Goal: Task Accomplishment & Management: Complete application form

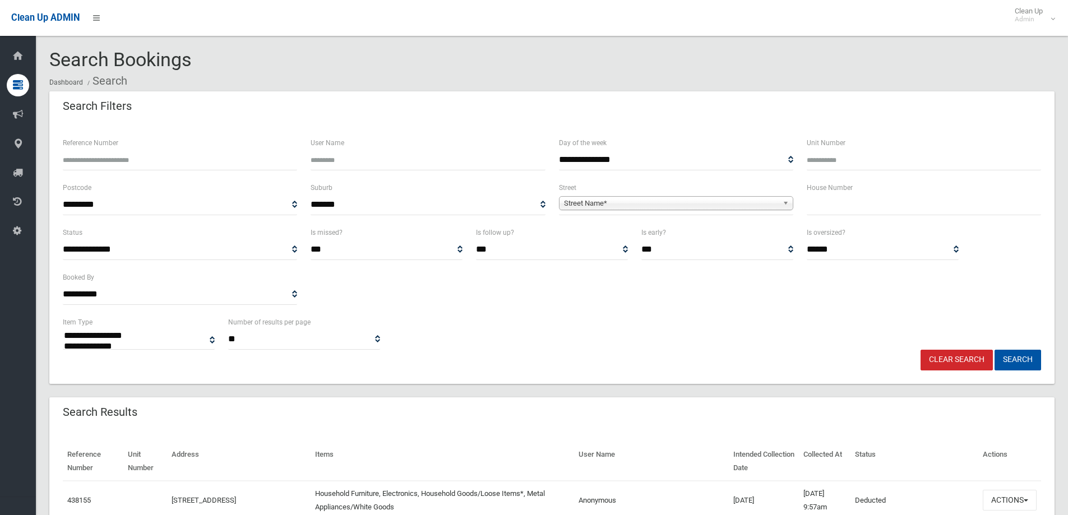
select select
click at [830, 206] on input "text" at bounding box center [924, 205] width 234 height 21
type input "*"
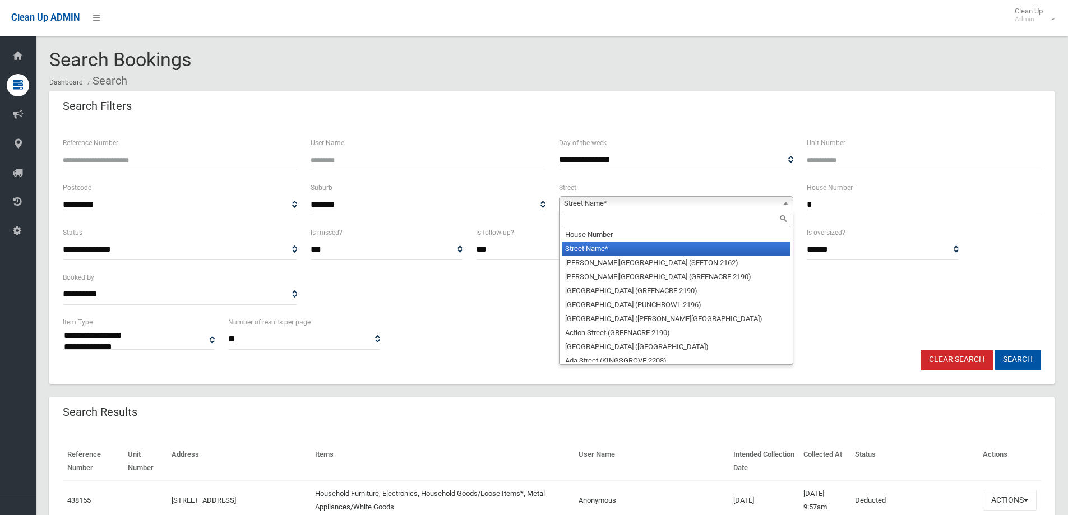
click at [580, 202] on span "Street Name*" at bounding box center [671, 203] width 214 height 13
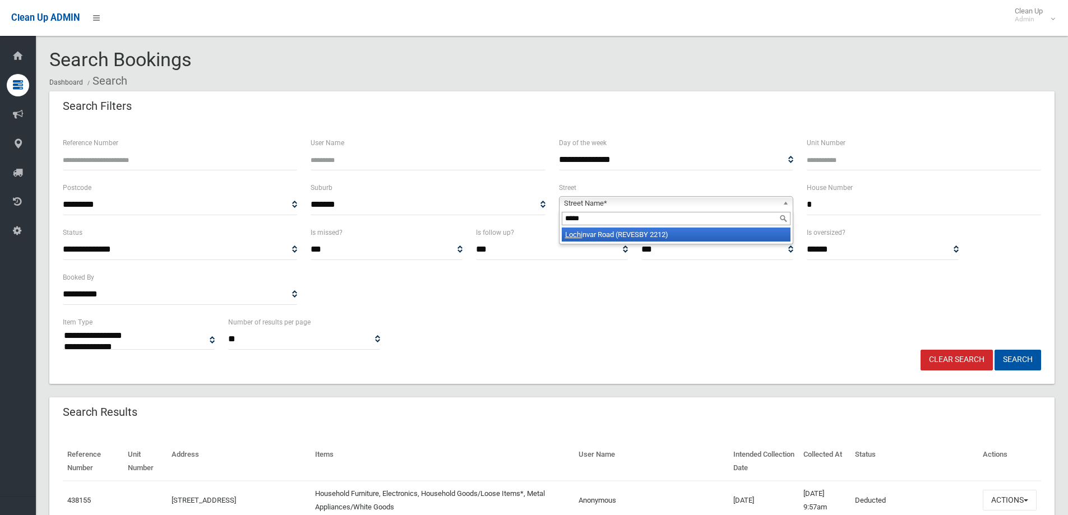
type input "*****"
click at [612, 233] on li "Lochi nvar Road (REVESBY 2212)" at bounding box center [676, 235] width 229 height 14
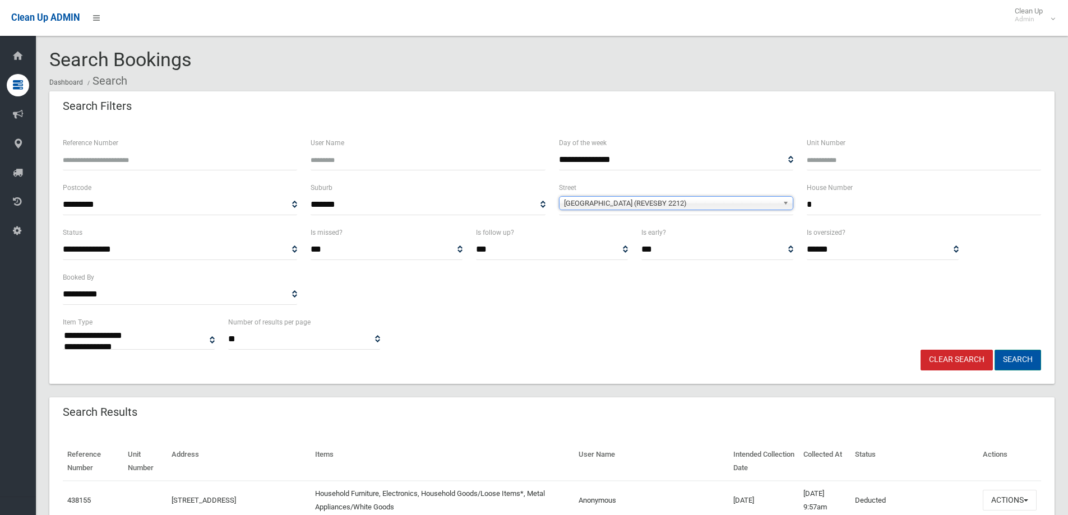
click at [1009, 359] on button "Search" at bounding box center [1017, 360] width 47 height 21
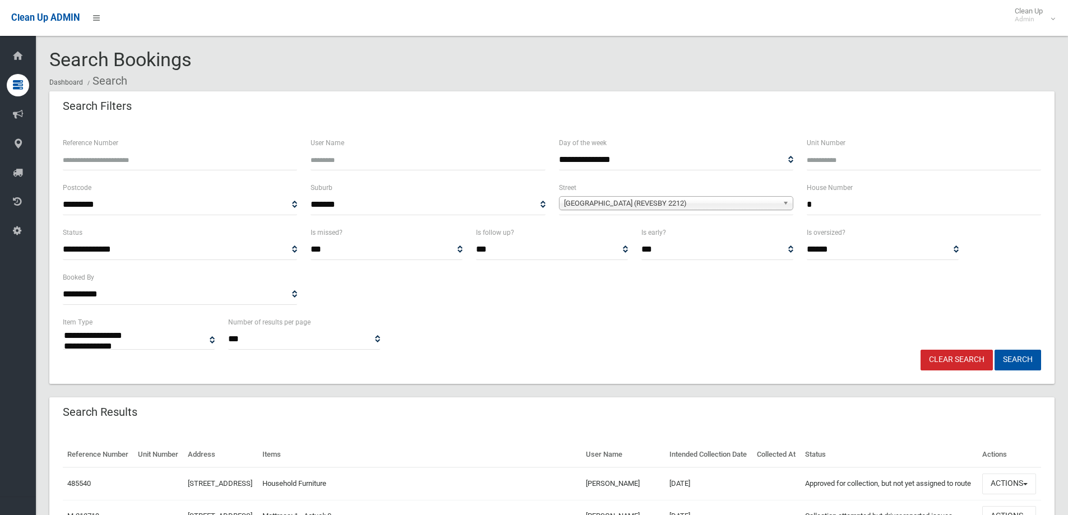
select select
click at [1020, 360] on button "Search" at bounding box center [1017, 360] width 47 height 21
select select
click at [1020, 360] on button "Search" at bounding box center [1017, 360] width 47 height 21
select select
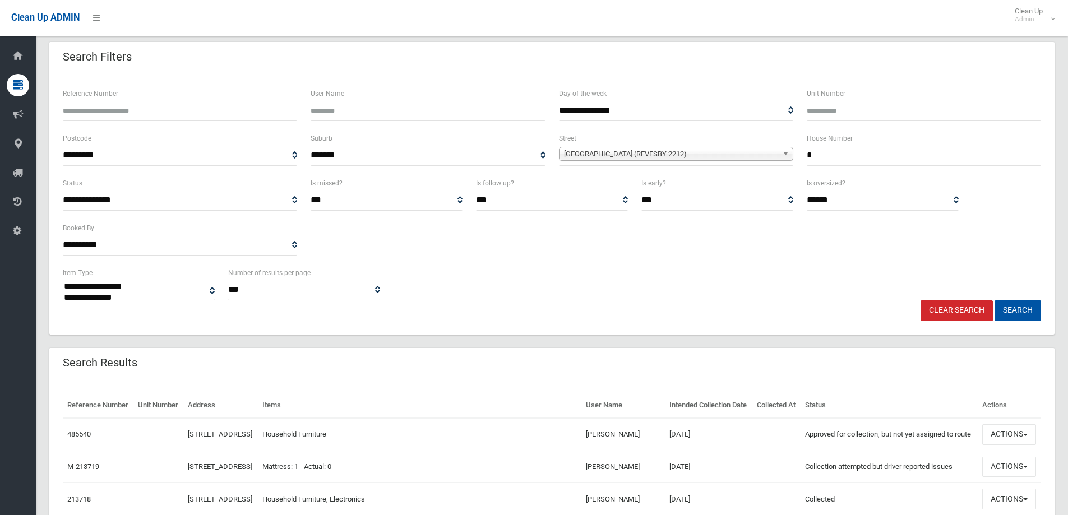
scroll to position [112, 0]
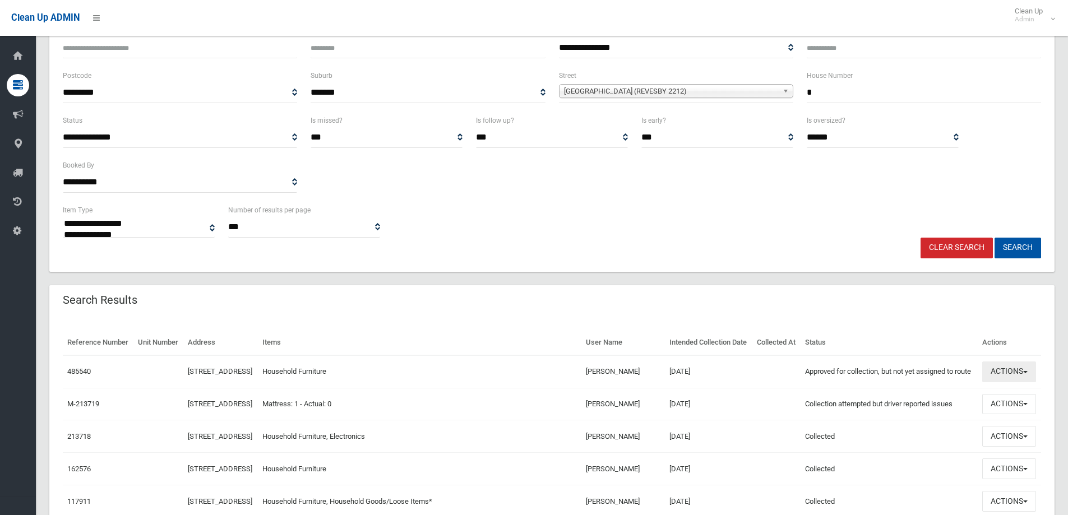
click at [1004, 382] on button "Actions" at bounding box center [1009, 372] width 54 height 21
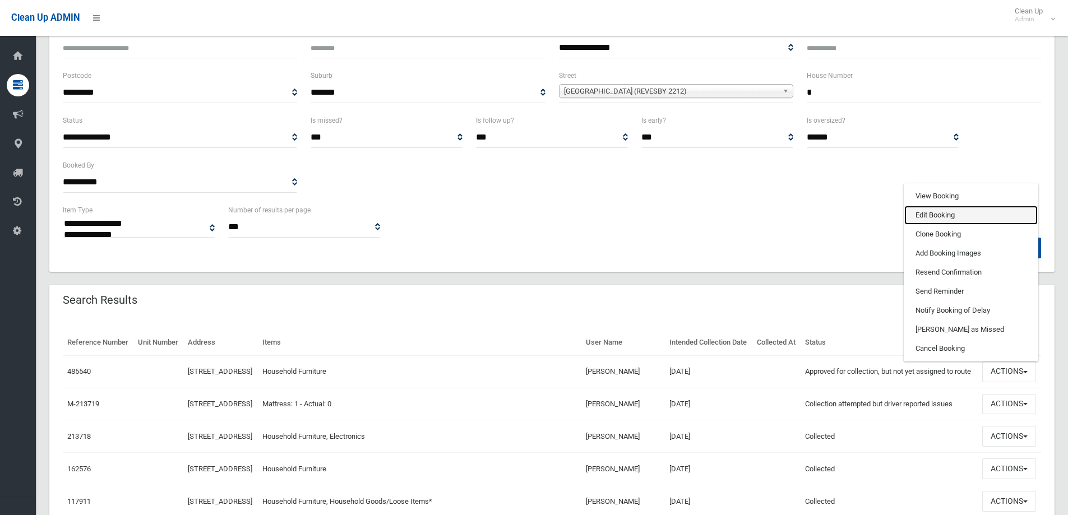
click at [930, 225] on link "Edit Booking" at bounding box center [970, 215] width 133 height 19
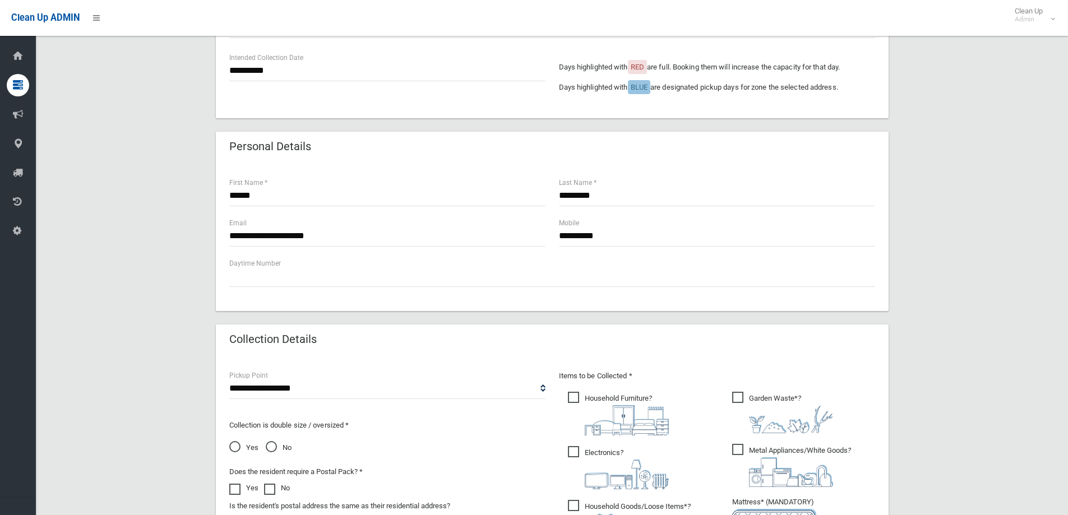
scroll to position [392, 0]
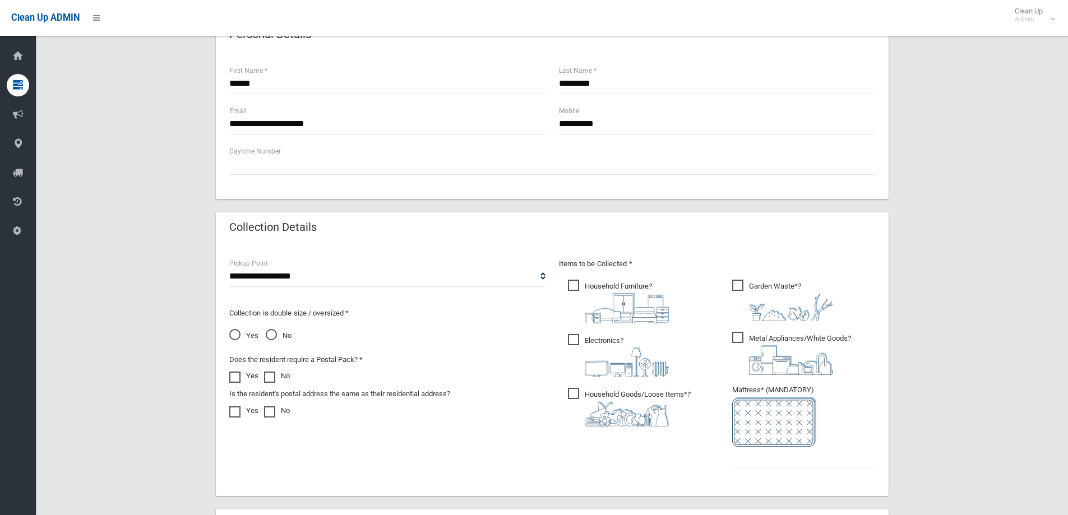
click at [737, 285] on span "Garden Waste* ?" at bounding box center [782, 300] width 101 height 41
click at [568, 341] on span "Electronics ?" at bounding box center [618, 355] width 101 height 43
click at [754, 461] on input "text" at bounding box center [803, 457] width 143 height 21
type input "*"
click at [574, 390] on span "Household Goods/Loose Items* ?" at bounding box center [629, 407] width 123 height 39
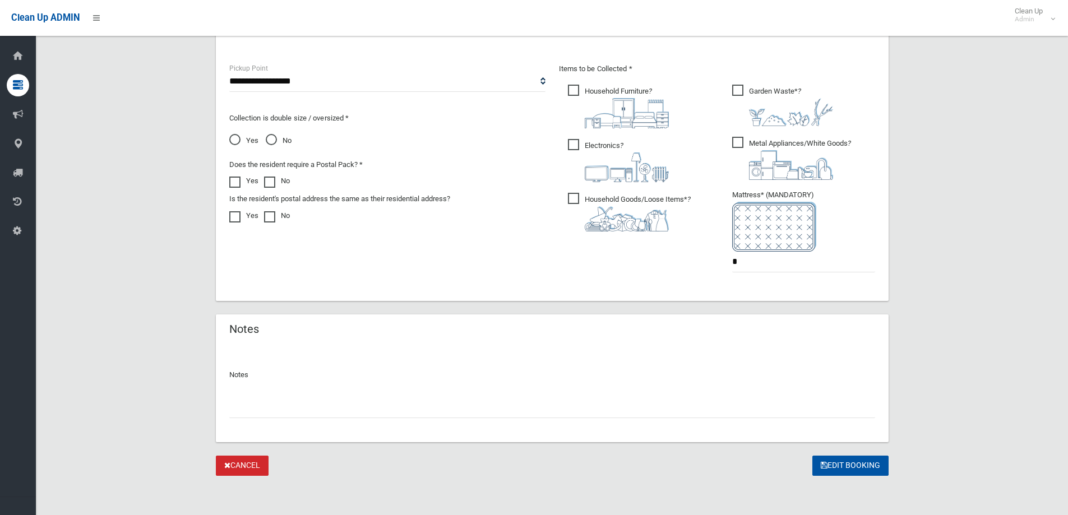
scroll to position [589, 0]
click at [852, 466] on button "Edit Booking" at bounding box center [850, 465] width 76 height 21
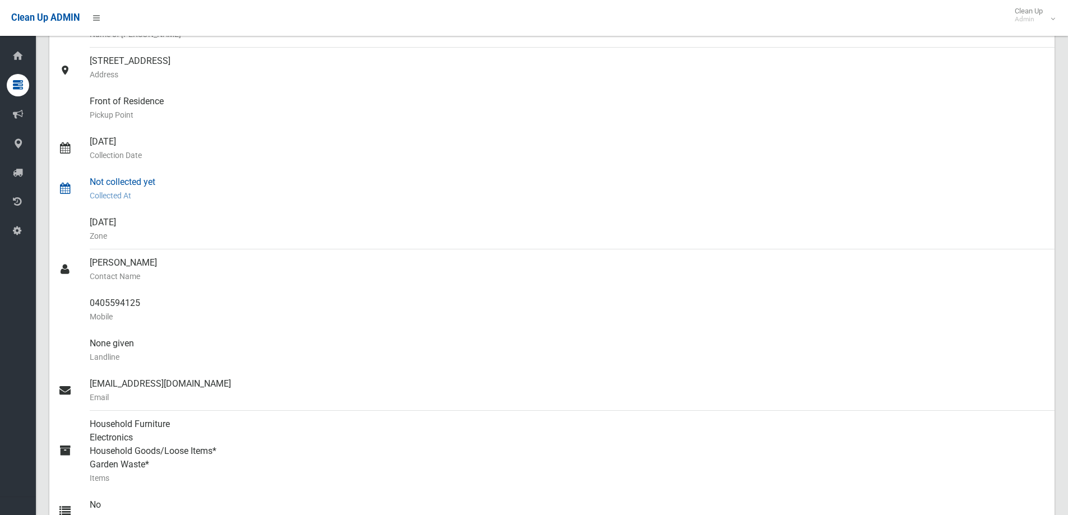
scroll to position [168, 0]
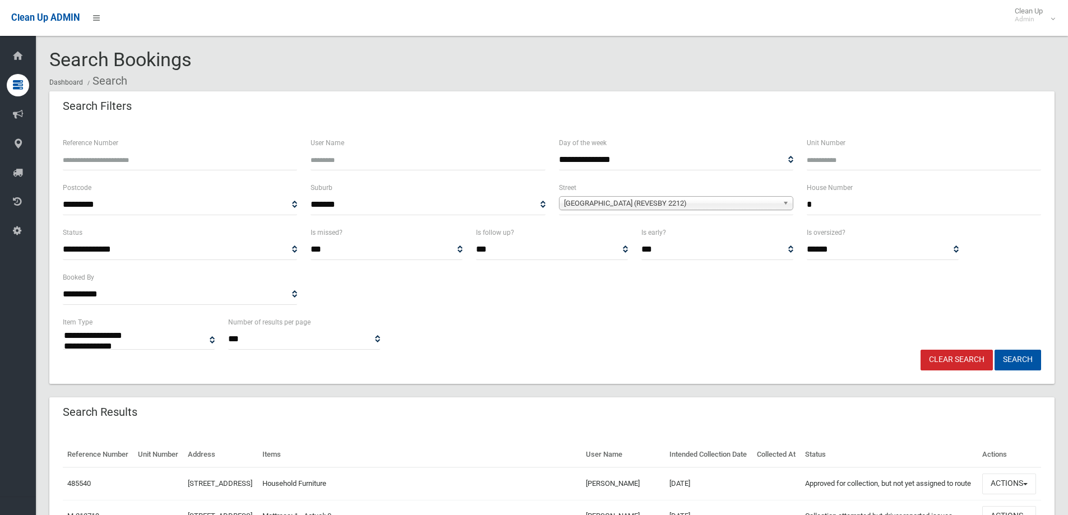
select select
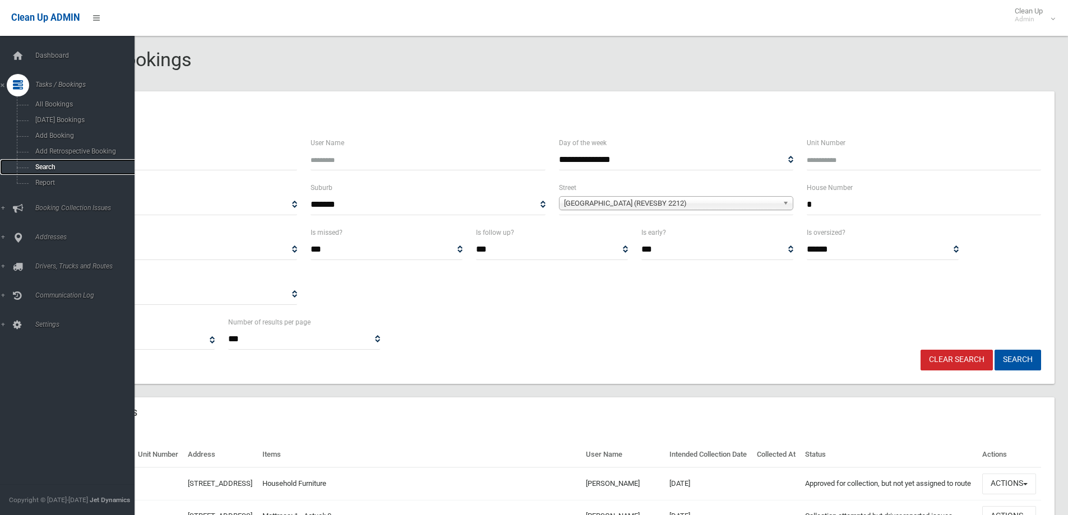
click at [43, 164] on span "Search" at bounding box center [82, 167] width 101 height 8
click at [43, 166] on span "Search" at bounding box center [82, 167] width 101 height 8
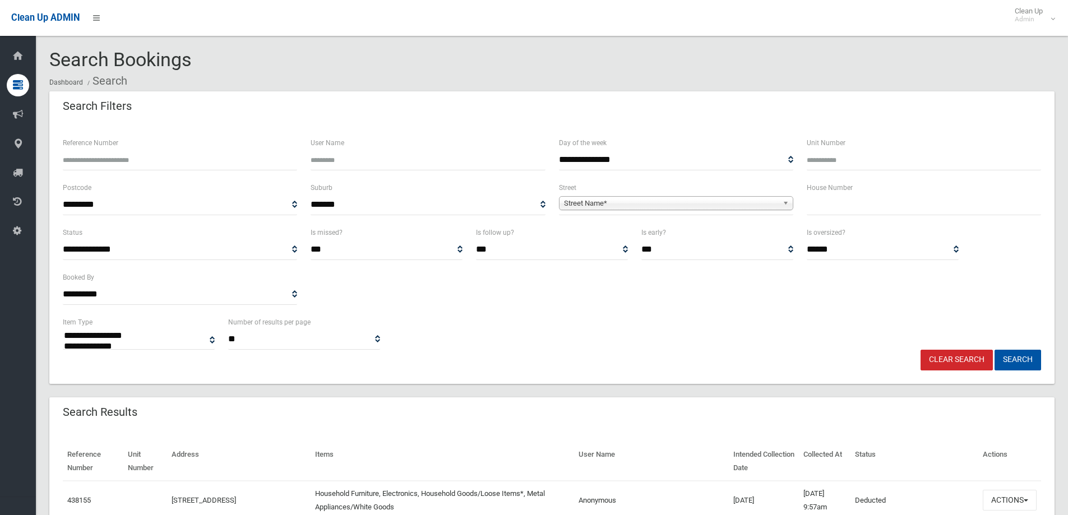
select select
click at [816, 206] on input "text" at bounding box center [924, 205] width 234 height 21
type input "***"
click at [606, 205] on span "Street Name*" at bounding box center [671, 203] width 214 height 13
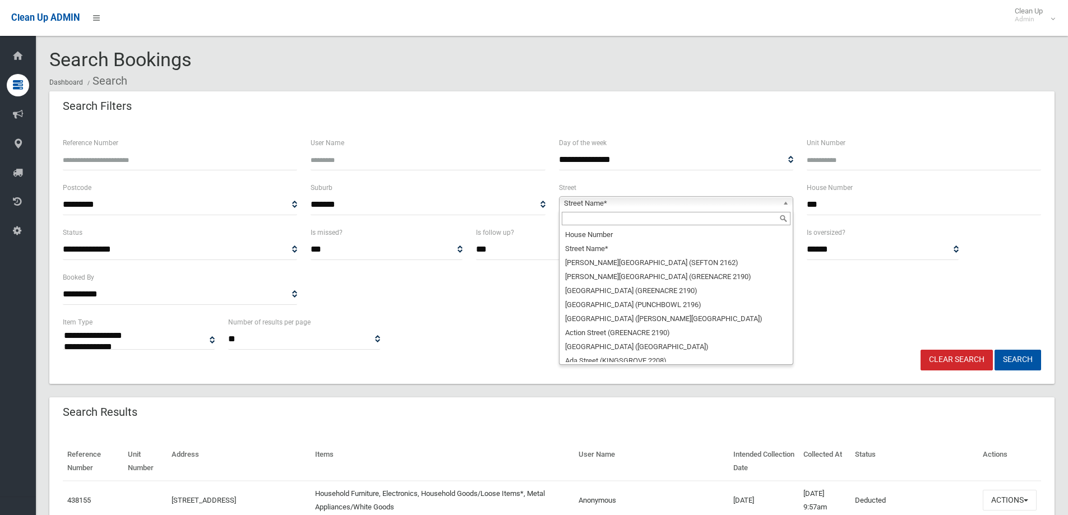
click at [582, 219] on input "text" at bounding box center [676, 218] width 229 height 13
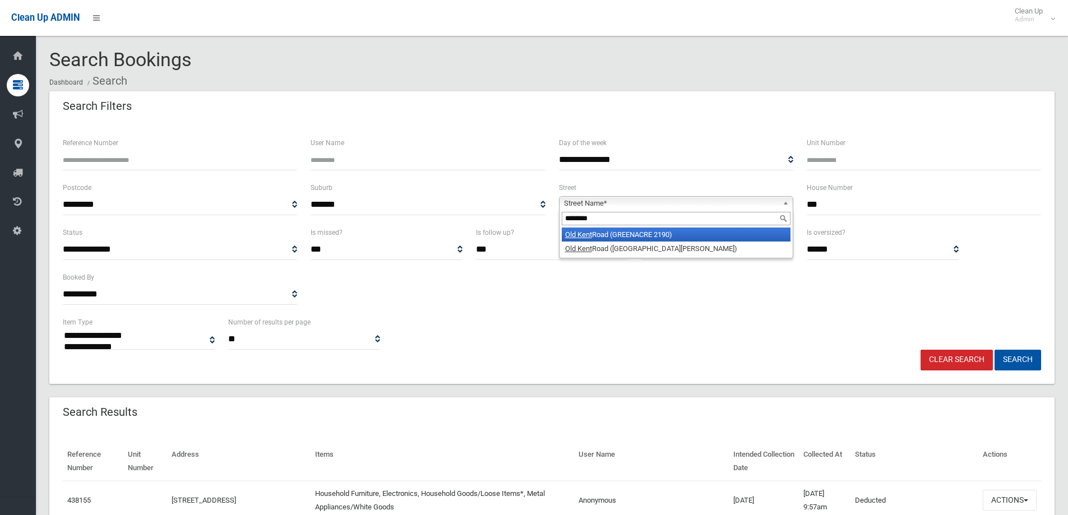
type input "********"
click at [610, 234] on li "Old Kent Road (GREENACRE 2190)" at bounding box center [676, 235] width 229 height 14
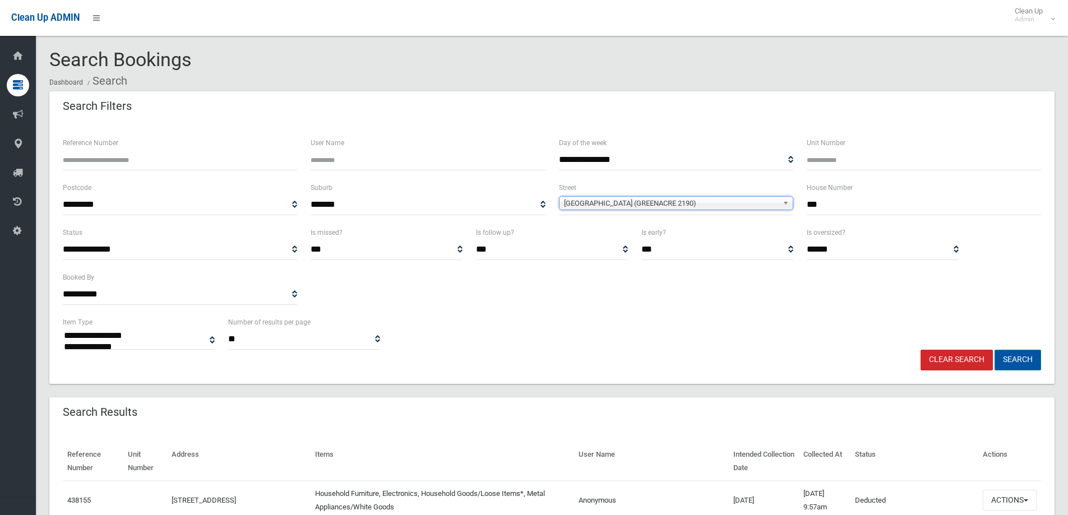
click at [1019, 358] on button "Search" at bounding box center [1017, 360] width 47 height 21
click at [1016, 357] on button "Search" at bounding box center [1017, 360] width 47 height 21
click at [1015, 358] on button "Search" at bounding box center [1017, 360] width 47 height 21
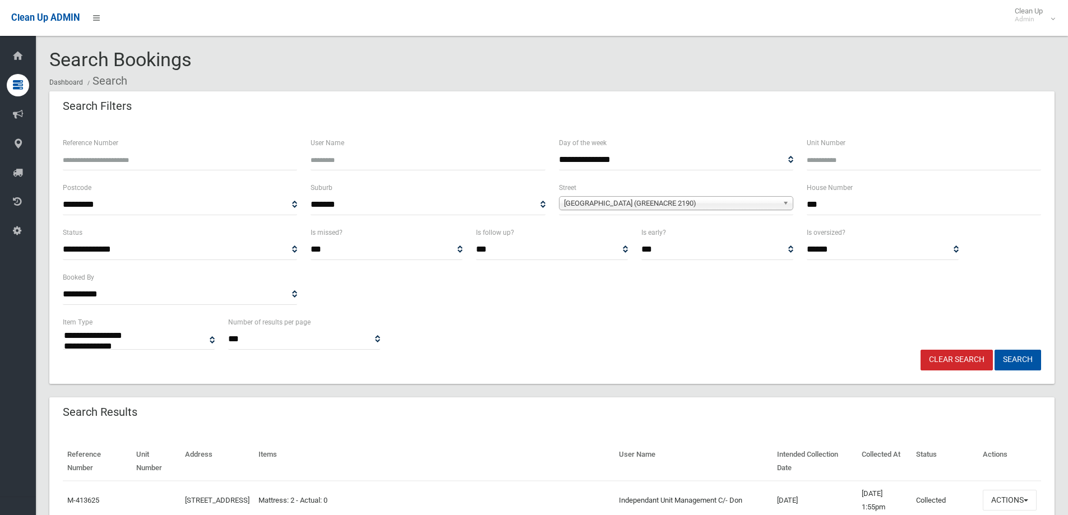
select select
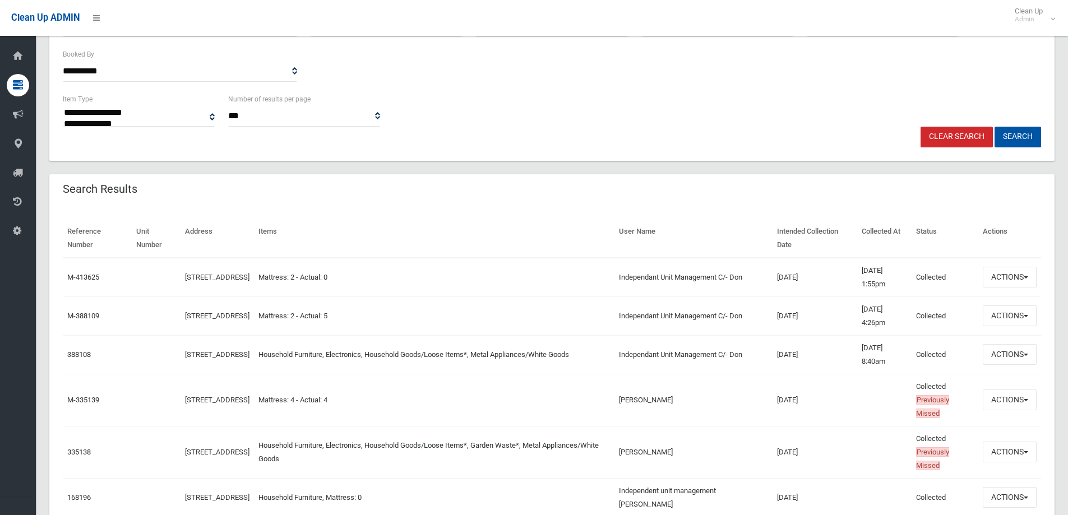
scroll to position [224, 0]
click at [1008, 355] on button "Actions" at bounding box center [1010, 353] width 54 height 21
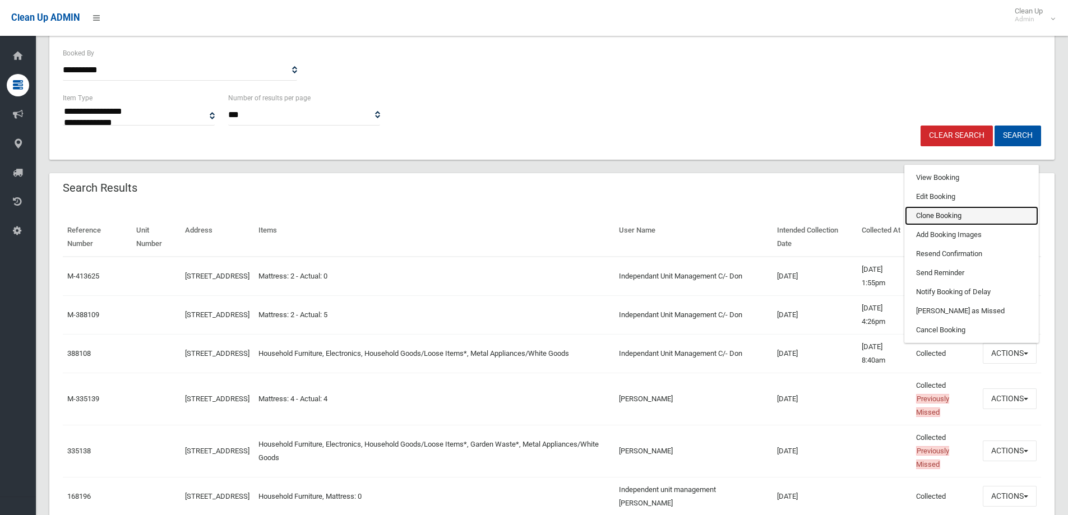
click at [925, 217] on link "Clone Booking" at bounding box center [971, 215] width 133 height 19
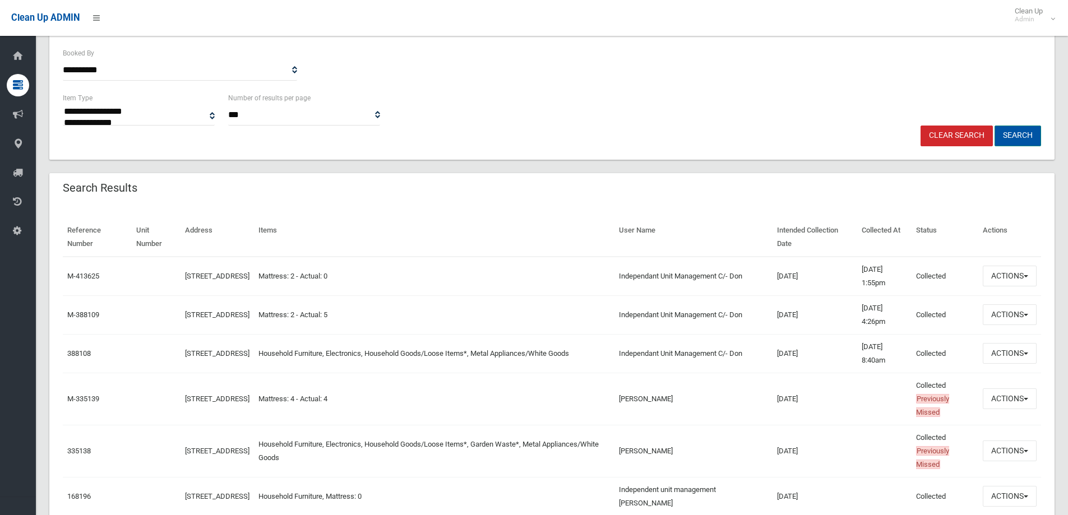
click at [1012, 136] on button "Search" at bounding box center [1017, 136] width 47 height 21
click at [1019, 135] on button "Search" at bounding box center [1017, 136] width 47 height 21
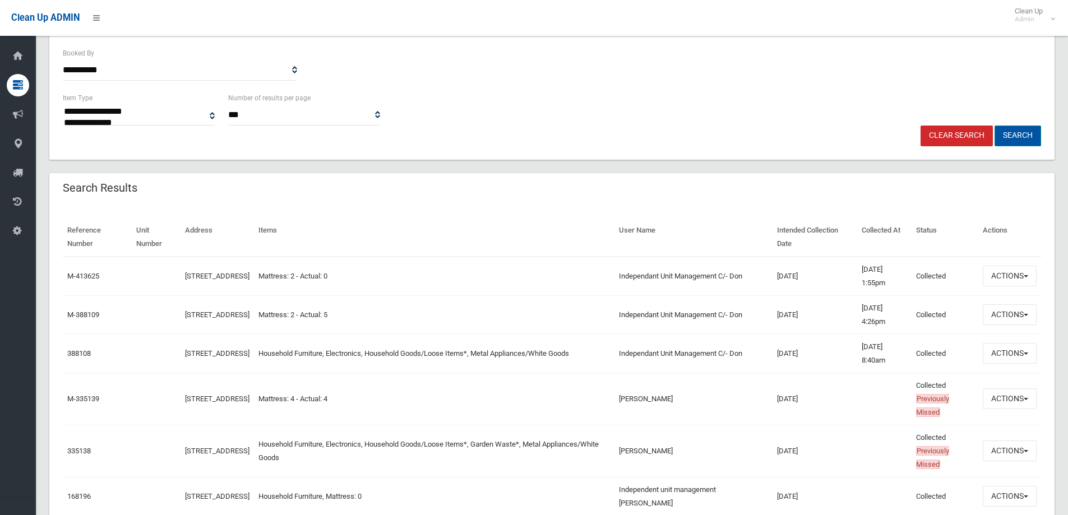
click at [1019, 135] on button "Search" at bounding box center [1017, 136] width 47 height 21
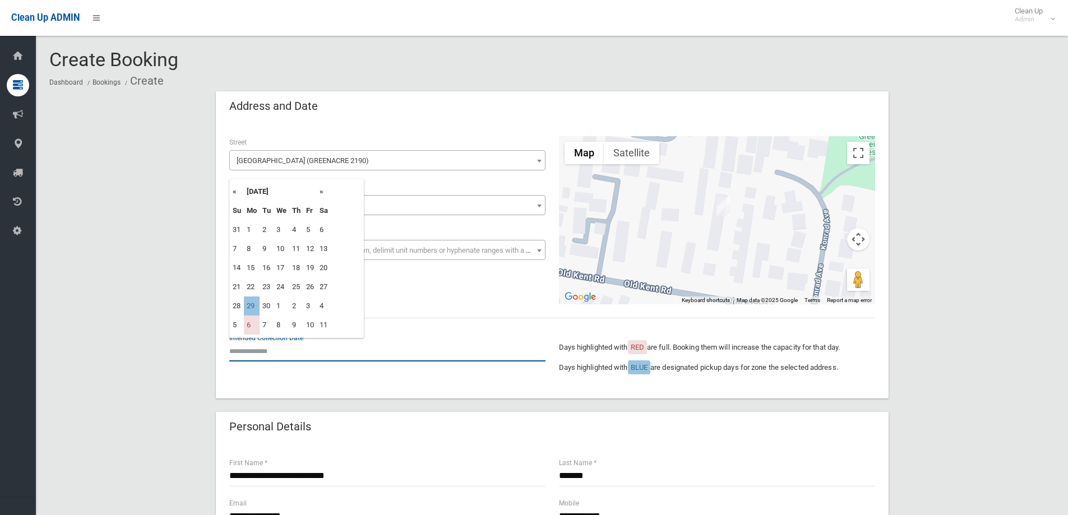
click at [269, 348] on input "text" at bounding box center [387, 351] width 316 height 21
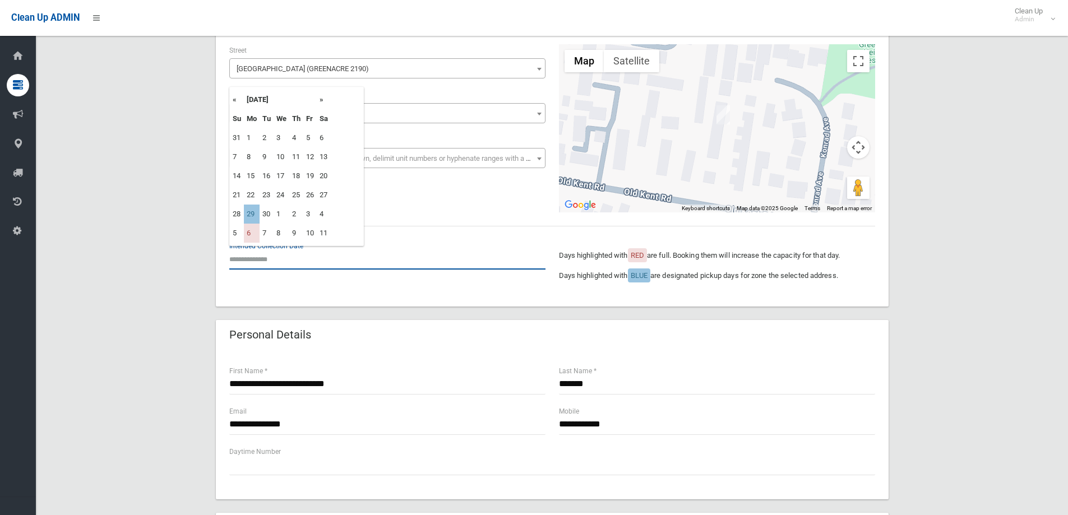
scroll to position [112, 0]
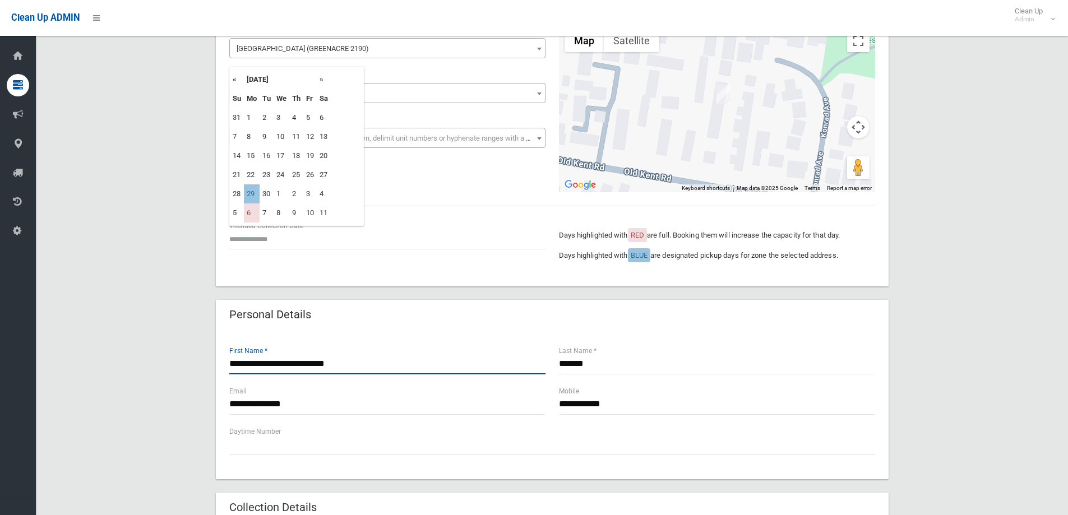
click at [372, 364] on input "**********" at bounding box center [387, 364] width 316 height 21
type input "*"
type input "****"
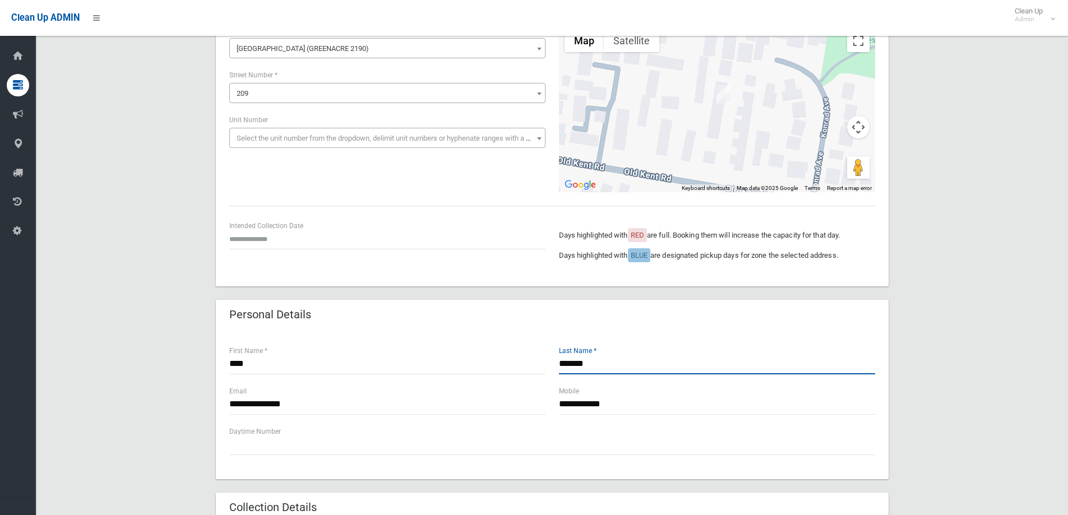
click at [597, 368] on input "*******" at bounding box center [717, 364] width 316 height 21
type input "*"
type input "******"
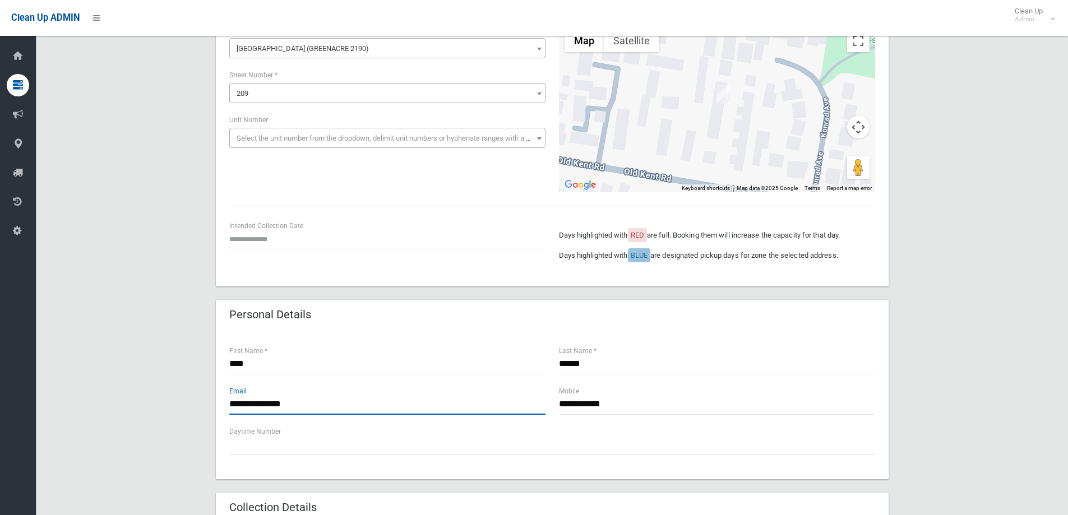
click at [316, 406] on input "**********" at bounding box center [387, 404] width 316 height 21
type input "*"
type input "**********"
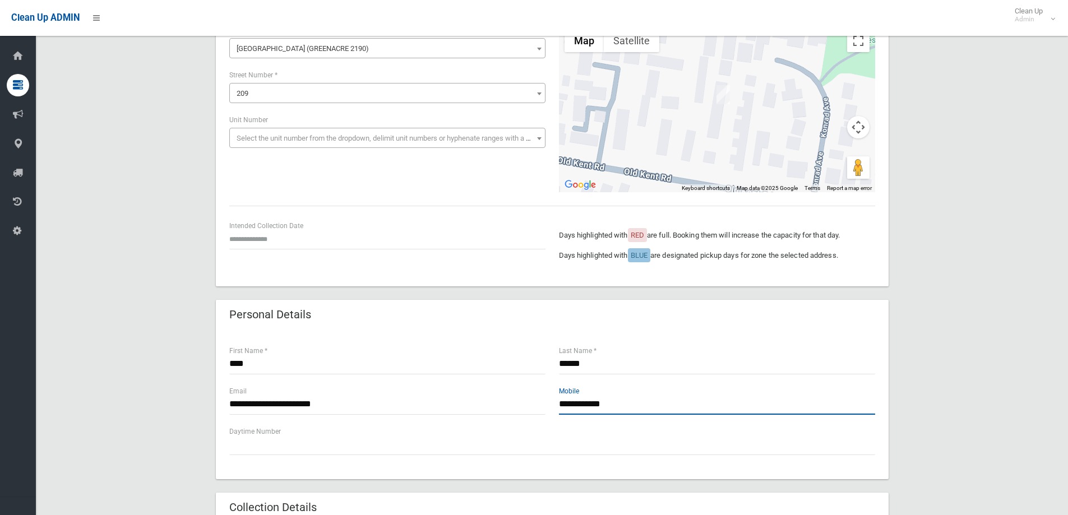
click at [626, 405] on input "**********" at bounding box center [717, 404] width 316 height 21
type input "*"
click at [234, 433] on div "Daytime Number" at bounding box center [552, 440] width 646 height 30
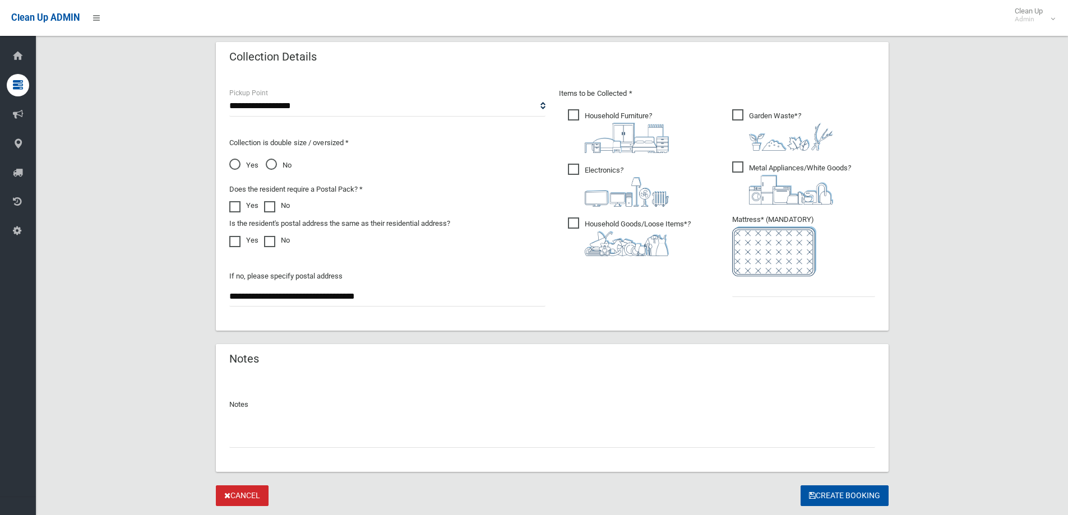
scroll to position [283, 0]
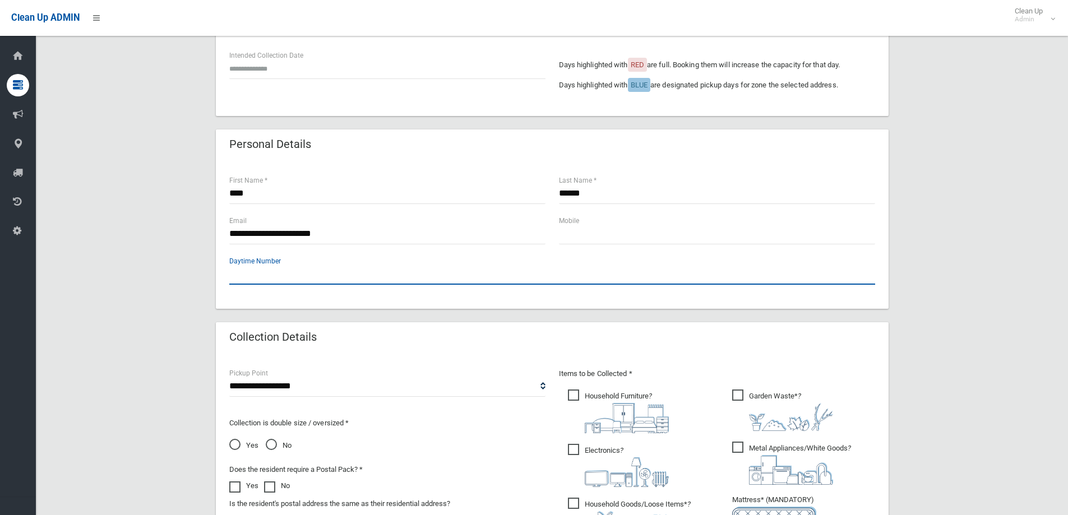
click at [240, 272] on input "text" at bounding box center [552, 274] width 646 height 21
type input "**********"
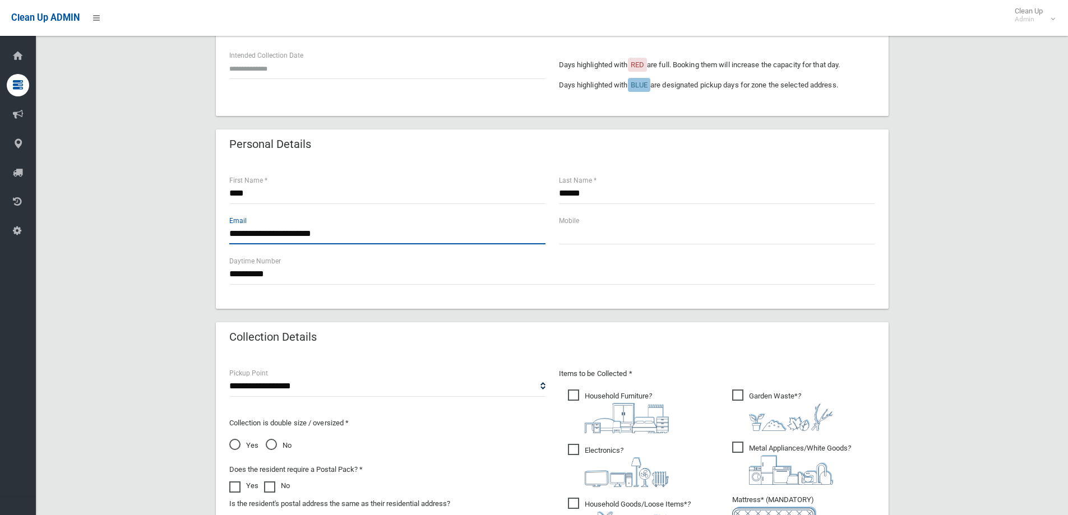
click at [268, 235] on input "**********" at bounding box center [387, 234] width 316 height 21
click at [349, 230] on input "**********" at bounding box center [387, 234] width 316 height 21
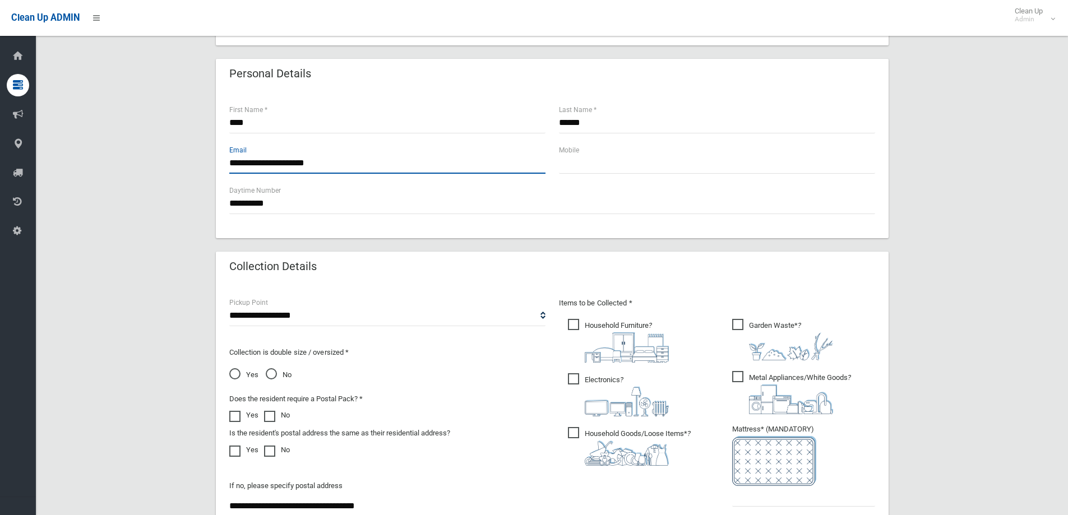
scroll to position [563, 0]
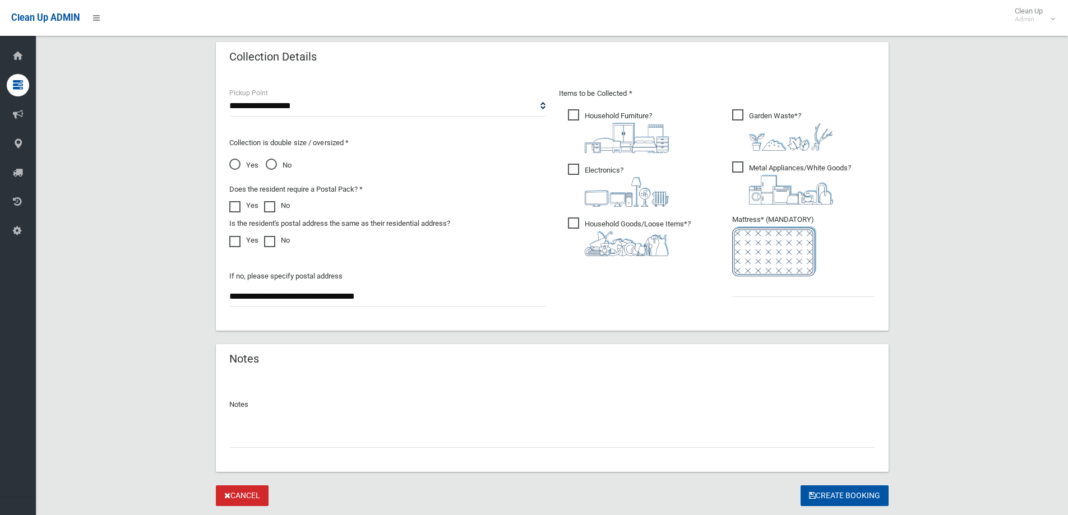
type input "**********"
click at [757, 283] on input "text" at bounding box center [803, 286] width 143 height 21
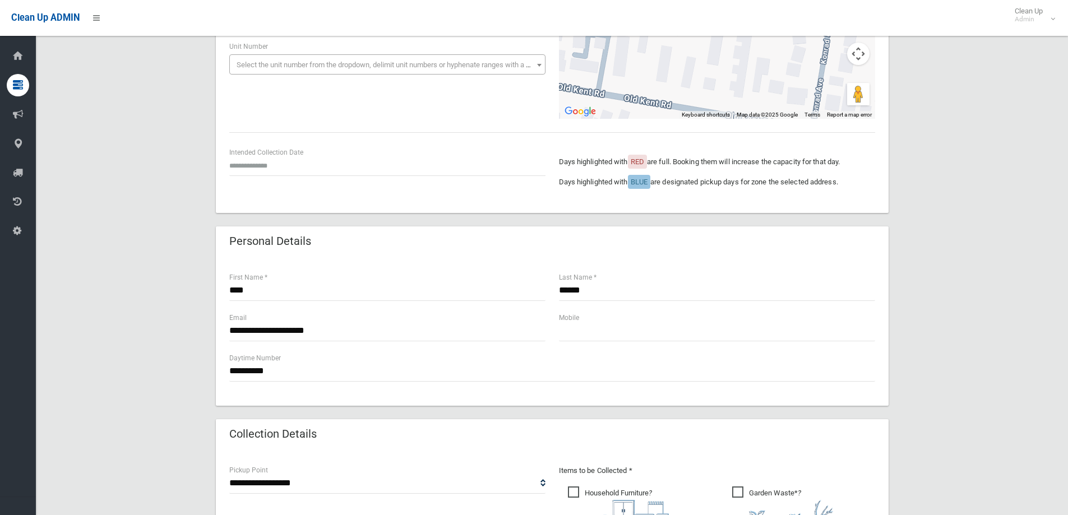
scroll to position [0, 0]
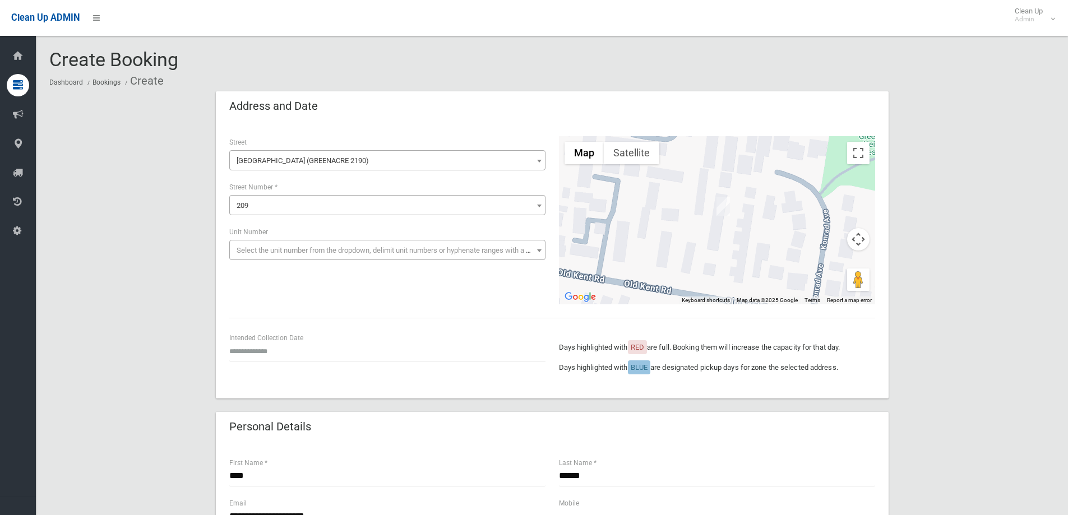
type input "*"
click at [247, 350] on input "text" at bounding box center [387, 351] width 316 height 21
click at [253, 309] on td "29" at bounding box center [252, 306] width 16 height 19
type input "**********"
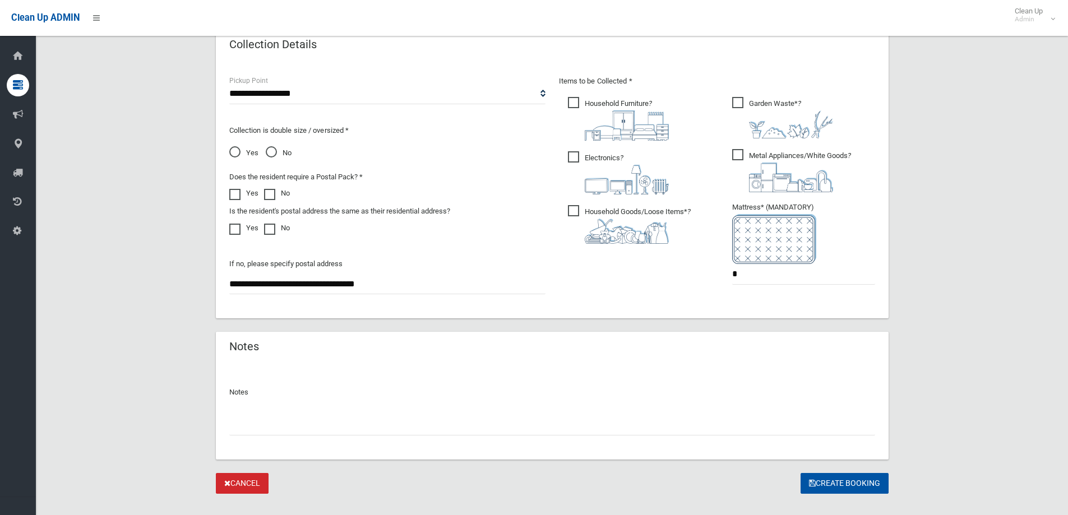
scroll to position [594, 0]
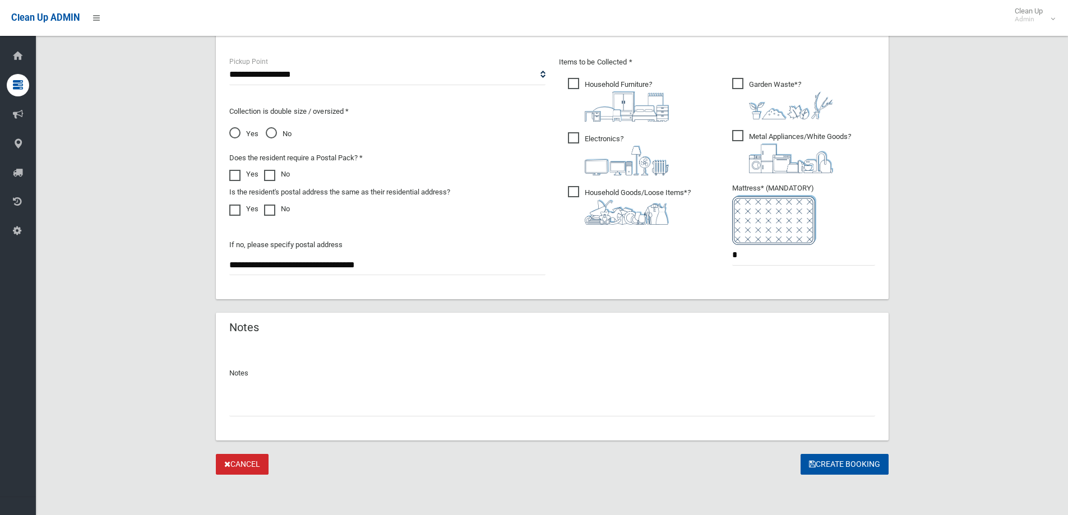
click at [240, 407] on input "text" at bounding box center [552, 406] width 646 height 21
type input "**********"
click at [837, 465] on button "Create Booking" at bounding box center [844, 464] width 88 height 21
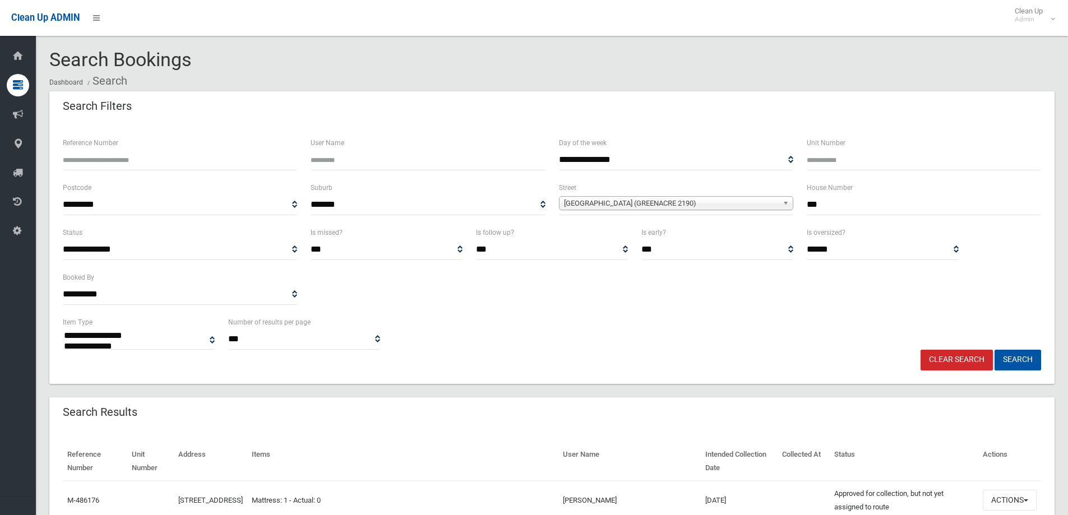
select select
click at [1020, 359] on button "Search" at bounding box center [1017, 360] width 47 height 21
select select
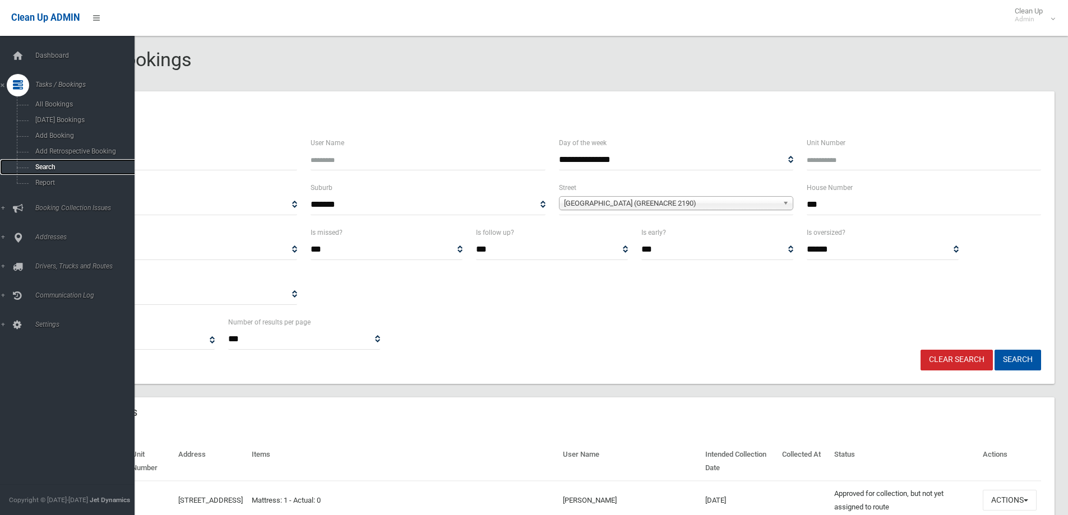
click at [39, 165] on span "Search" at bounding box center [82, 167] width 101 height 8
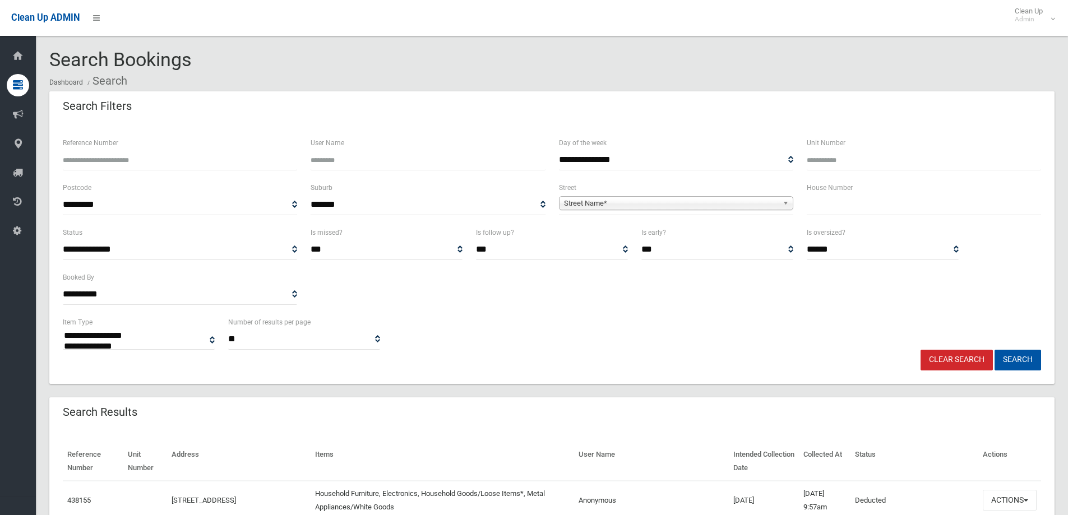
select select
click at [819, 205] on input "text" at bounding box center [924, 205] width 234 height 21
type input "*****"
click at [584, 200] on span "Street Name*" at bounding box center [671, 203] width 214 height 13
type input "***"
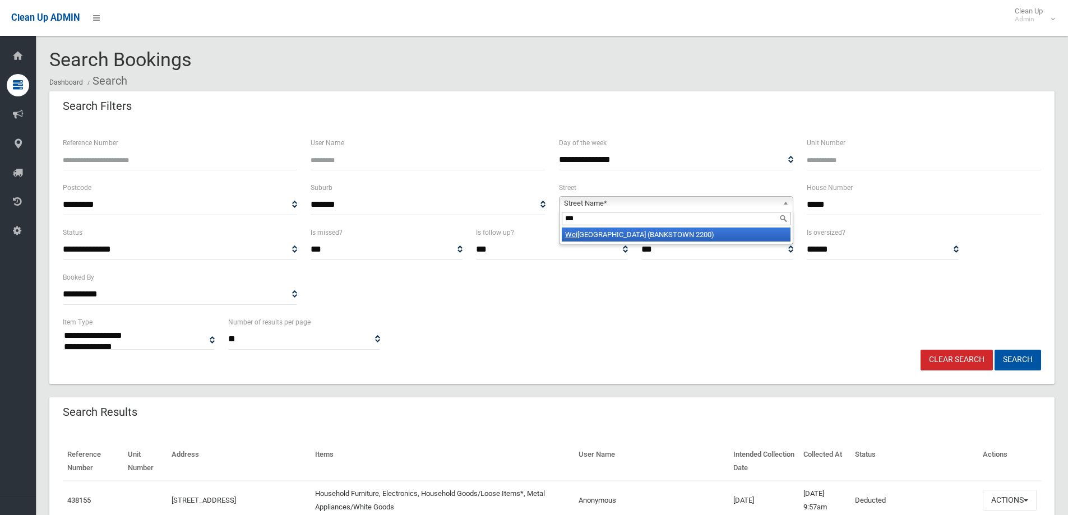
click at [591, 238] on li "Wei gand Avenue (BANKSTOWN 2200)" at bounding box center [676, 235] width 229 height 14
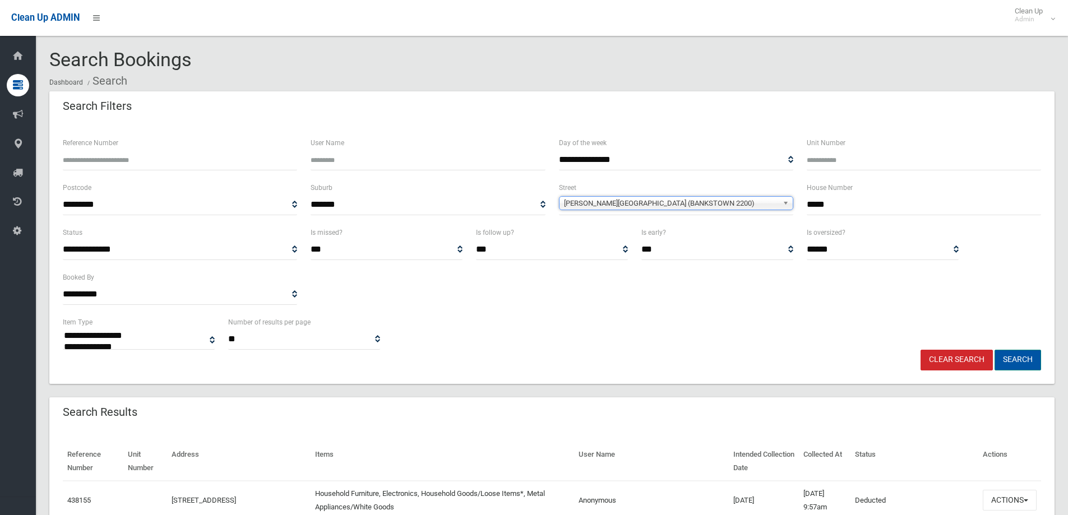
click at [1011, 358] on button "Search" at bounding box center [1017, 360] width 47 height 21
click at [1020, 357] on button "Search" at bounding box center [1017, 360] width 47 height 21
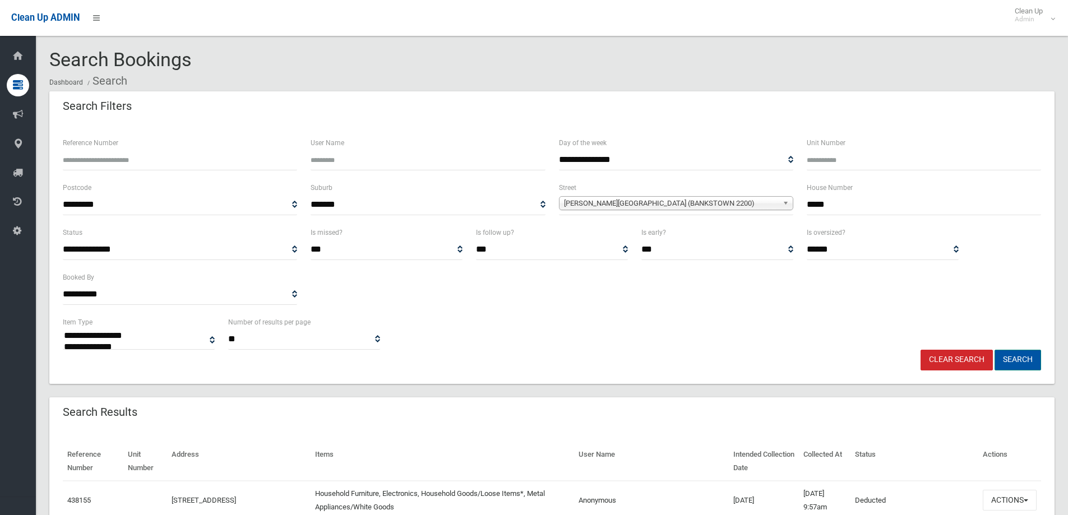
click at [1020, 357] on button "Search" at bounding box center [1017, 360] width 47 height 21
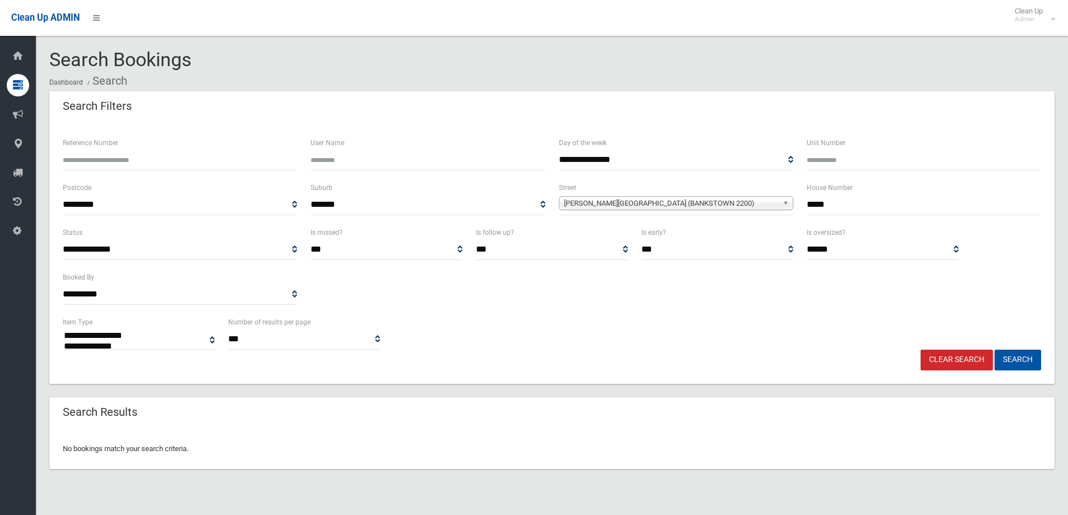
select select
click at [835, 203] on input "*****" at bounding box center [924, 205] width 234 height 21
type input "**"
click at [1016, 360] on button "Search" at bounding box center [1017, 360] width 47 height 21
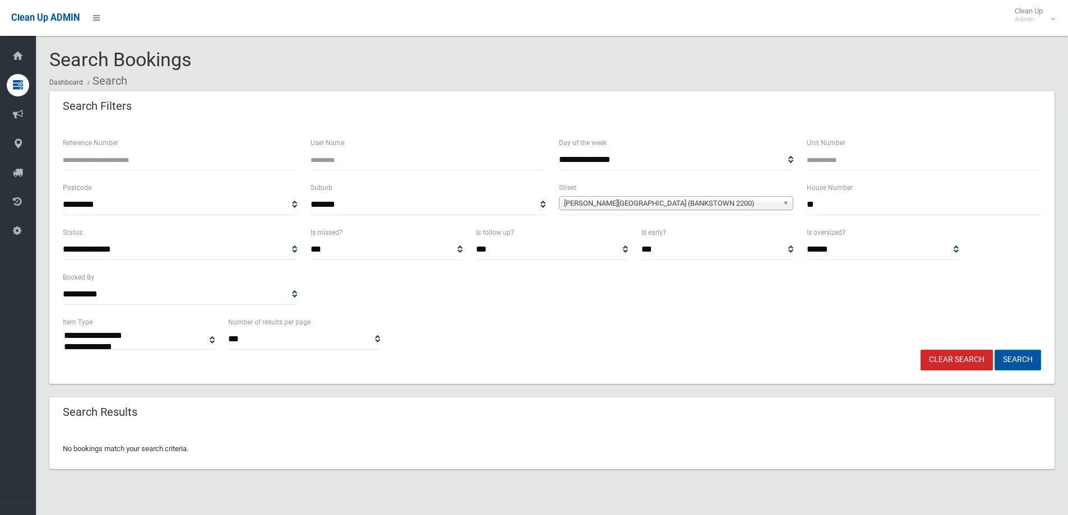
click at [1016, 360] on button "Search" at bounding box center [1017, 360] width 47 height 21
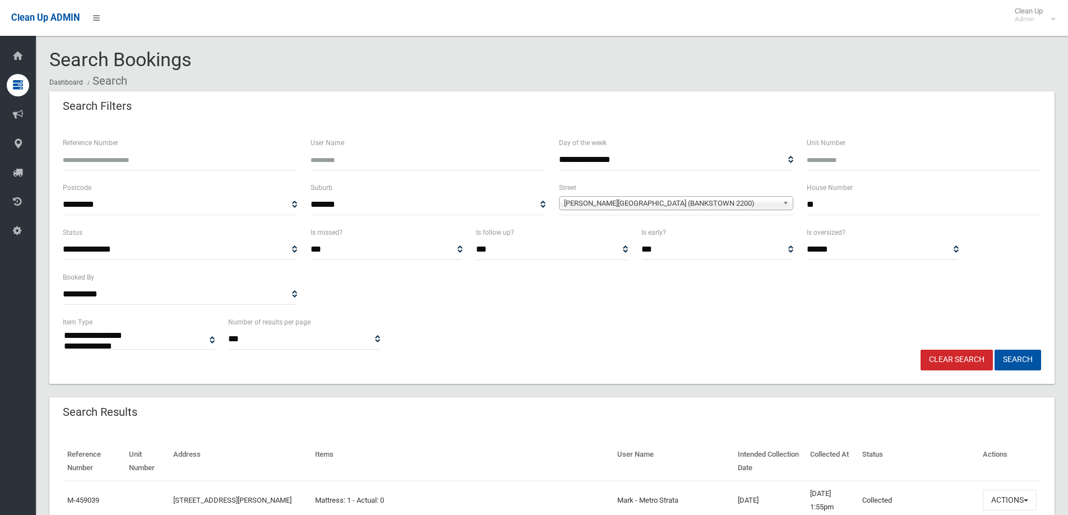
select select
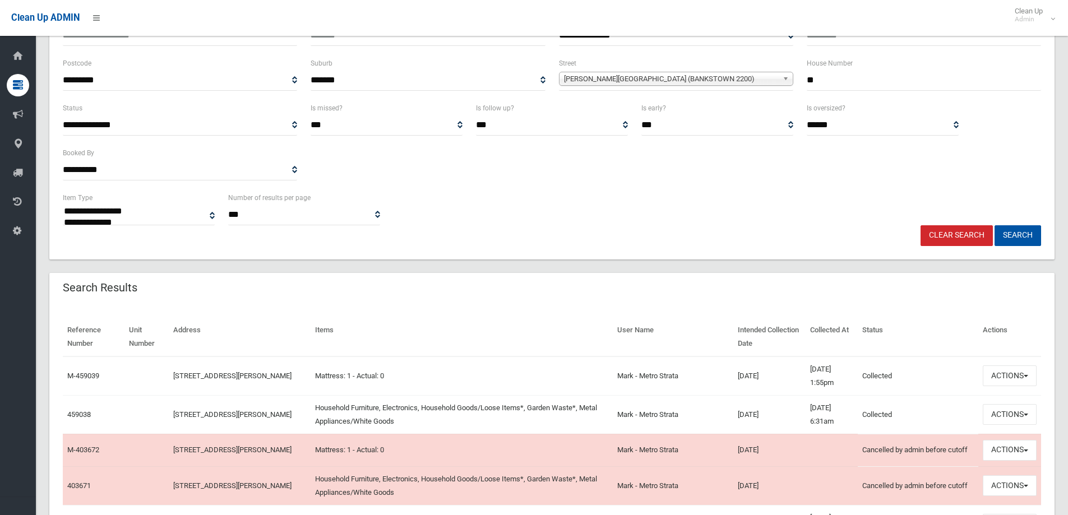
scroll to position [168, 0]
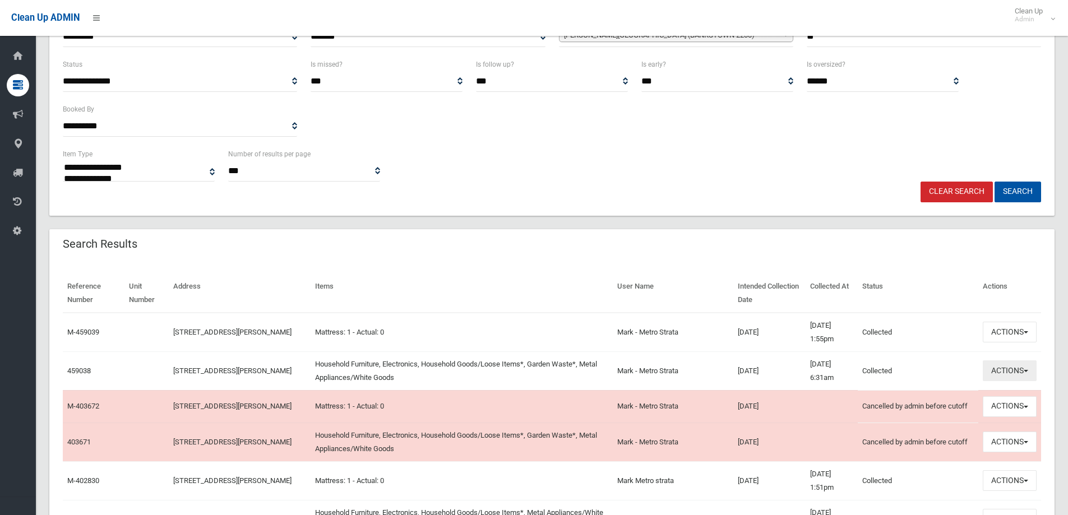
click at [998, 371] on button "Actions" at bounding box center [1010, 370] width 54 height 21
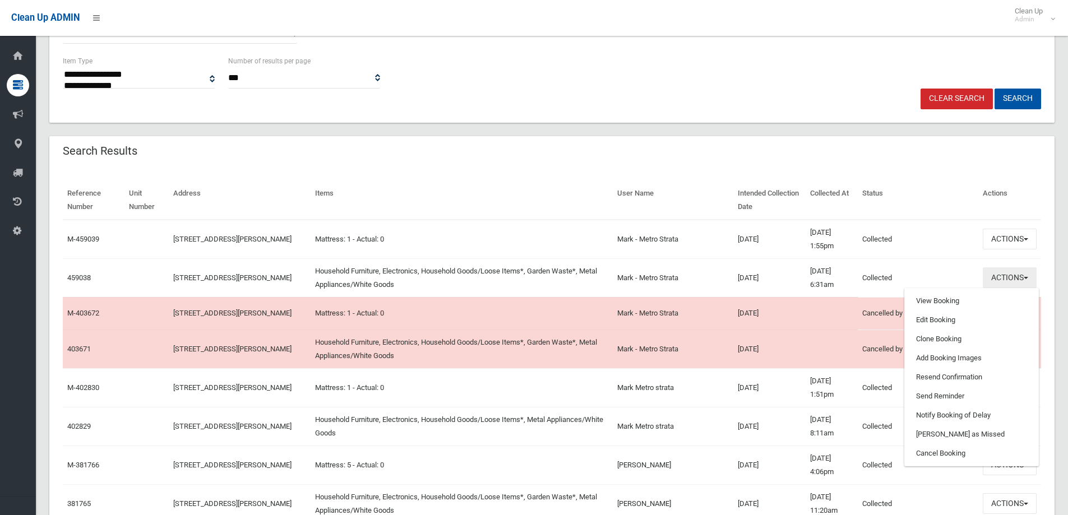
scroll to position [280, 0]
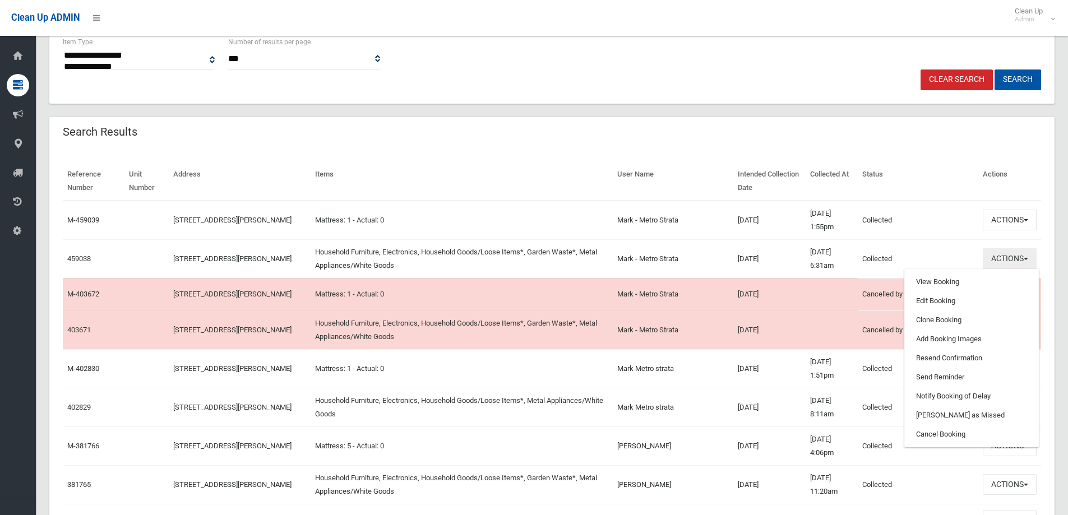
click at [1008, 260] on button "Actions" at bounding box center [1010, 258] width 54 height 21
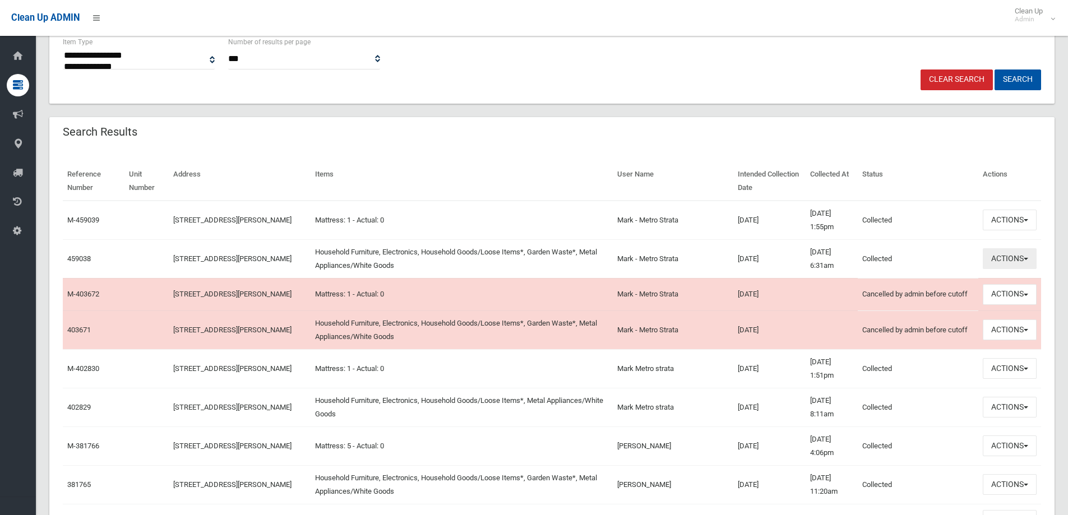
click at [1012, 254] on button "Actions" at bounding box center [1010, 258] width 54 height 21
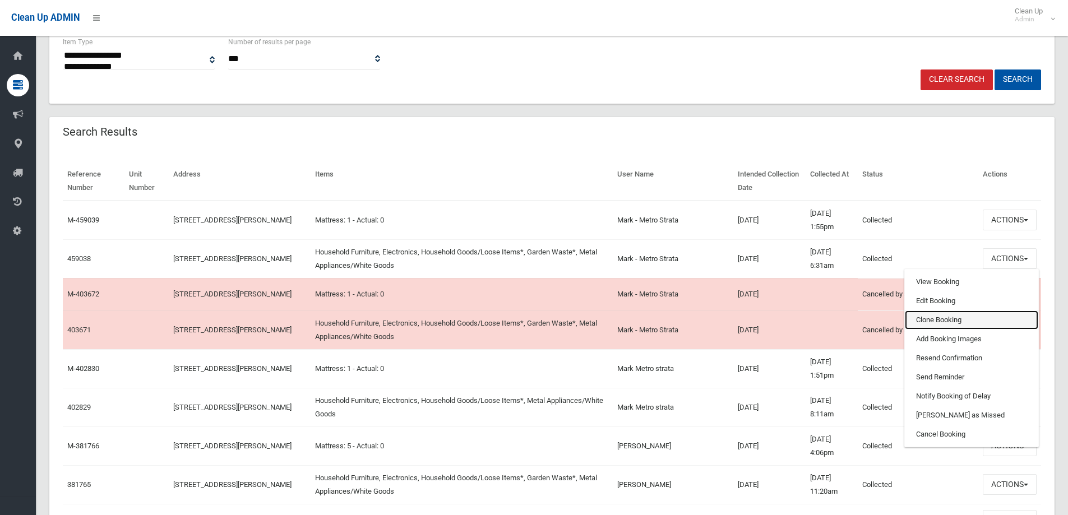
click at [933, 318] on link "Clone Booking" at bounding box center [971, 320] width 133 height 19
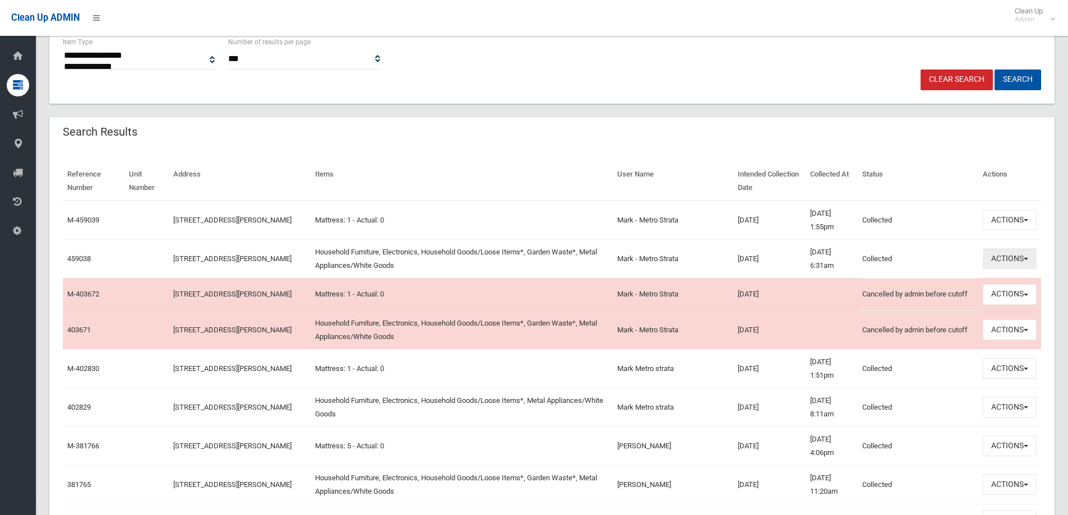
click at [1011, 258] on button "Actions" at bounding box center [1010, 258] width 54 height 21
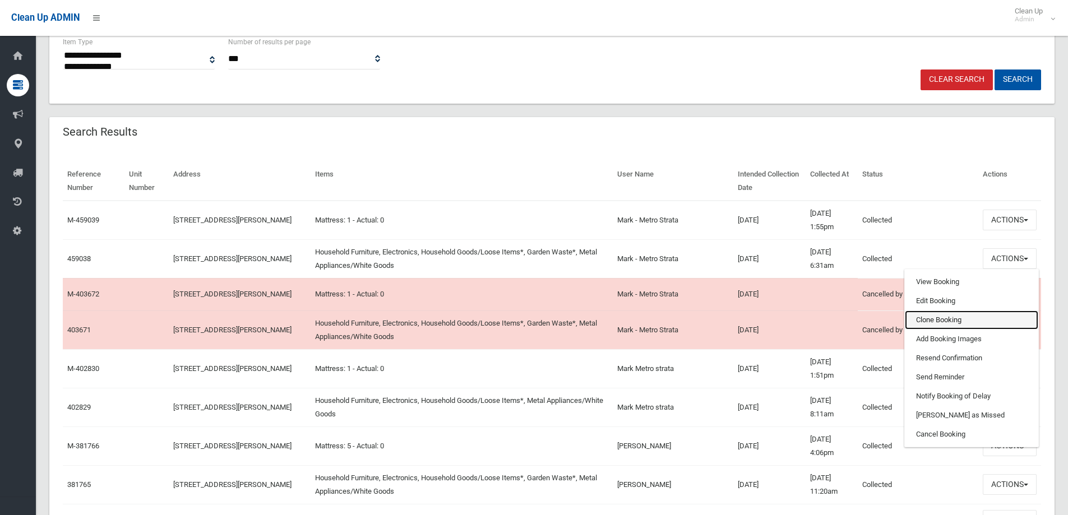
click at [928, 318] on link "Clone Booking" at bounding box center [971, 320] width 133 height 19
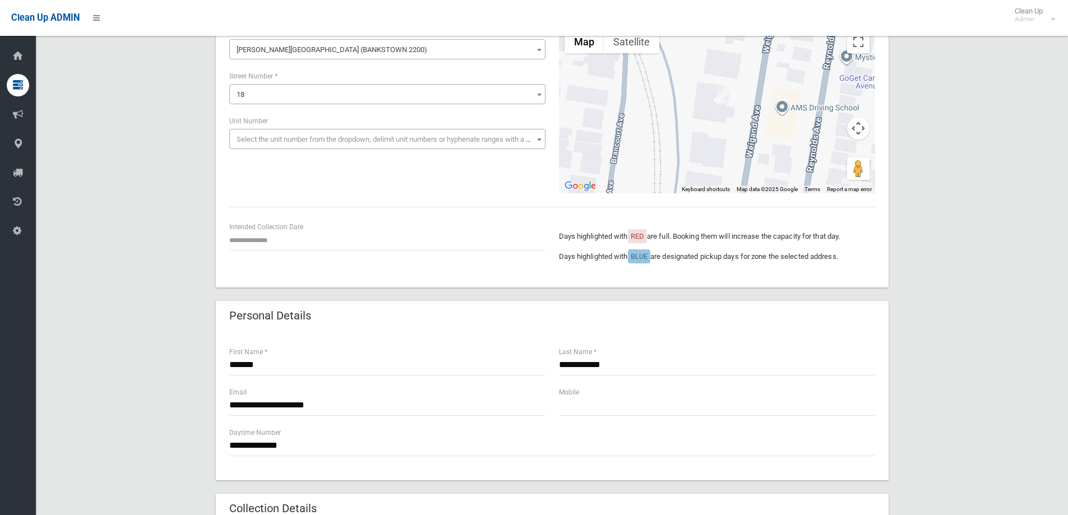
scroll to position [112, 0]
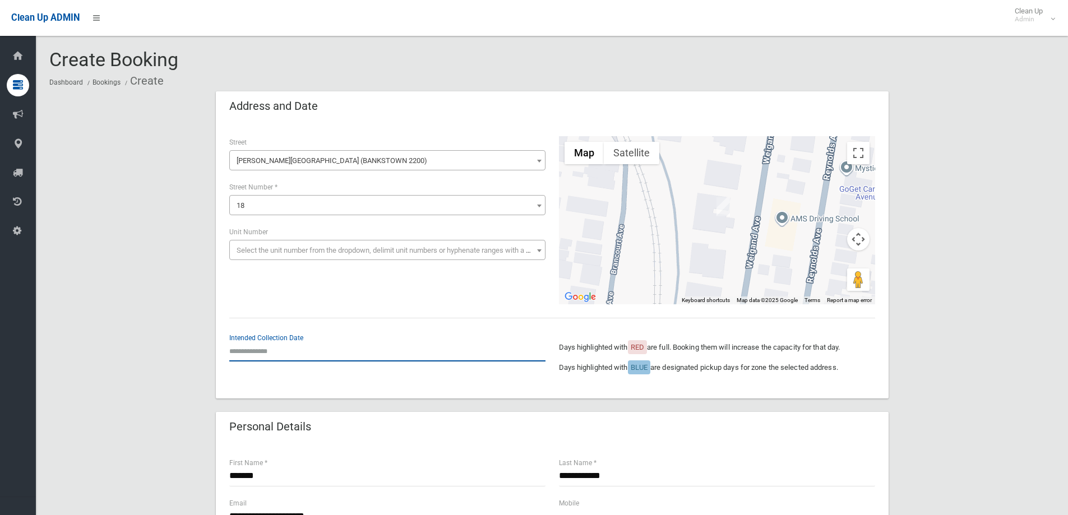
click at [257, 352] on input "text" at bounding box center [387, 351] width 316 height 21
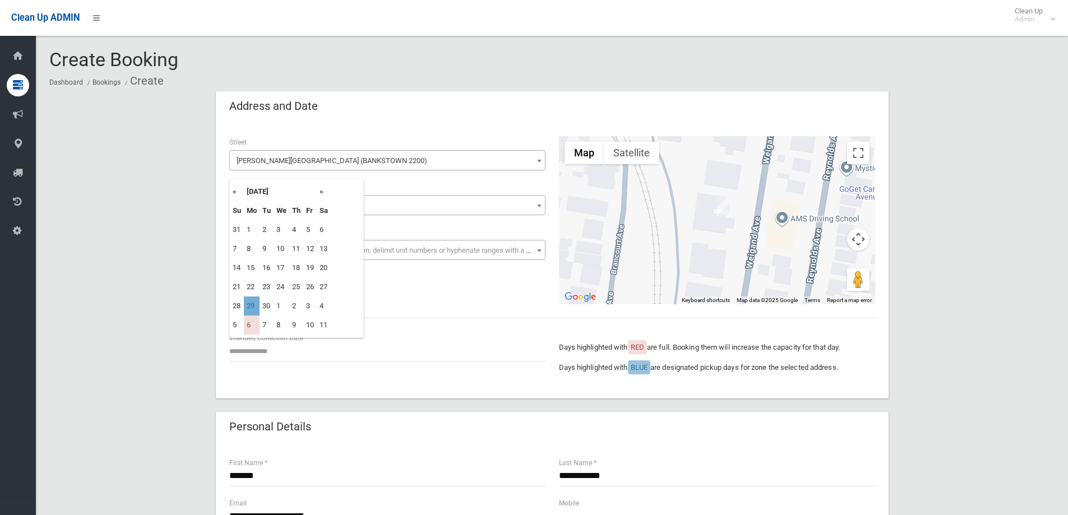
click at [252, 306] on td "29" at bounding box center [252, 306] width 16 height 19
type input "**********"
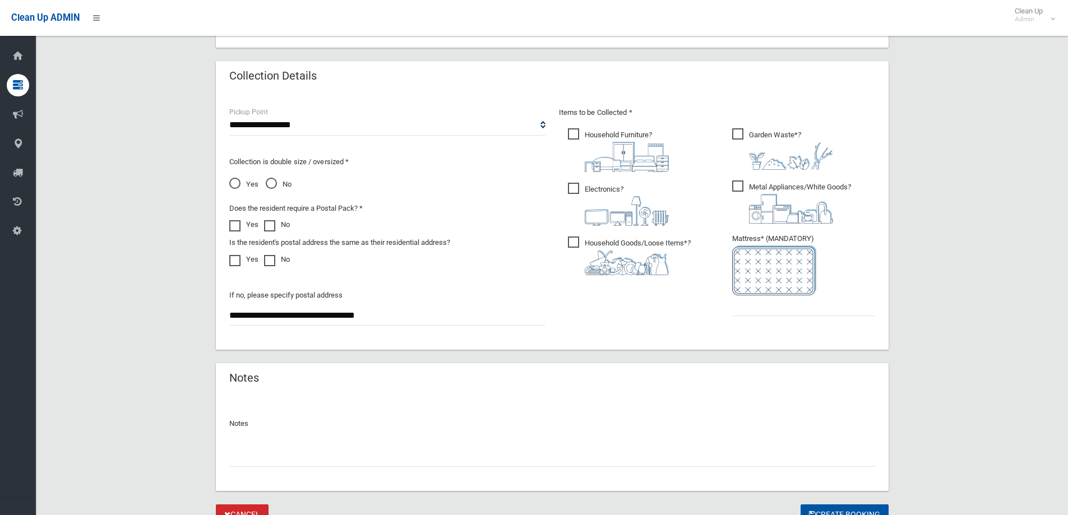
scroll to position [561, 0]
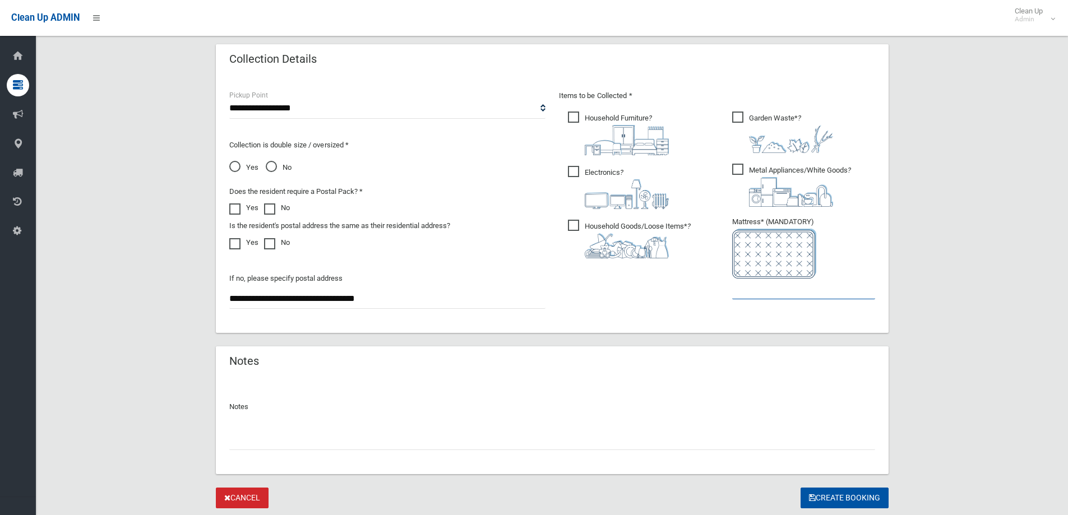
drag, startPoint x: 776, startPoint y: 289, endPoint x: 774, endPoint y: 297, distance: 8.0
click at [775, 289] on input "text" at bounding box center [803, 289] width 143 height 21
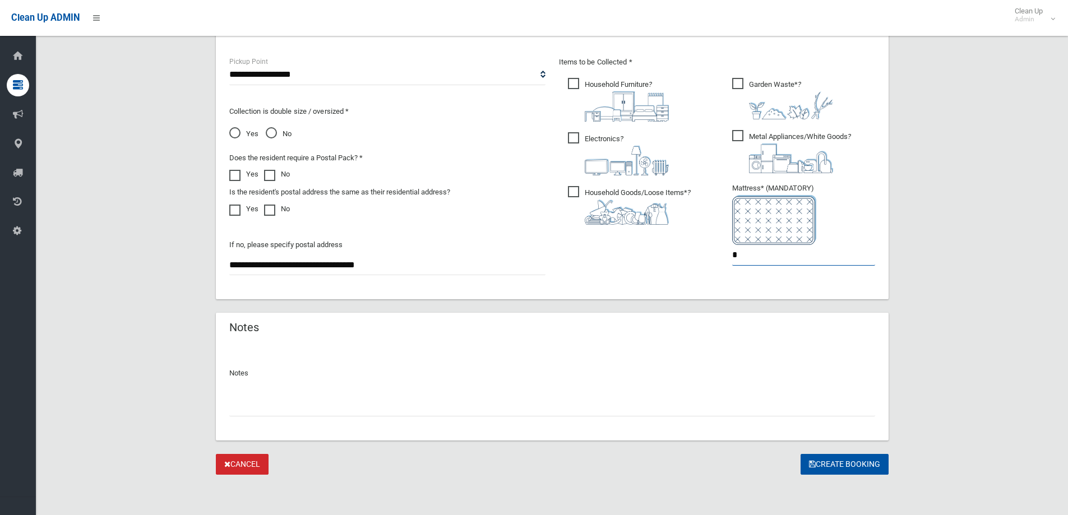
type input "*"
click at [249, 408] on input "text" at bounding box center [552, 406] width 646 height 21
type input "**********"
click at [826, 461] on button "Create Booking" at bounding box center [844, 464] width 88 height 21
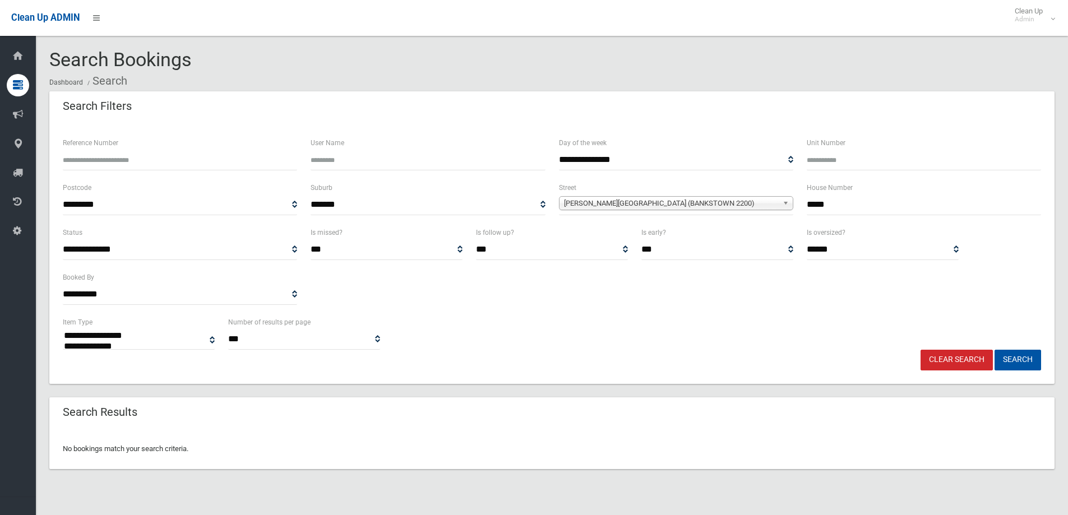
select select
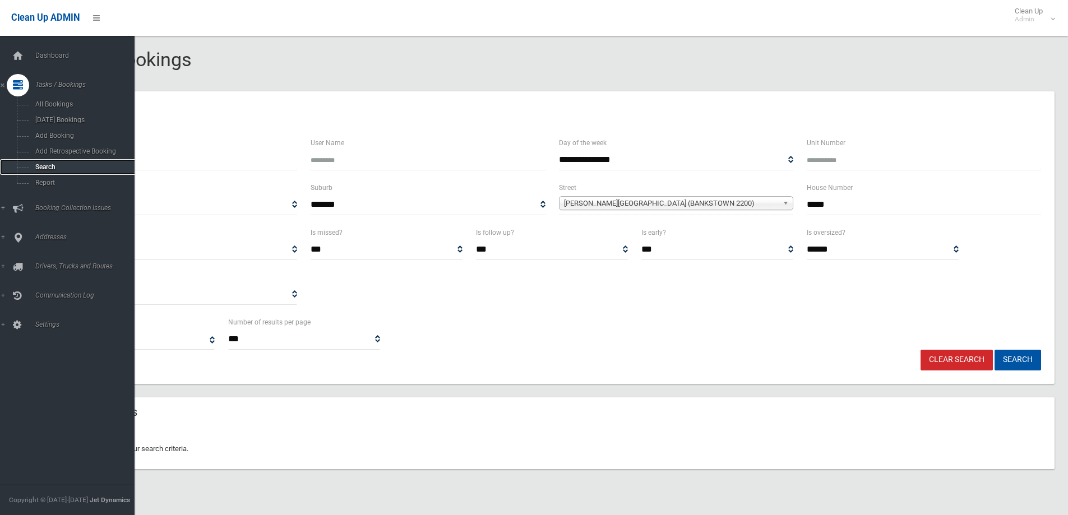
click at [46, 165] on span "Search" at bounding box center [82, 167] width 101 height 8
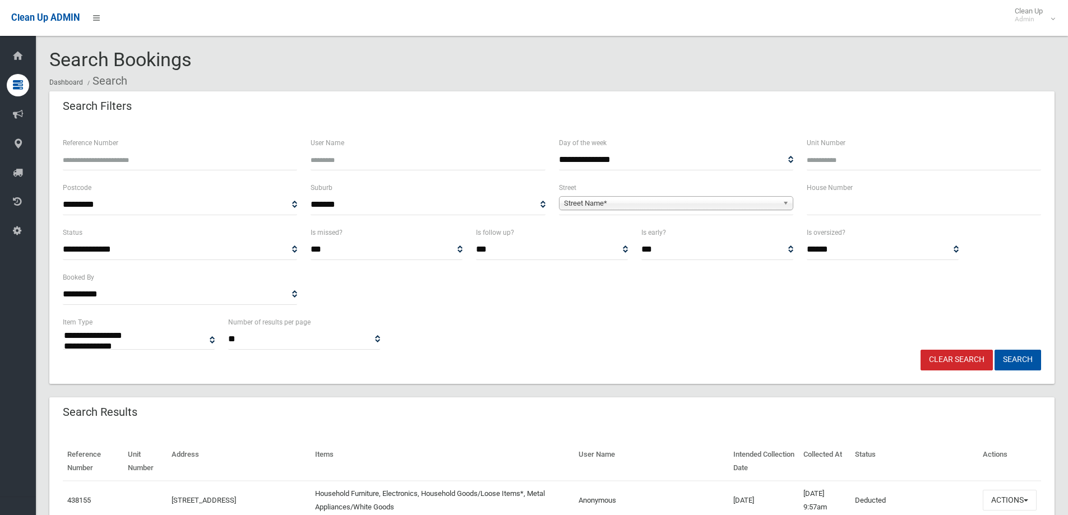
select select
click at [828, 206] on input "text" at bounding box center [924, 205] width 234 height 21
type input "*"
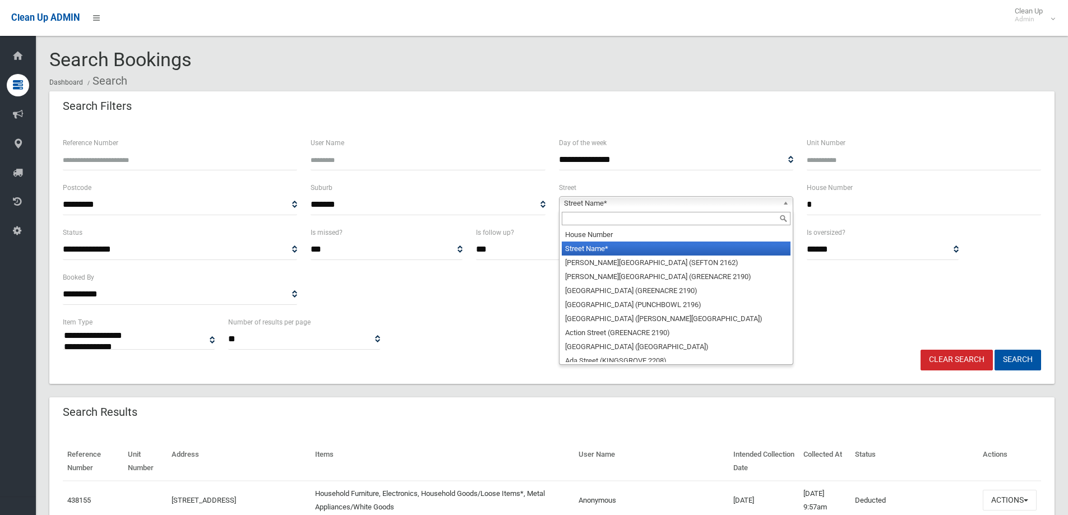
drag, startPoint x: 610, startPoint y: 197, endPoint x: 608, endPoint y: 183, distance: 13.6
click at [608, 187] on div "**********" at bounding box center [676, 198] width 234 height 34
click at [581, 200] on span "Street Name*" at bounding box center [671, 203] width 214 height 13
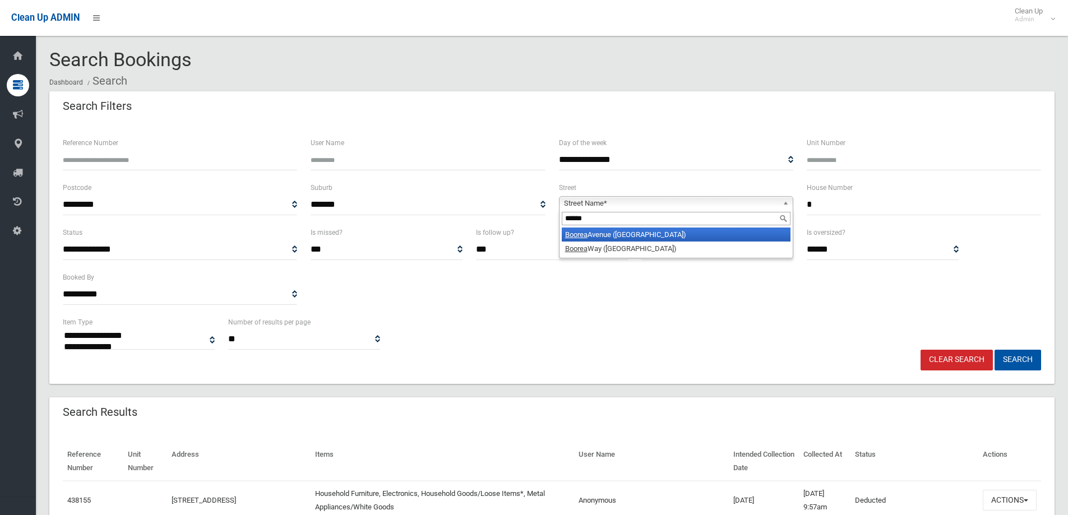
type input "******"
click at [627, 230] on li "Boorea Avenue (LAKEMBA 2195)" at bounding box center [676, 235] width 229 height 14
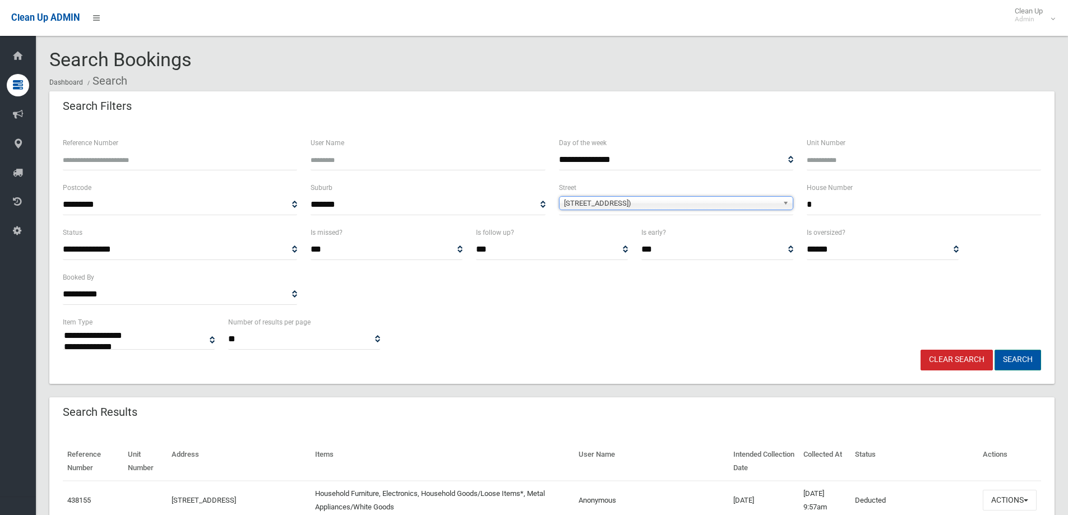
click at [1014, 359] on button "Search" at bounding box center [1017, 360] width 47 height 21
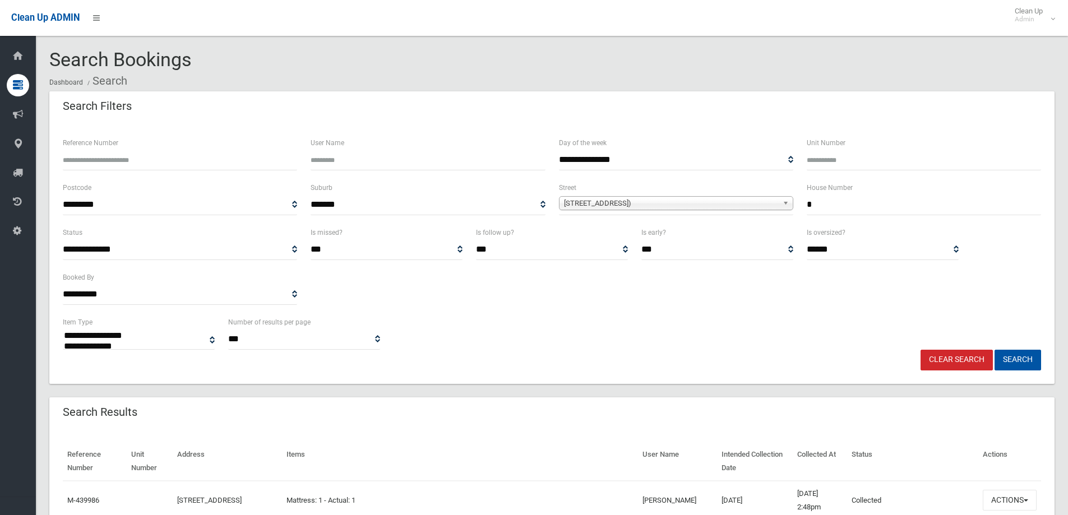
select select
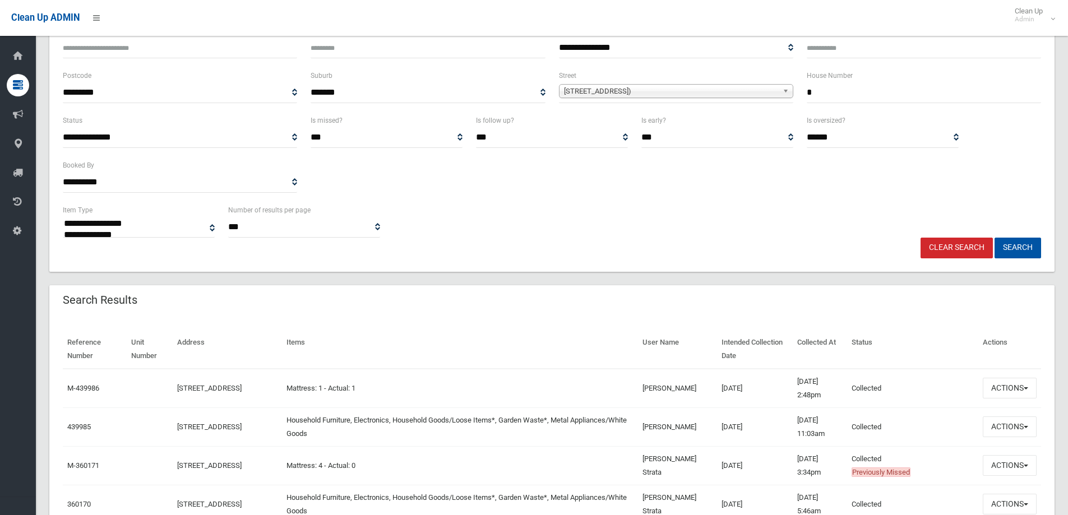
scroll to position [168, 0]
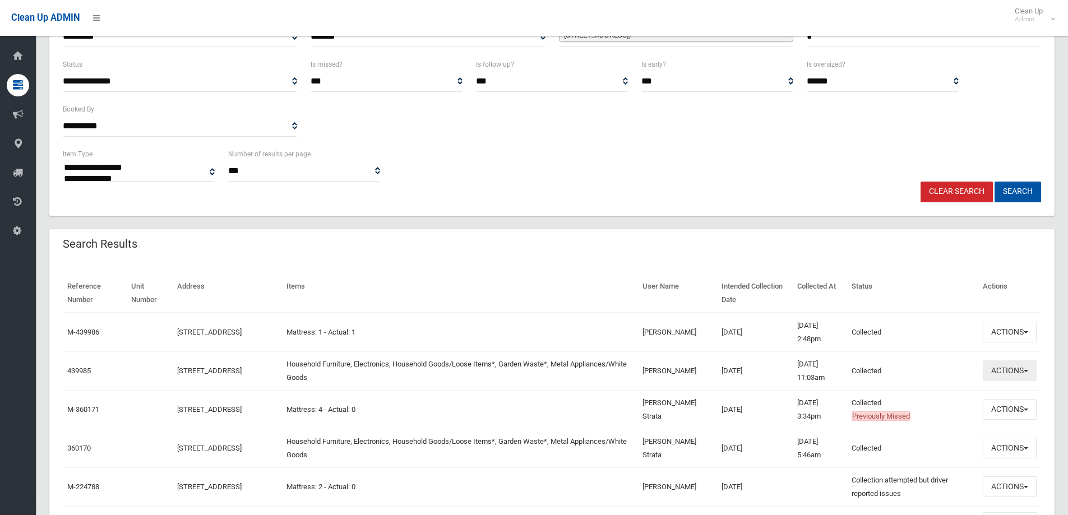
click at [1007, 371] on button "Actions" at bounding box center [1010, 370] width 54 height 21
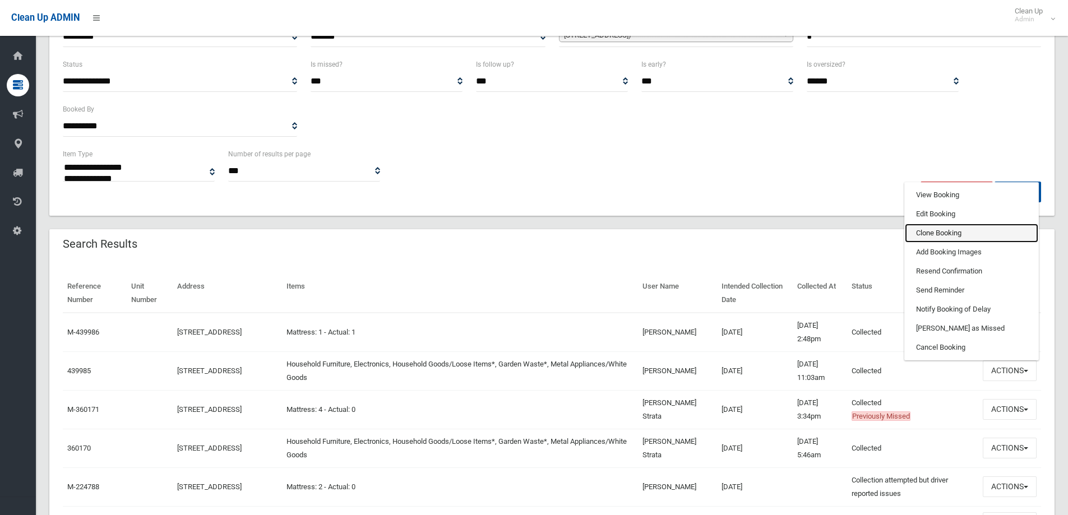
click at [928, 234] on link "Clone Booking" at bounding box center [971, 233] width 133 height 19
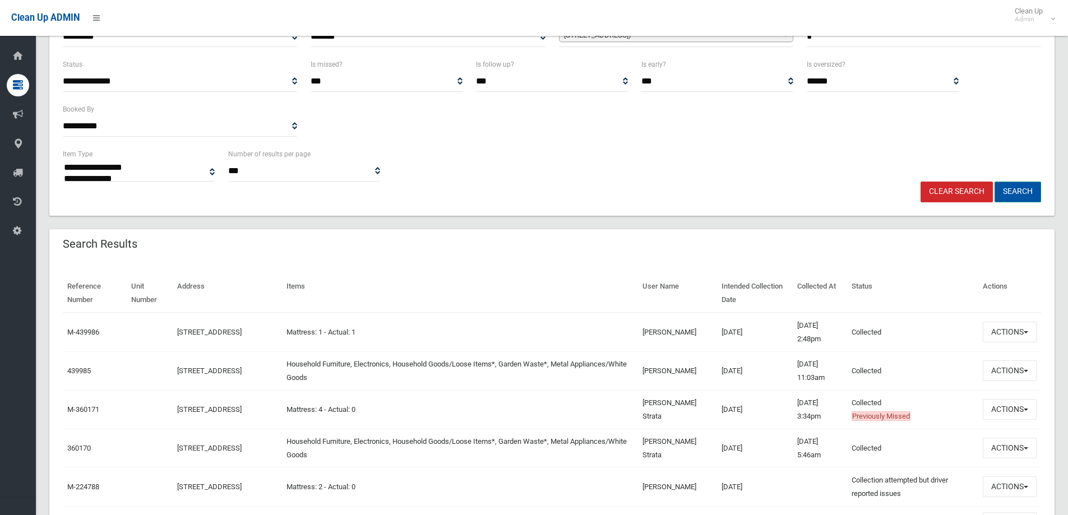
click at [1023, 192] on button "Search" at bounding box center [1017, 192] width 47 height 21
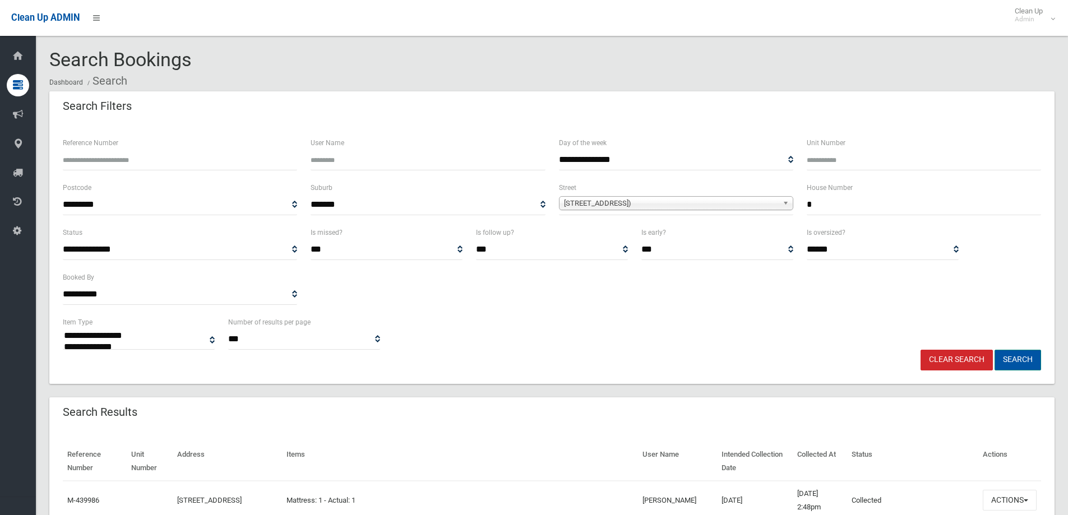
click at [1016, 357] on button "Search" at bounding box center [1017, 360] width 47 height 21
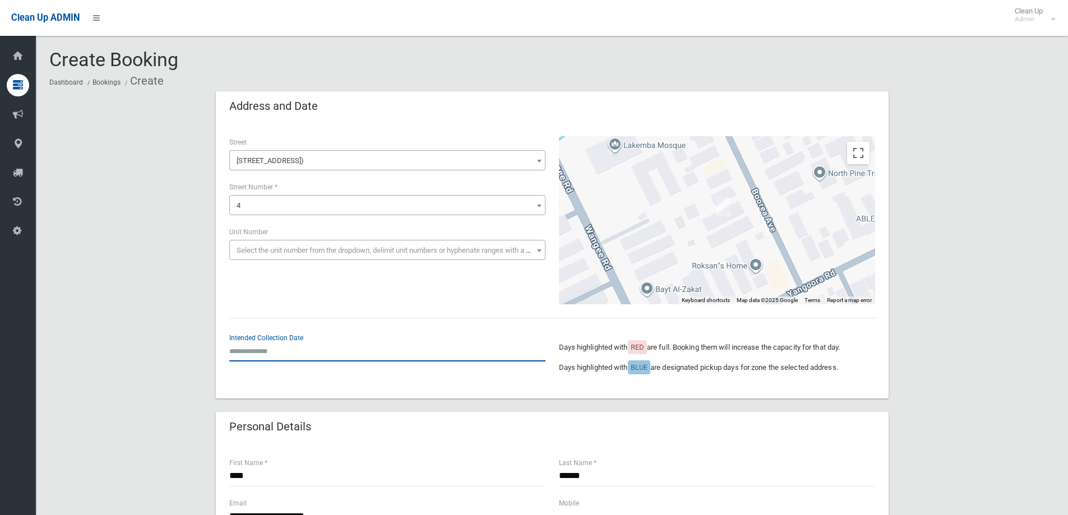
click at [235, 346] on input "text" at bounding box center [387, 351] width 316 height 21
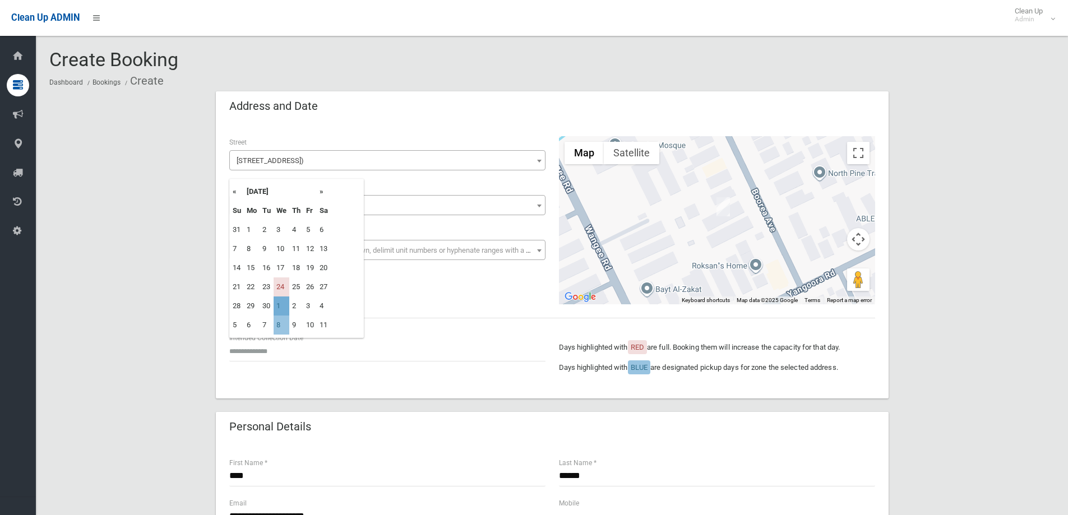
click at [281, 306] on td "1" at bounding box center [282, 306] width 16 height 19
type input "**********"
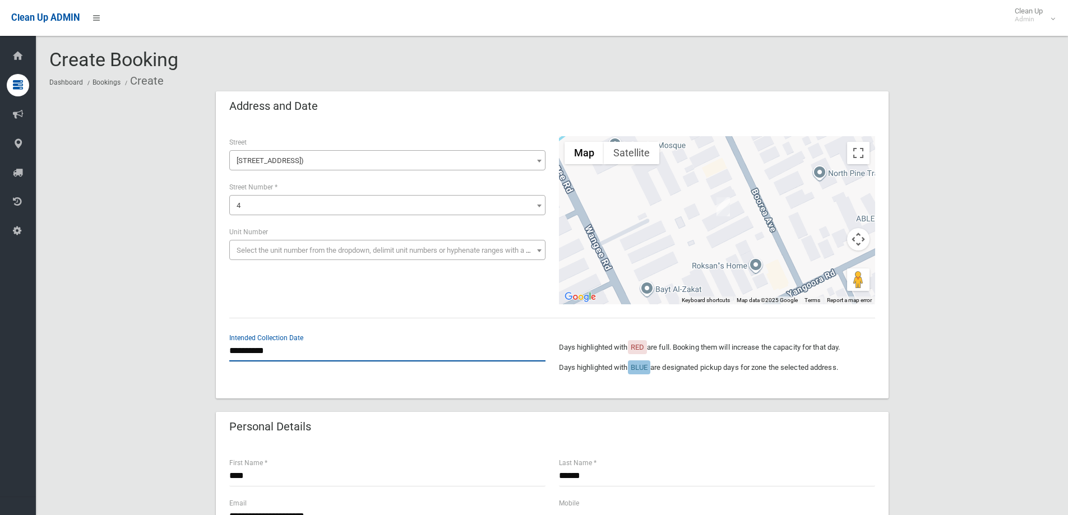
click at [284, 346] on input "**********" at bounding box center [387, 351] width 316 height 21
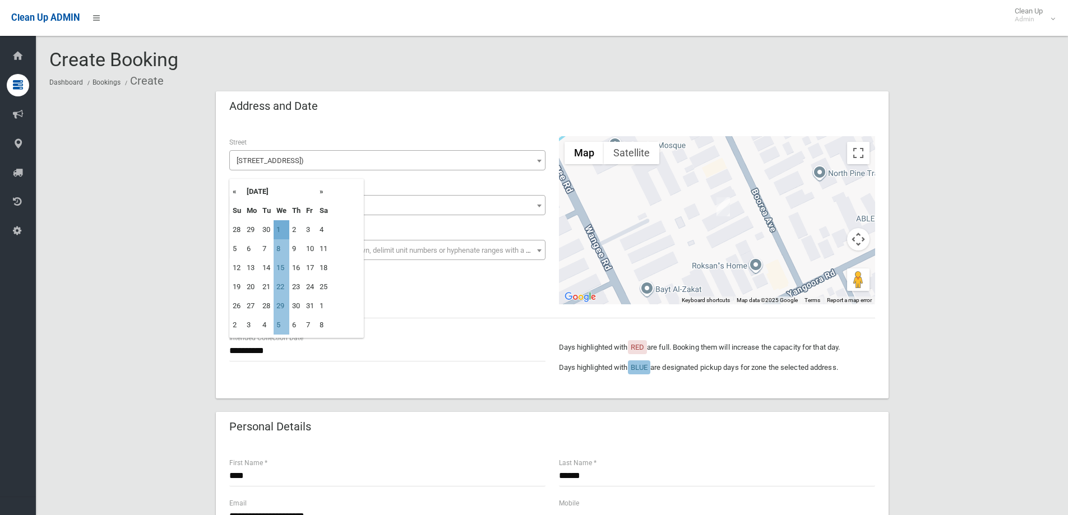
click at [278, 236] on td "1" at bounding box center [282, 229] width 16 height 19
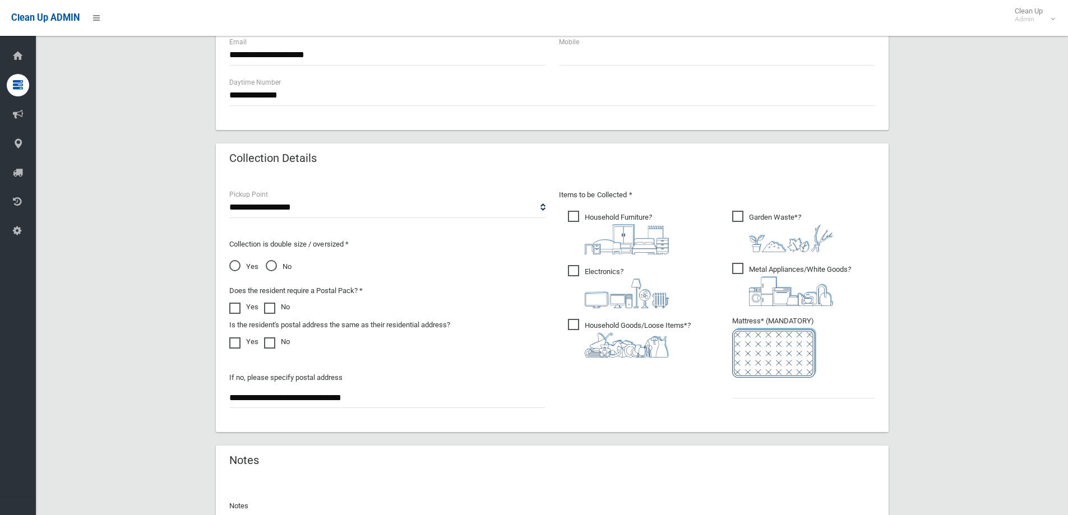
scroll to position [504, 0]
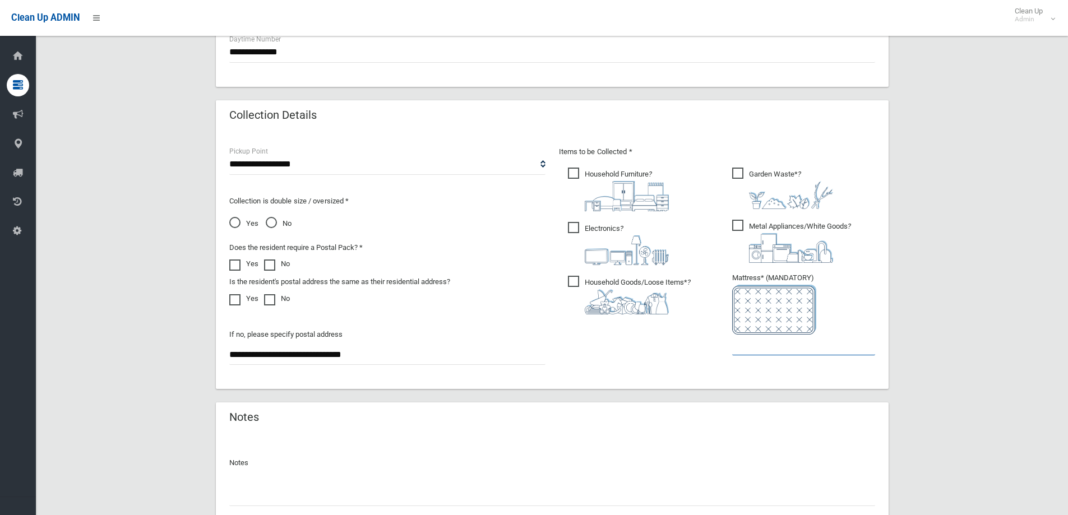
click at [786, 344] on input "text" at bounding box center [803, 345] width 143 height 21
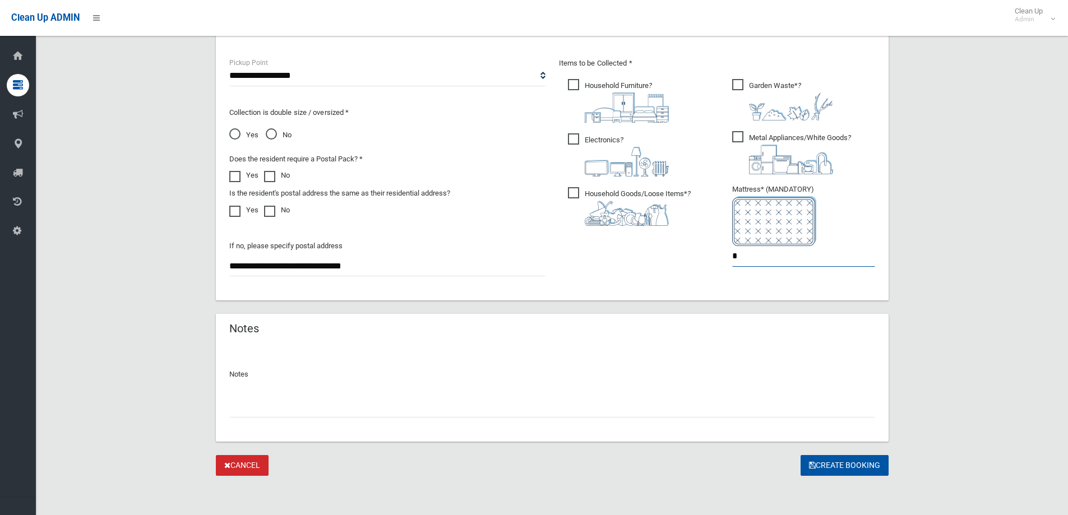
scroll to position [594, 0]
type input "*"
click at [243, 404] on input "text" at bounding box center [552, 406] width 646 height 21
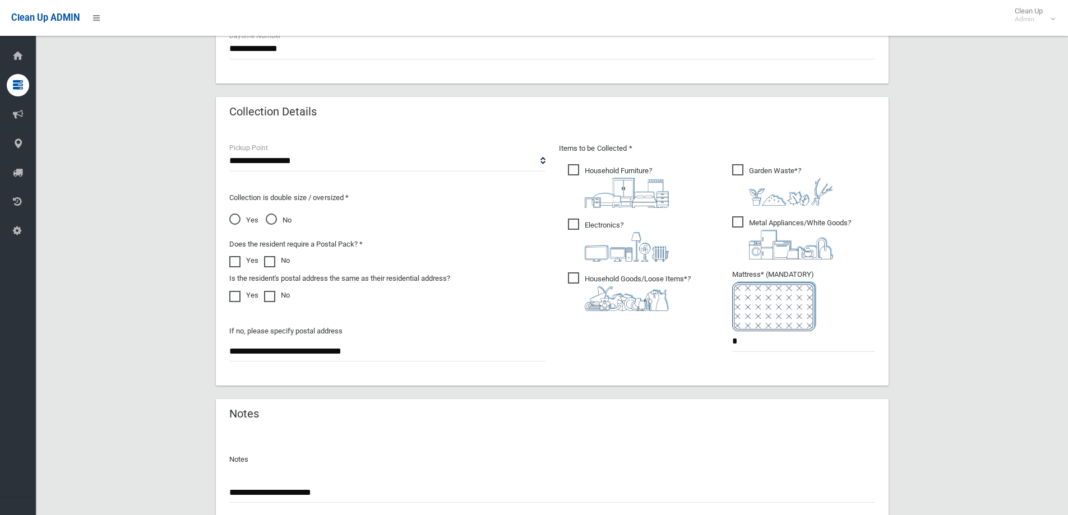
type input "**********"
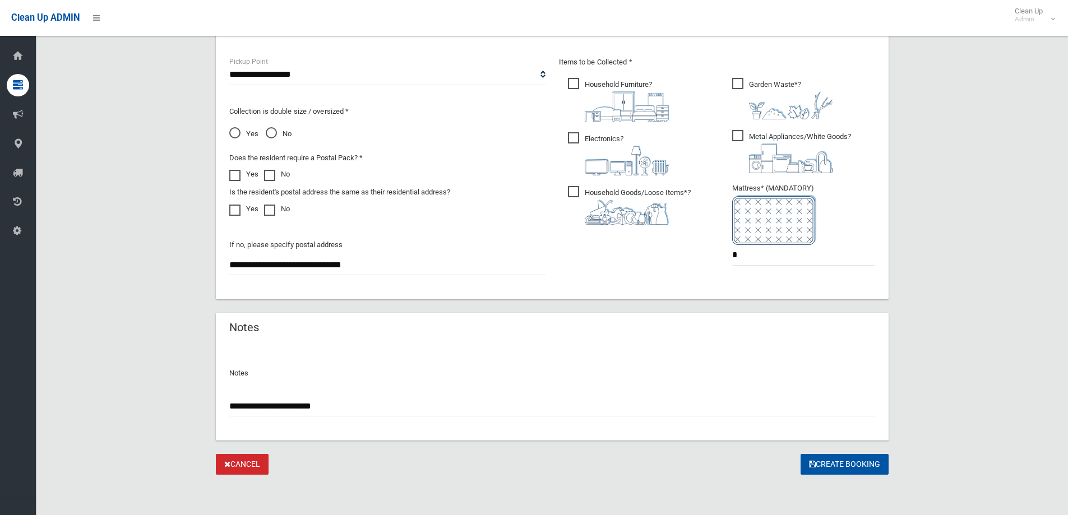
click at [320, 395] on div "**********" at bounding box center [552, 402] width 646 height 30
click at [846, 462] on button "Create Booking" at bounding box center [844, 464] width 88 height 21
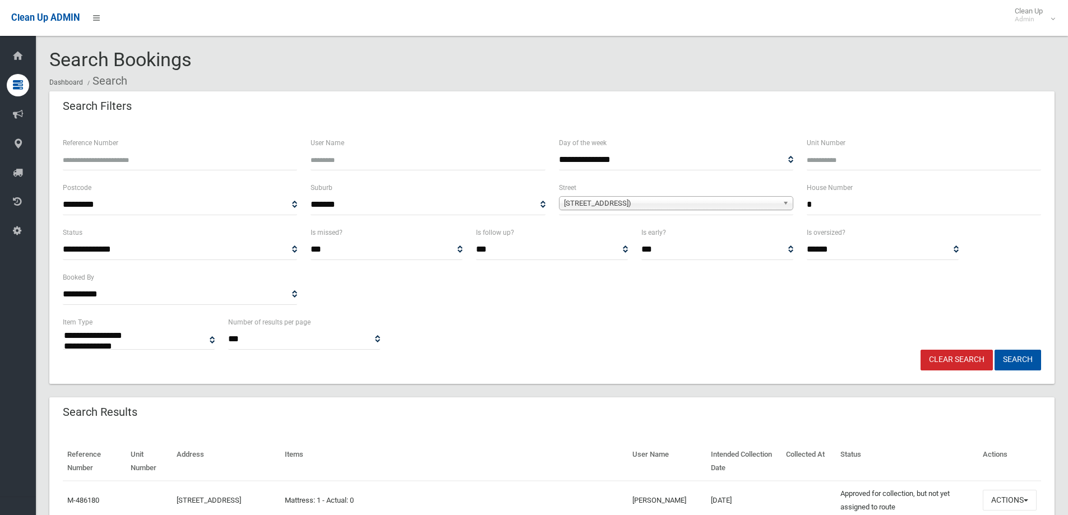
select select
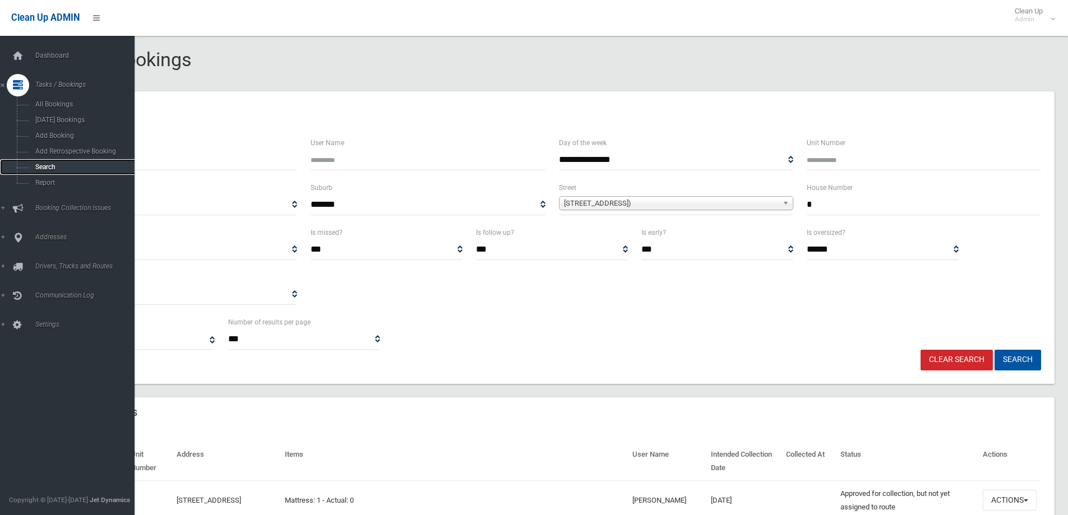
click at [40, 166] on span "Search" at bounding box center [82, 167] width 101 height 8
click at [41, 166] on span "Search" at bounding box center [82, 167] width 101 height 8
click at [43, 166] on span "Search" at bounding box center [82, 167] width 101 height 8
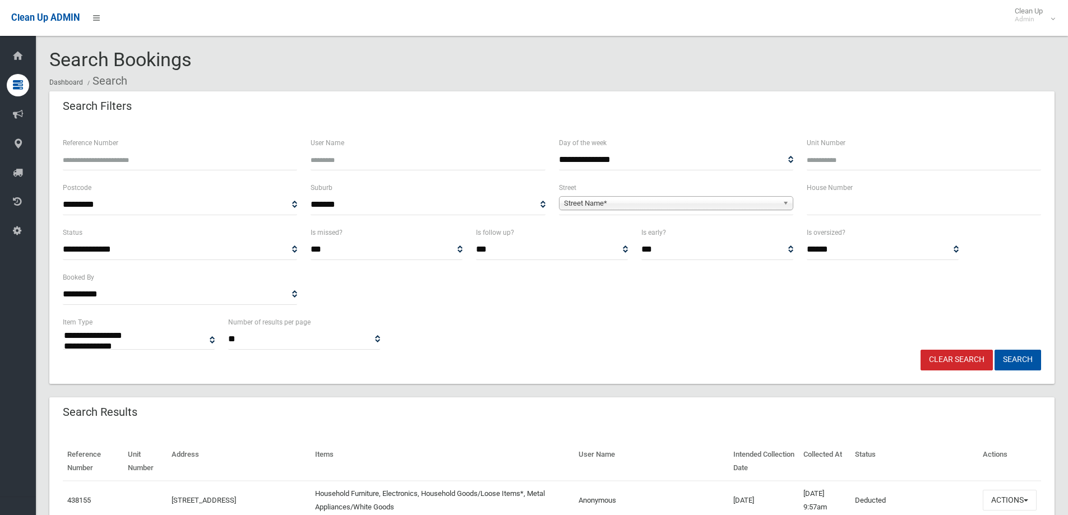
select select
click at [807, 205] on input "text" at bounding box center [924, 205] width 234 height 21
type input "*****"
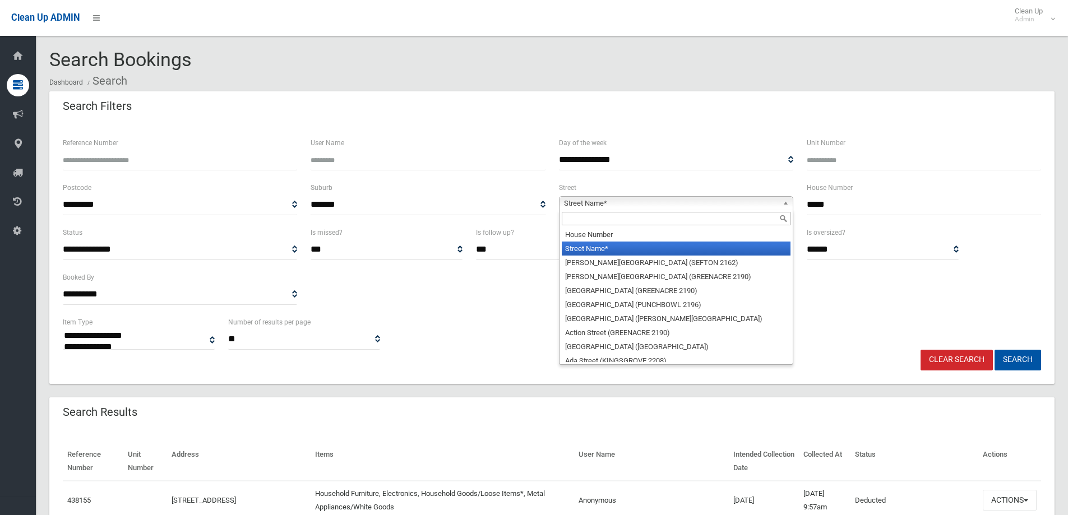
click at [595, 205] on span "Street Name*" at bounding box center [671, 203] width 214 height 13
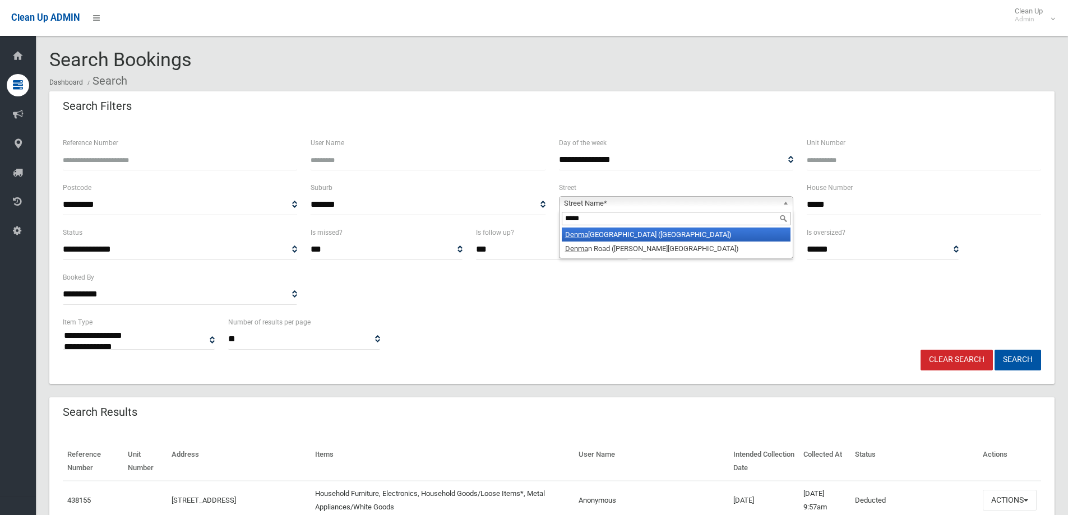
type input "*****"
click at [632, 237] on li "Denma n Avenue (WILEY PARK 2195)" at bounding box center [676, 235] width 229 height 14
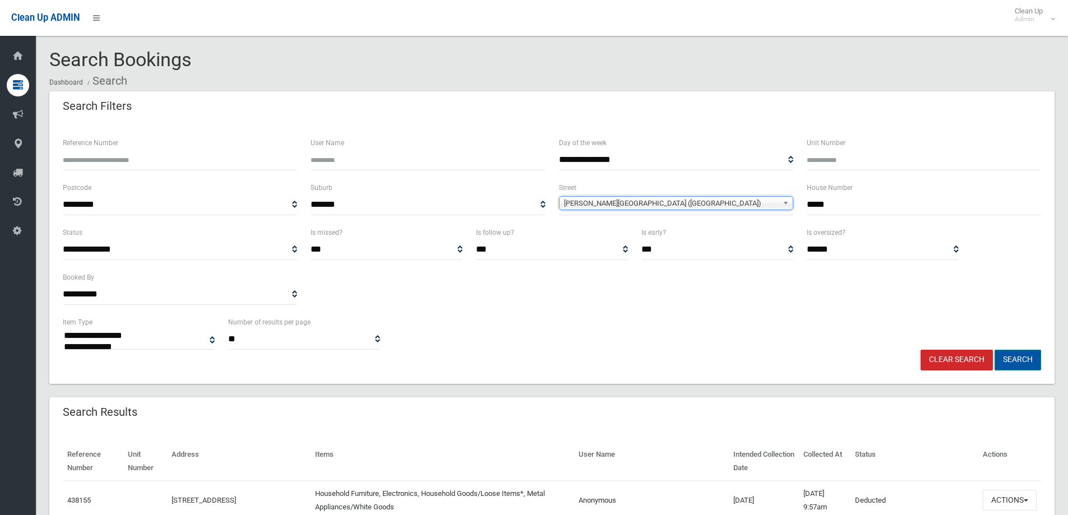
click at [1017, 358] on button "Search" at bounding box center [1017, 360] width 47 height 21
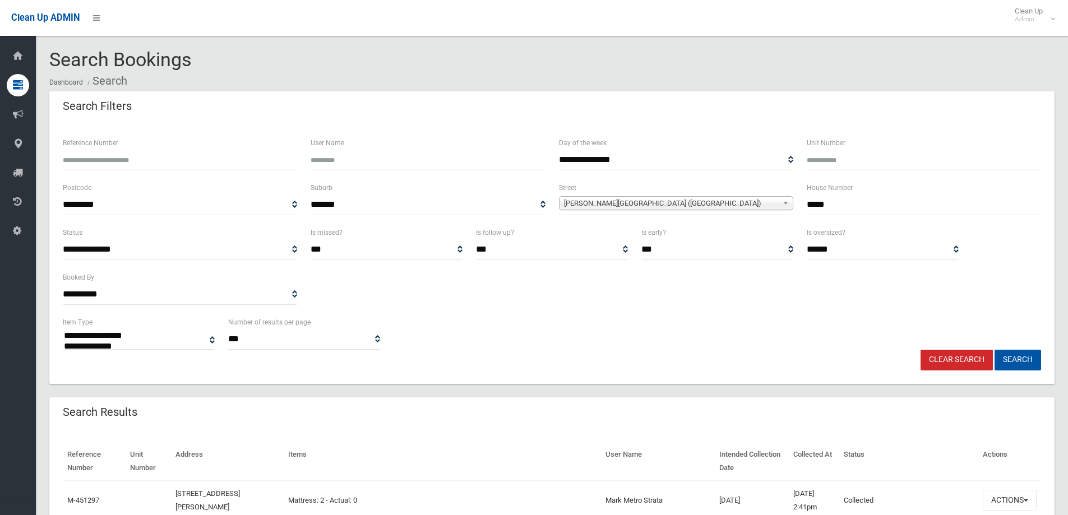
select select
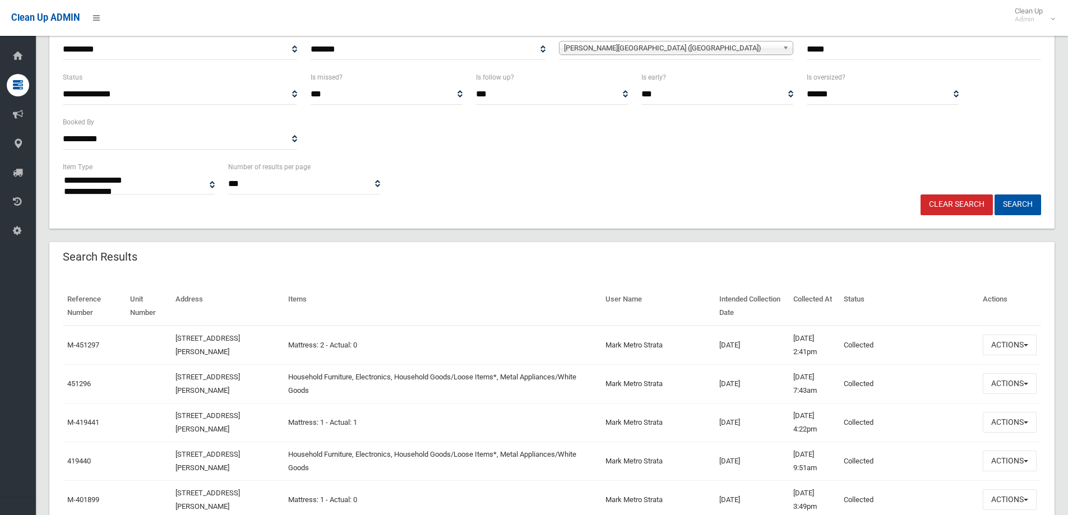
scroll to position [224, 0]
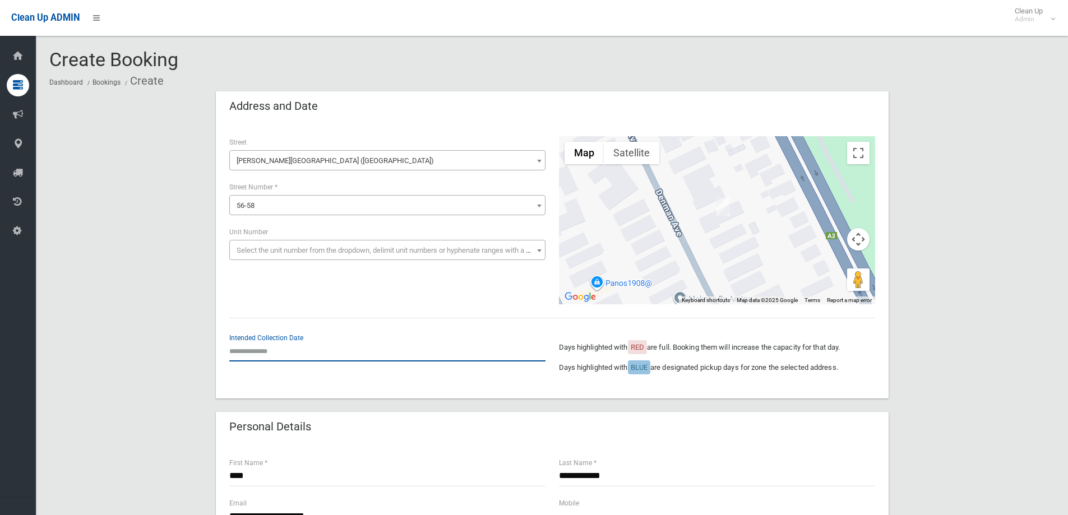
click at [253, 351] on input "text" at bounding box center [387, 351] width 316 height 21
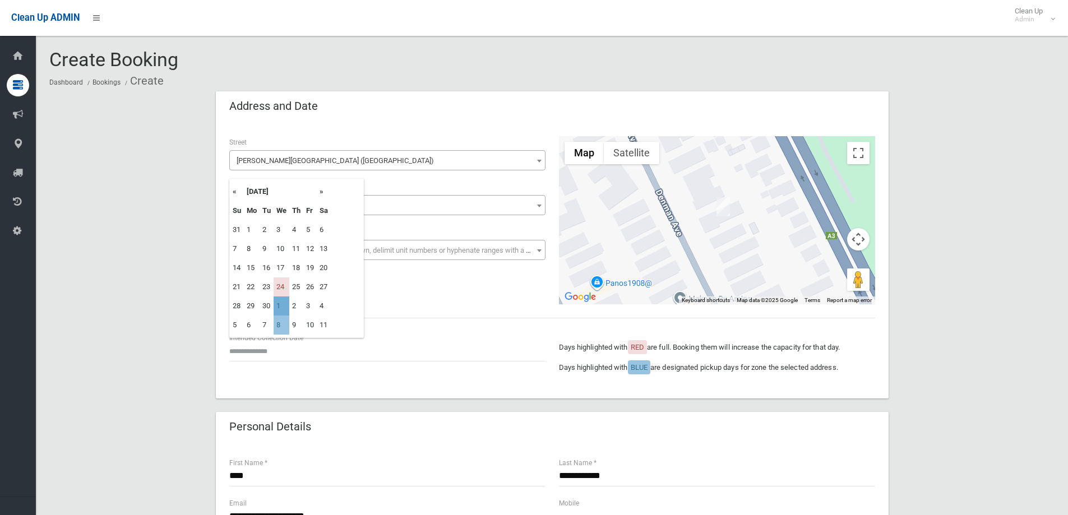
click at [281, 306] on td "1" at bounding box center [282, 306] width 16 height 19
type input "**********"
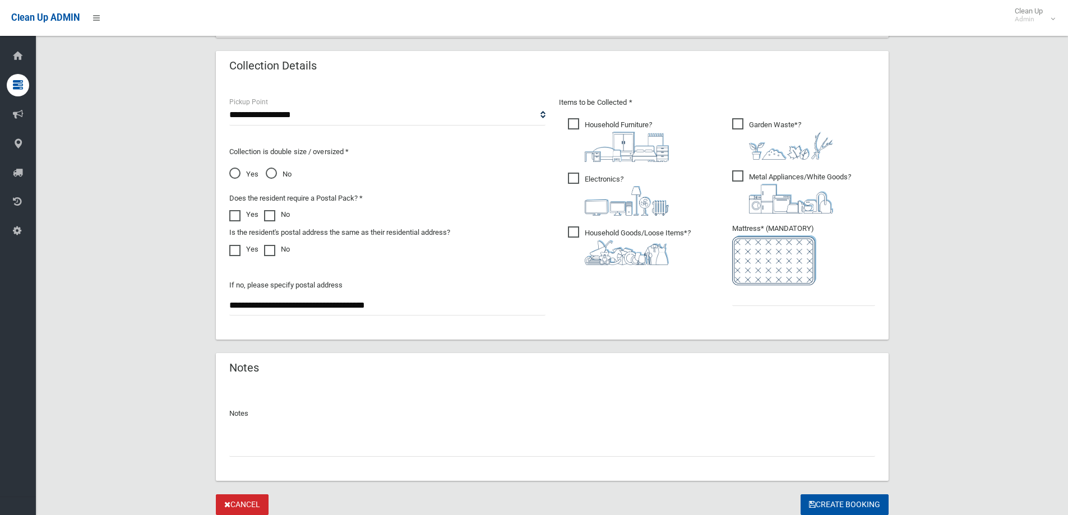
scroll to position [561, 0]
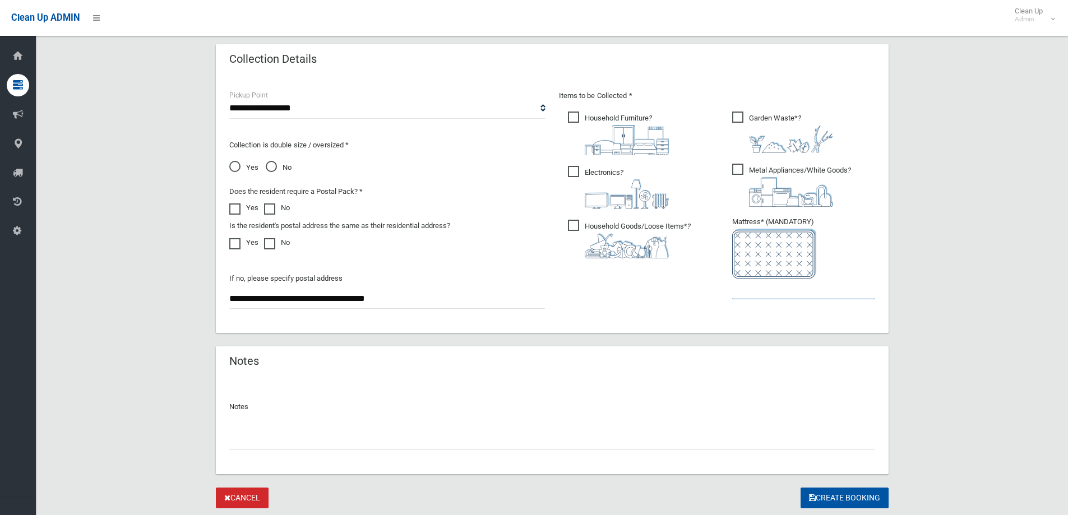
click at [761, 293] on input "text" at bounding box center [803, 289] width 143 height 21
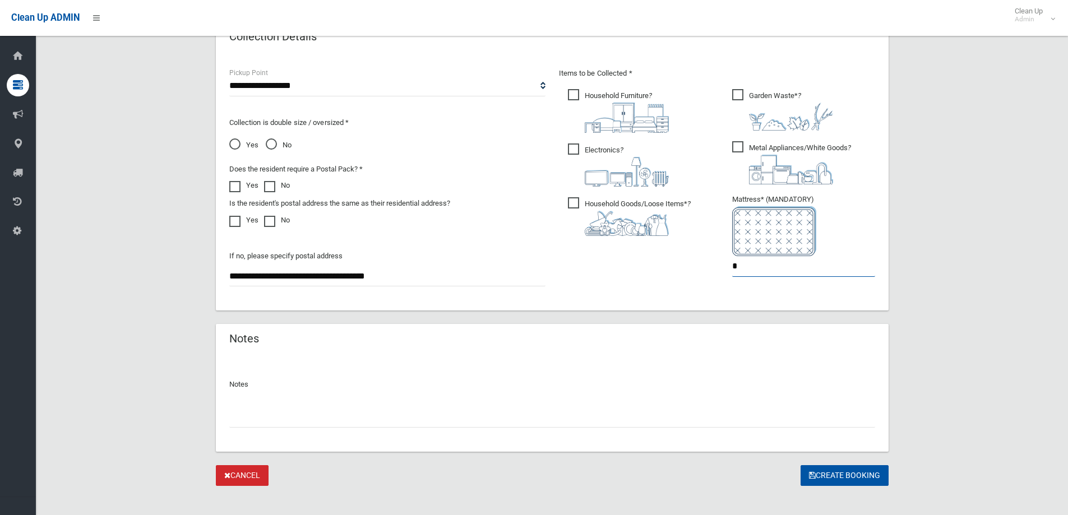
scroll to position [594, 0]
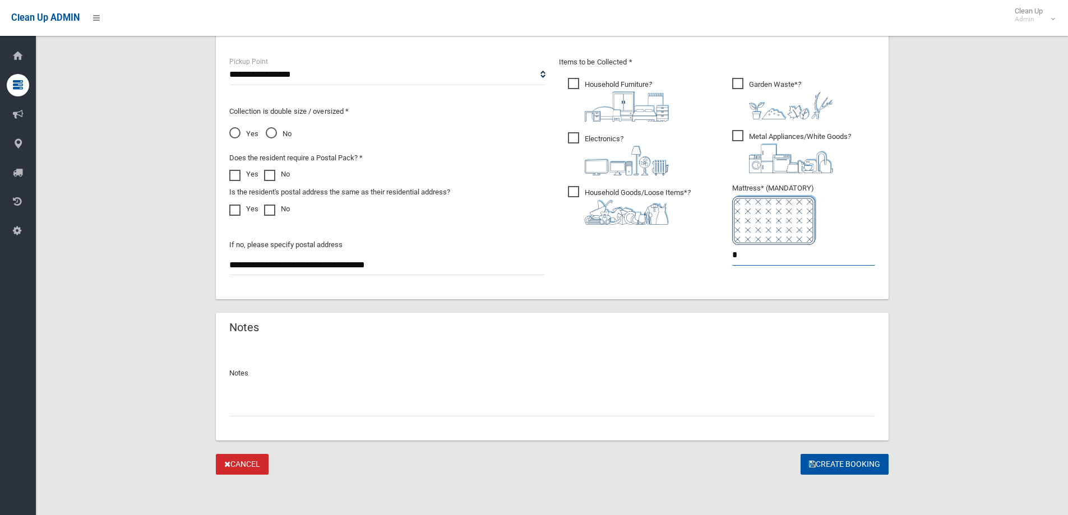
type input "*"
click at [243, 405] on input "text" at bounding box center [552, 406] width 646 height 21
type input "**********"
click at [831, 464] on button "Create Booking" at bounding box center [844, 464] width 88 height 21
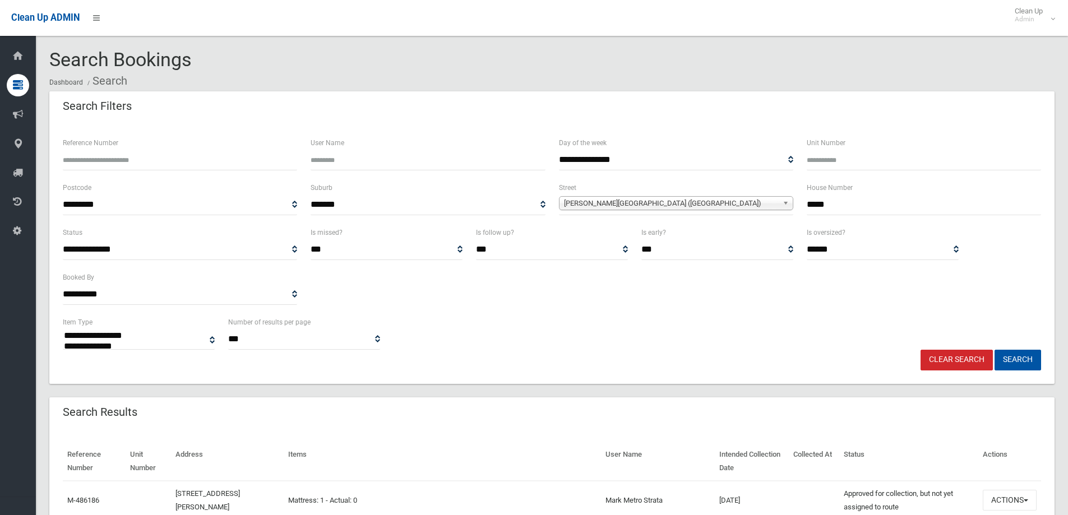
select select
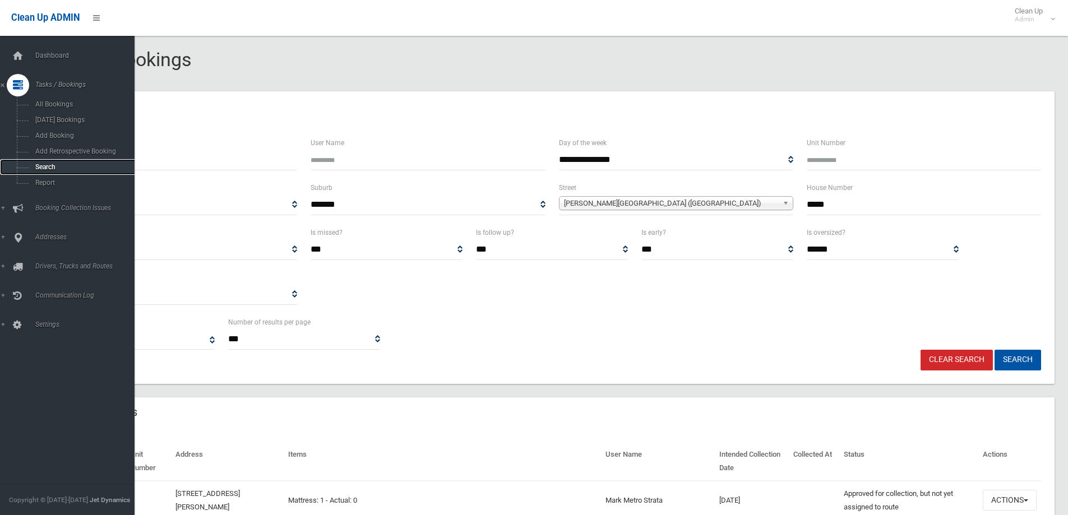
click at [38, 166] on span "Search" at bounding box center [82, 167] width 101 height 8
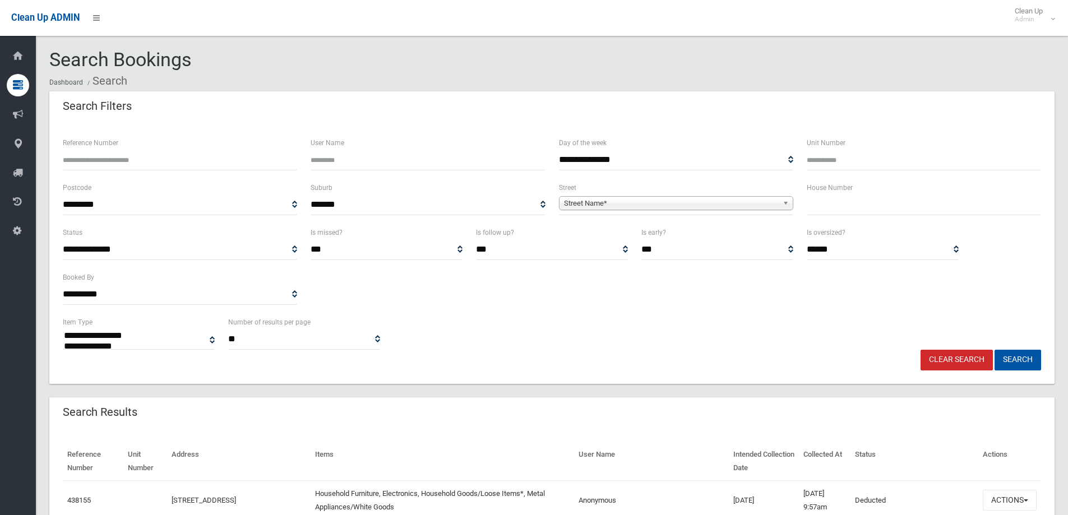
select select
click at [812, 205] on input "text" at bounding box center [924, 205] width 234 height 21
type input "**"
click at [595, 197] on span "Street Name*" at bounding box center [671, 203] width 214 height 13
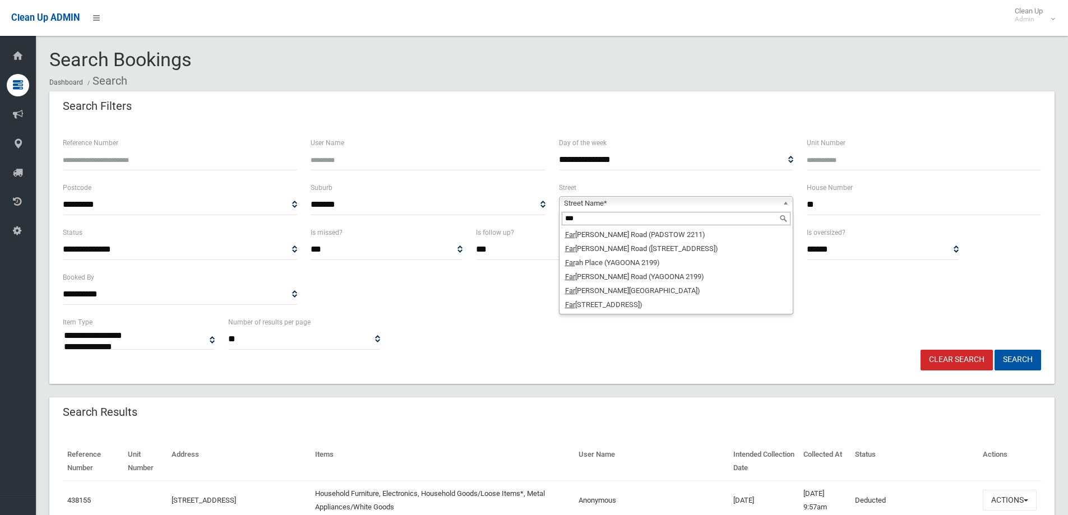
click at [582, 216] on input "***" at bounding box center [676, 218] width 229 height 13
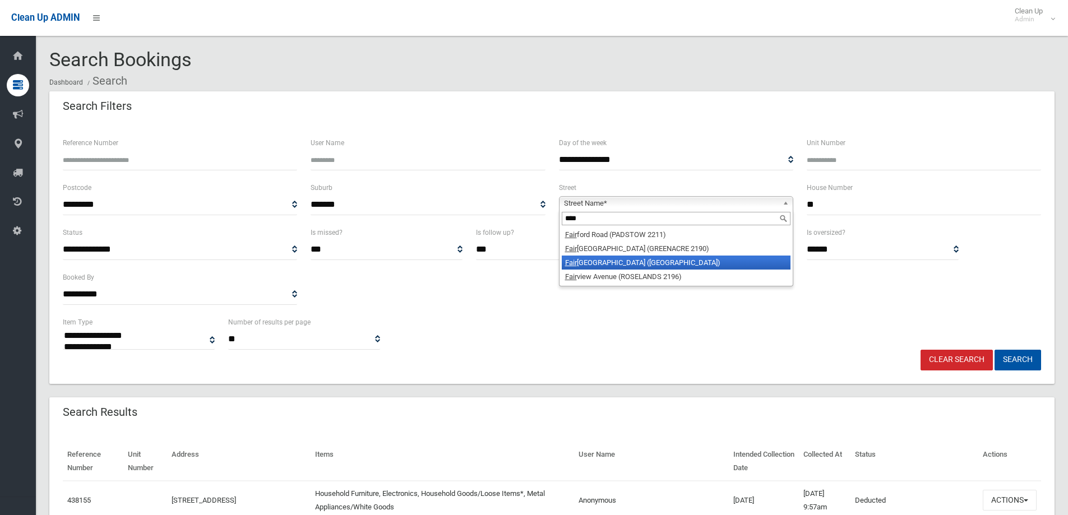
type input "****"
click at [578, 265] on li "Fair mount Street (LAKEMBA 2195)" at bounding box center [676, 263] width 229 height 14
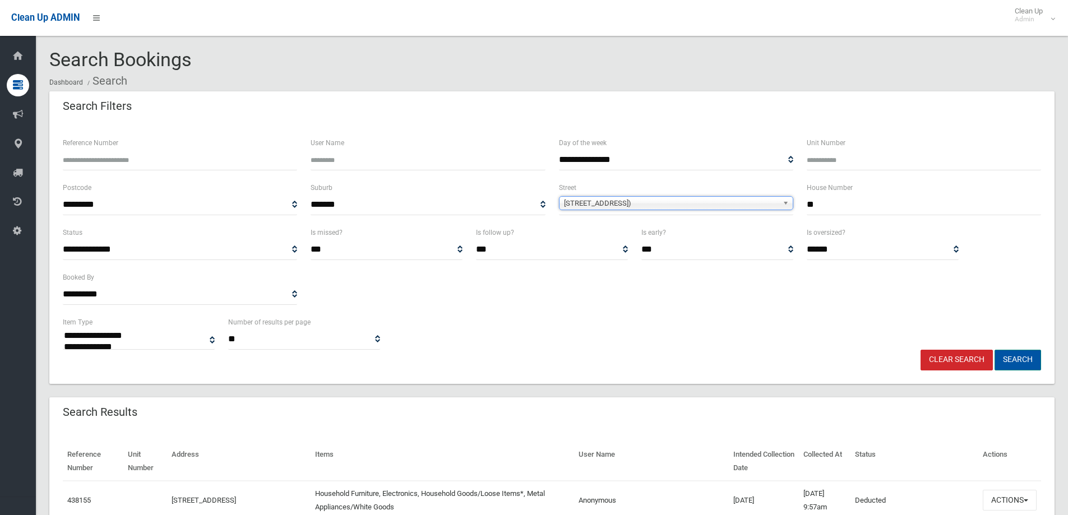
click at [1016, 360] on button "Search" at bounding box center [1017, 360] width 47 height 21
click at [1015, 359] on button "Search" at bounding box center [1017, 360] width 47 height 21
click at [1012, 357] on button "Search" at bounding box center [1017, 360] width 47 height 21
click at [1013, 357] on button "Search" at bounding box center [1017, 360] width 47 height 21
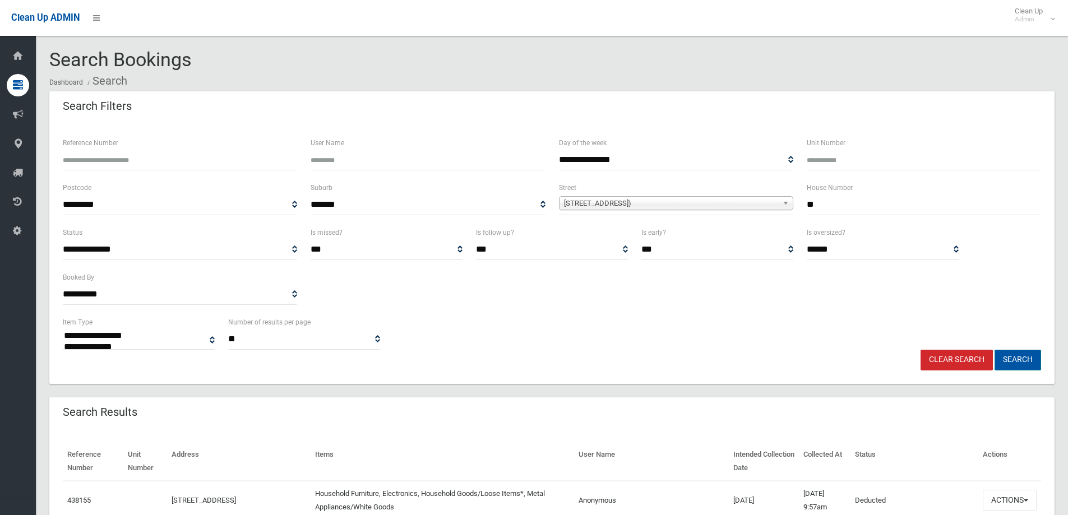
click at [1014, 359] on button "Search" at bounding box center [1017, 360] width 47 height 21
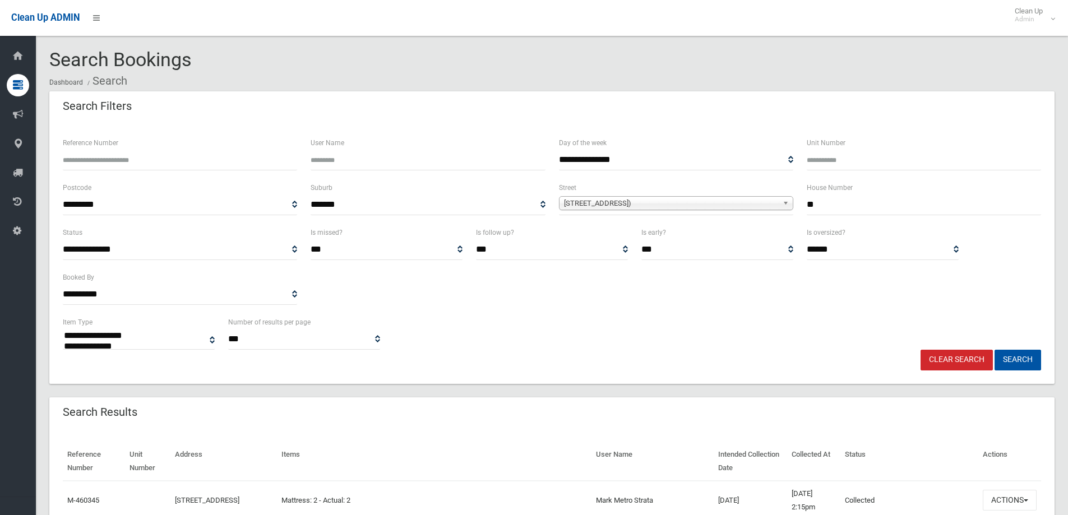
select select
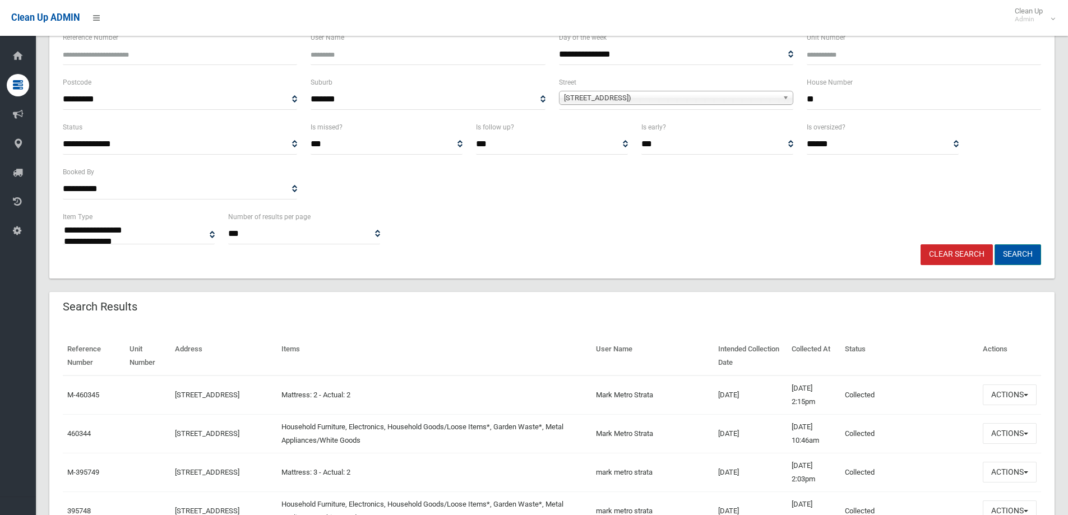
scroll to position [168, 0]
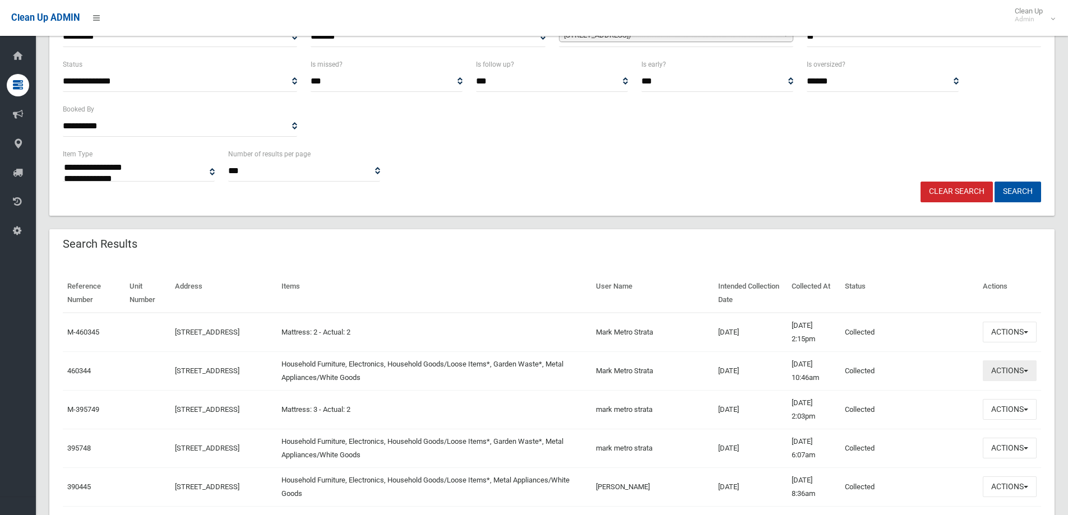
click at [1007, 371] on button "Actions" at bounding box center [1010, 370] width 54 height 21
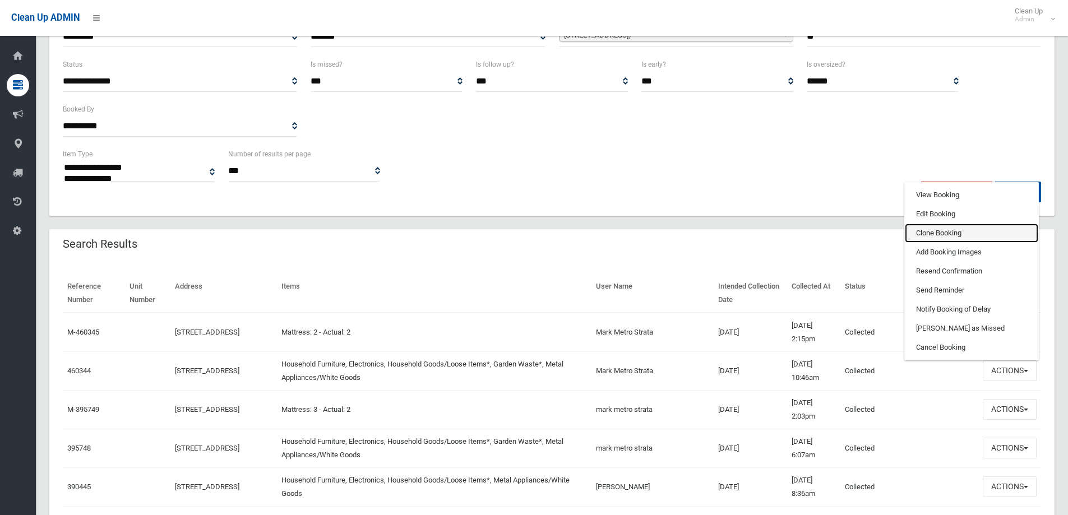
click at [936, 233] on link "Clone Booking" at bounding box center [971, 233] width 133 height 19
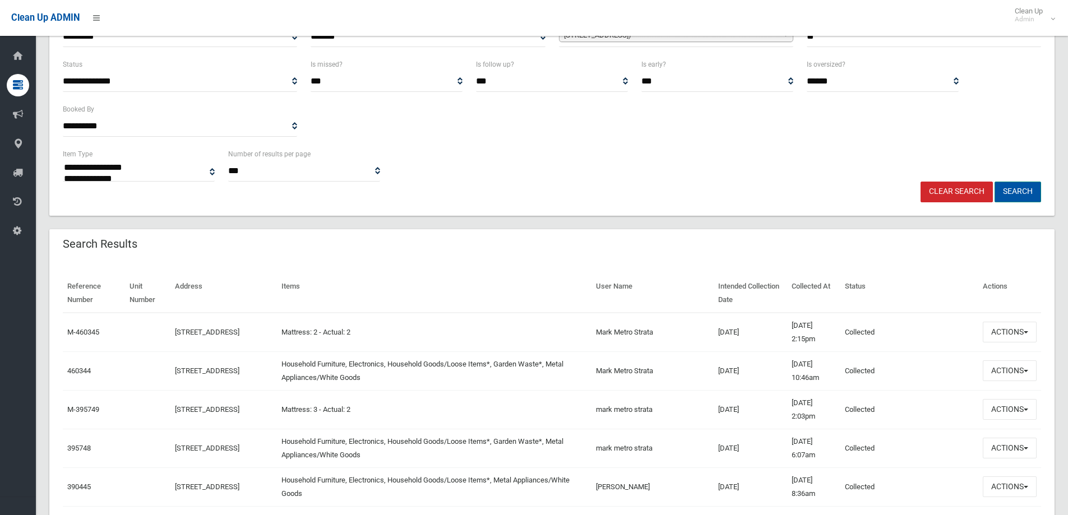
click at [1013, 187] on button "Search" at bounding box center [1017, 192] width 47 height 21
click at [1019, 193] on button "Search" at bounding box center [1017, 192] width 47 height 21
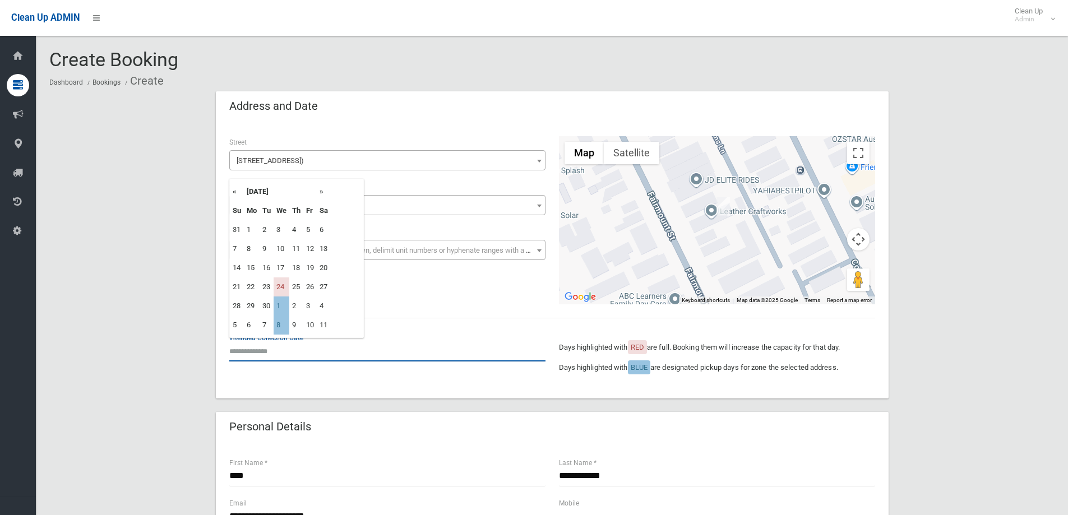
click at [252, 353] on input "text" at bounding box center [387, 351] width 316 height 21
click at [284, 306] on td "1" at bounding box center [282, 306] width 16 height 19
type input "**********"
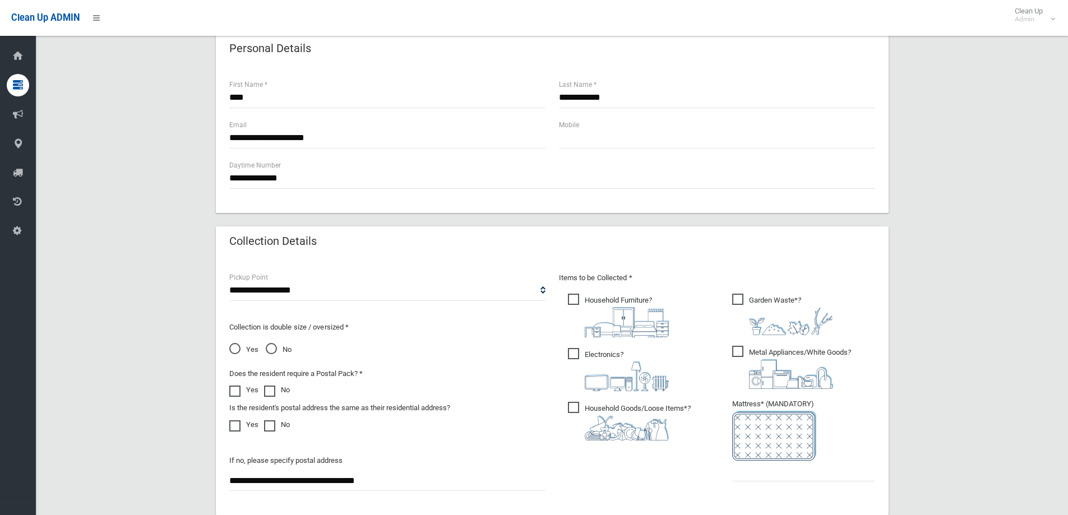
scroll to position [392, 0]
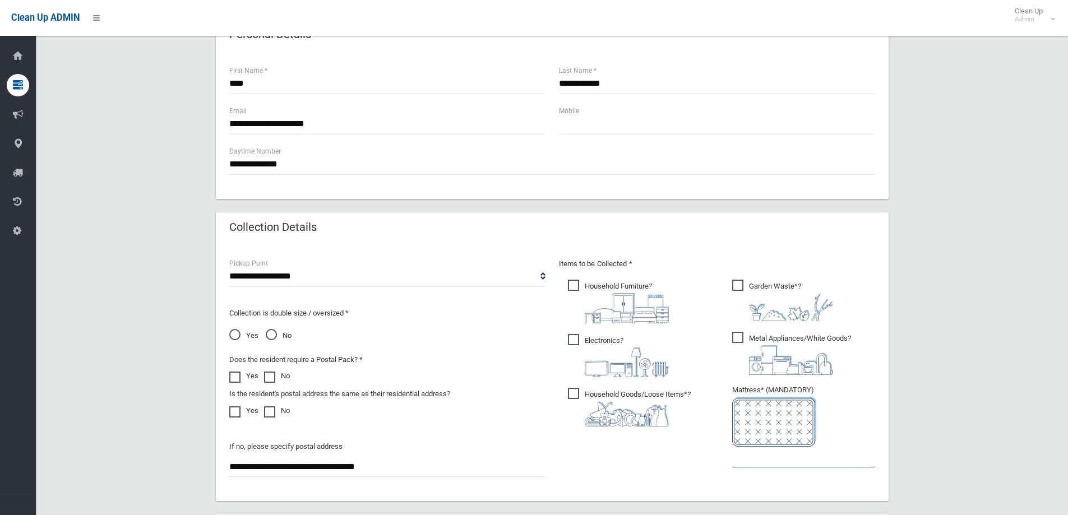
click at [754, 459] on input "text" at bounding box center [803, 457] width 143 height 21
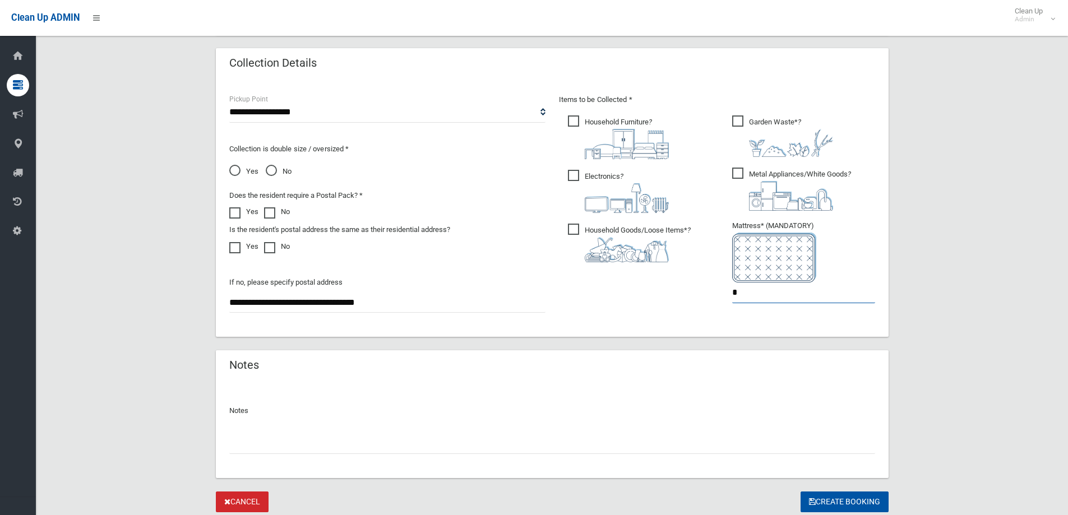
scroll to position [594, 0]
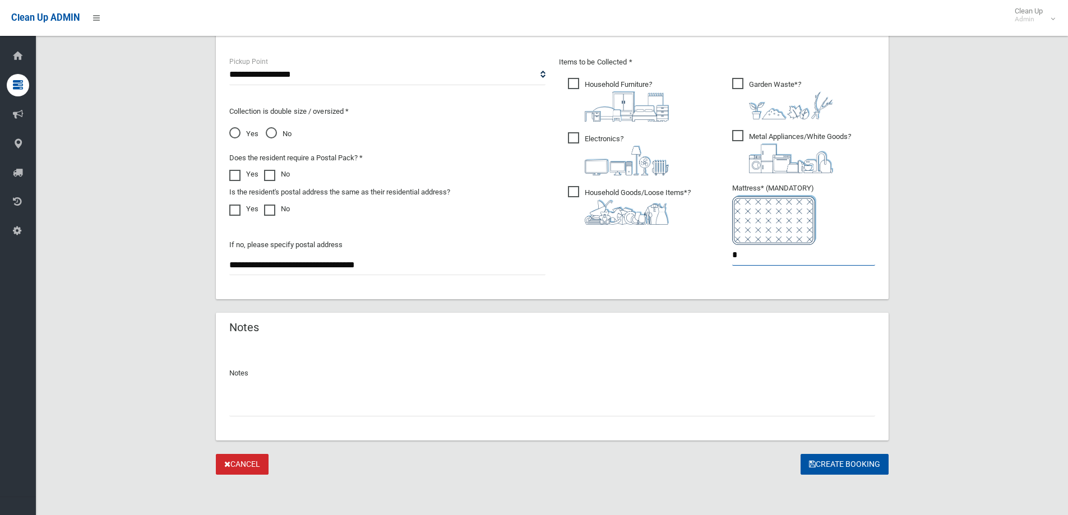
type input "*"
click at [233, 411] on input "text" at bounding box center [552, 406] width 646 height 21
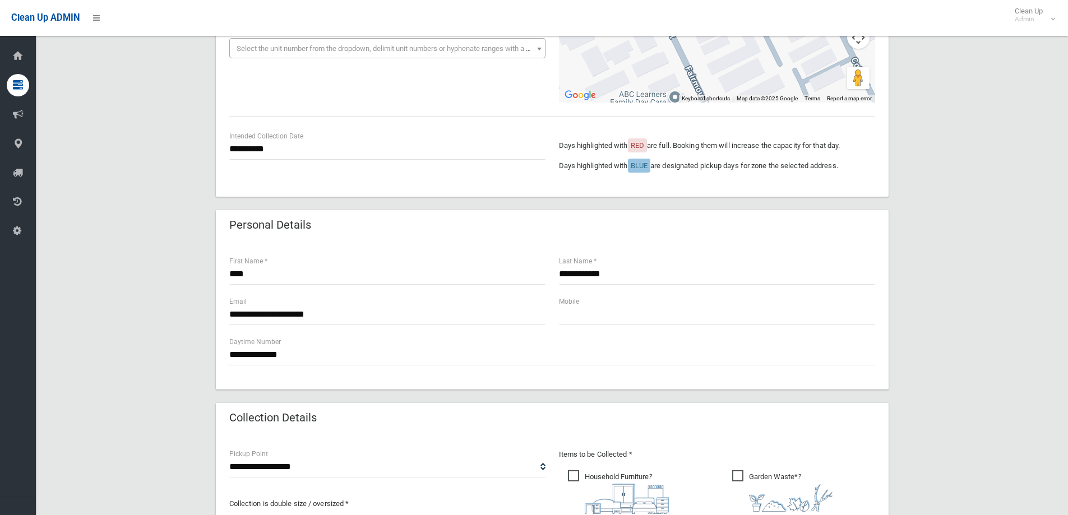
scroll to position [0, 0]
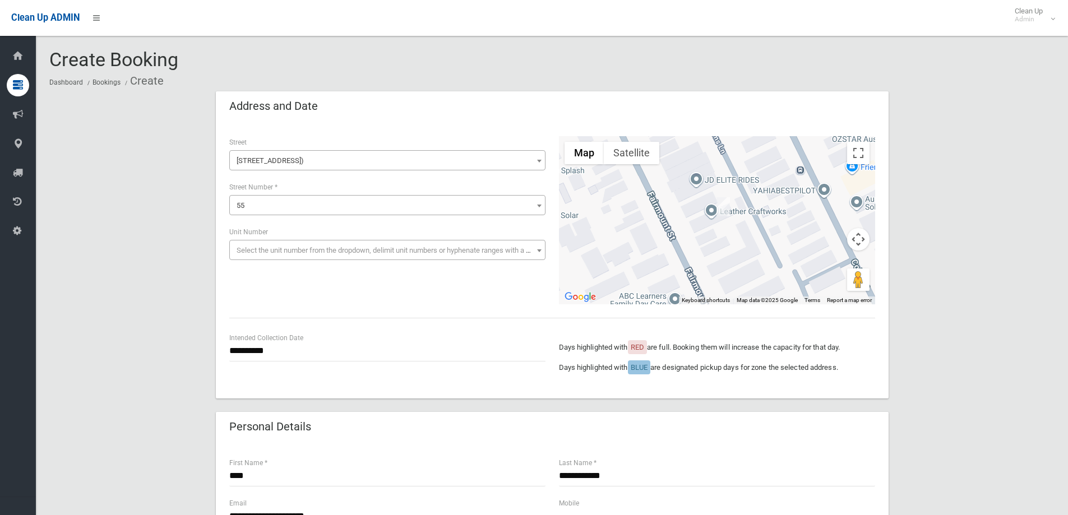
type input "**********"
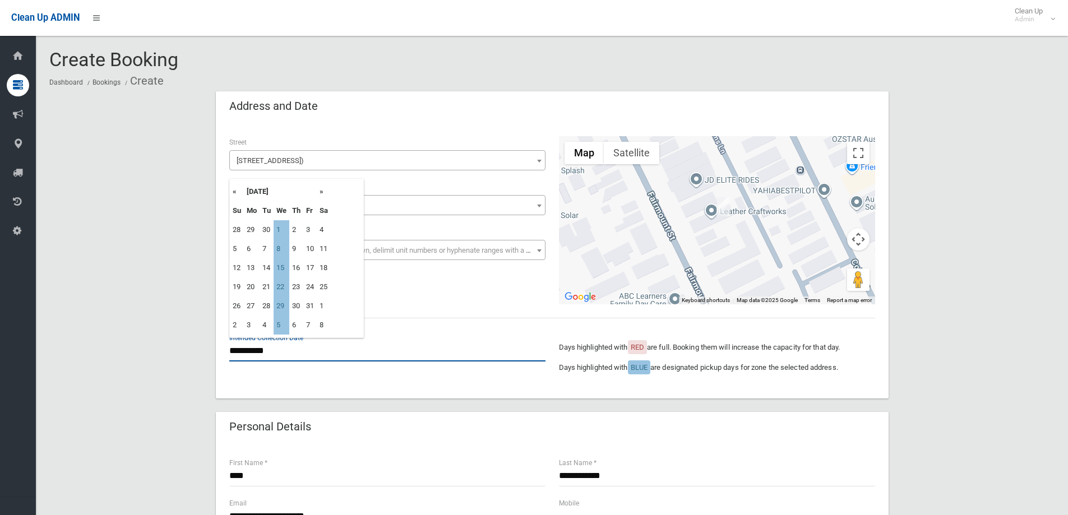
click at [270, 351] on input "**********" at bounding box center [387, 351] width 316 height 21
click at [394, 389] on div "**********" at bounding box center [552, 261] width 673 height 276
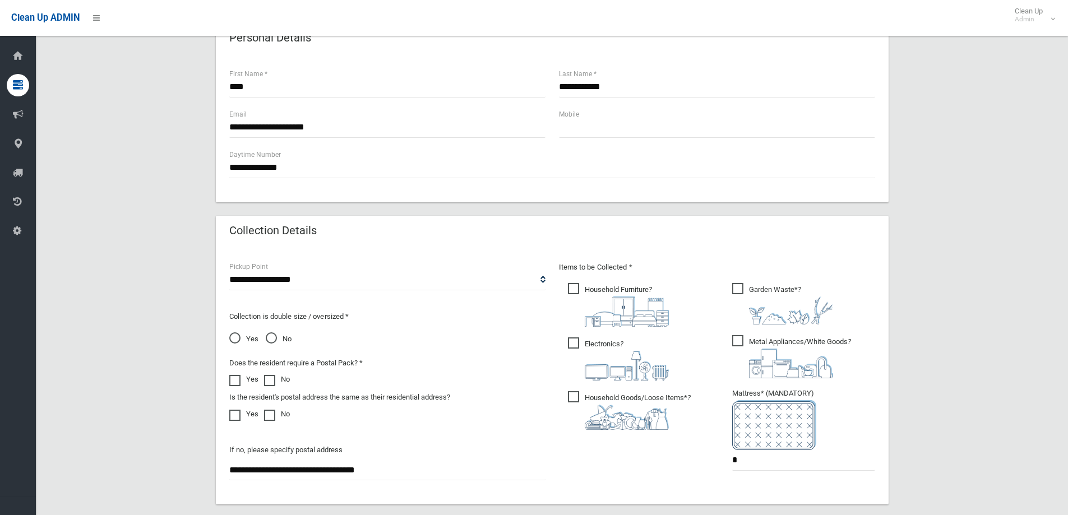
scroll to position [594, 0]
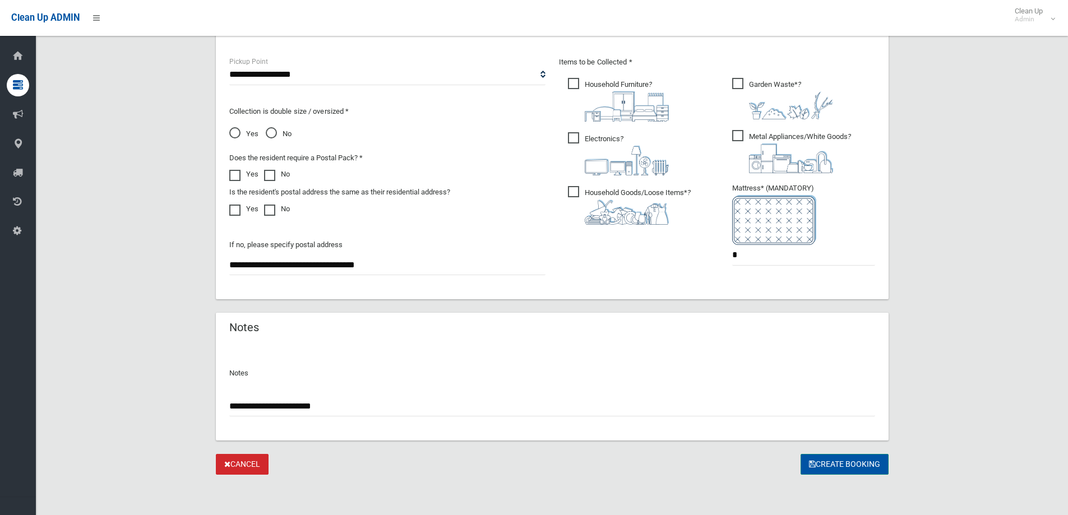
click at [839, 466] on button "Create Booking" at bounding box center [844, 464] width 88 height 21
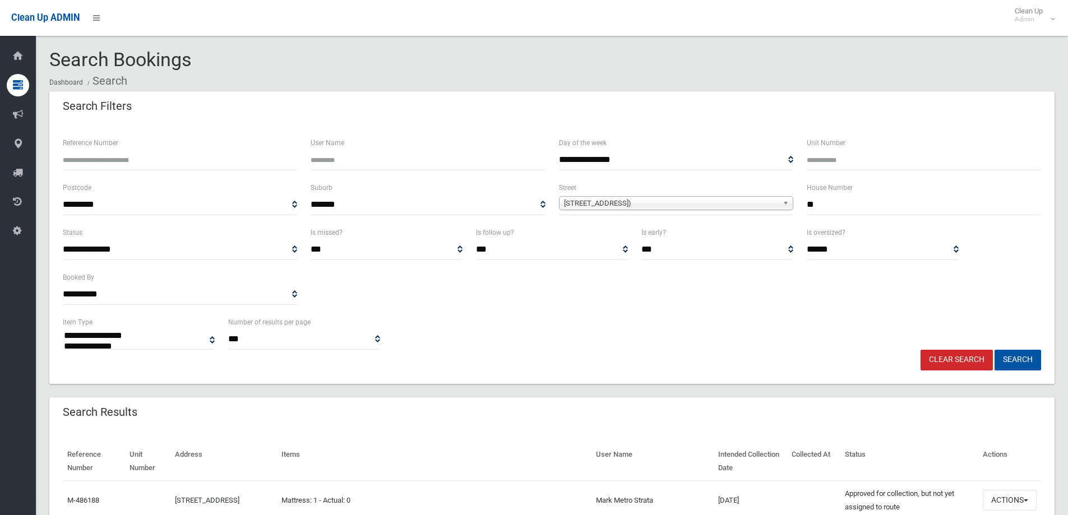
select select
